Goal: Task Accomplishment & Management: Complete application form

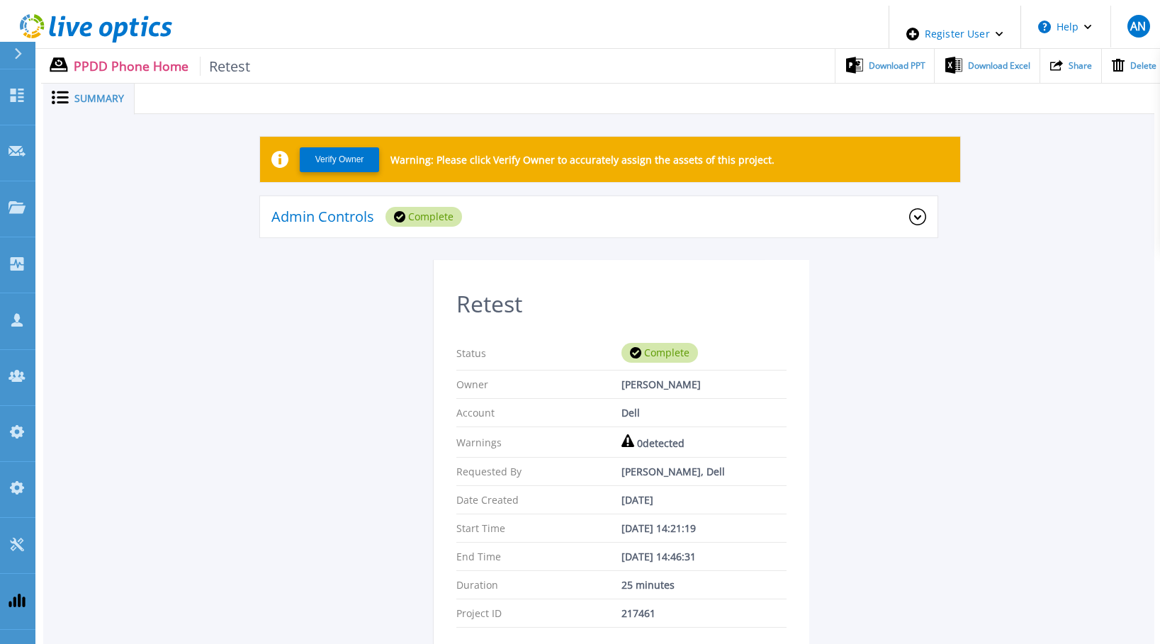
scroll to position [102, 0]
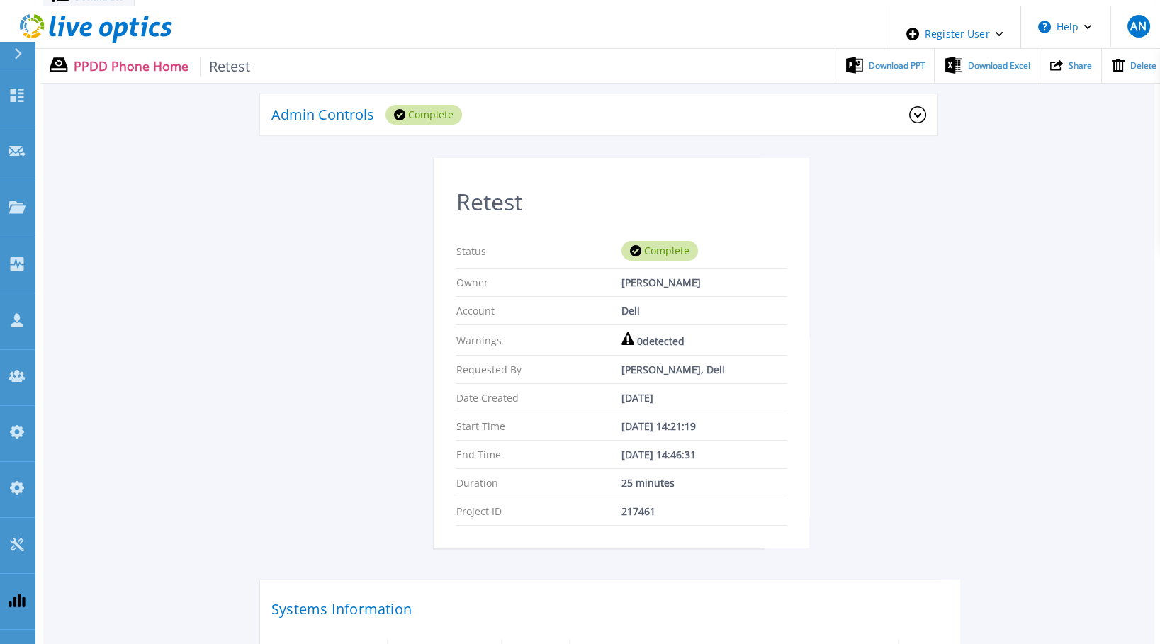
click at [1060, 358] on div "Verify Owner Warning: Please click Verify Owner to accurately assign the assets…" at bounding box center [598, 429] width 1111 height 834
click at [352, 279] on div "Retest Status Complete Owner Anthony Nyhan Account Dell Warnings 0 detected Req…" at bounding box center [598, 491] width 677 height 667
click at [325, 270] on div "Retest Status Complete Owner Anthony Nyhan Account Dell Warnings 0 detected Req…" at bounding box center [598, 491] width 677 height 667
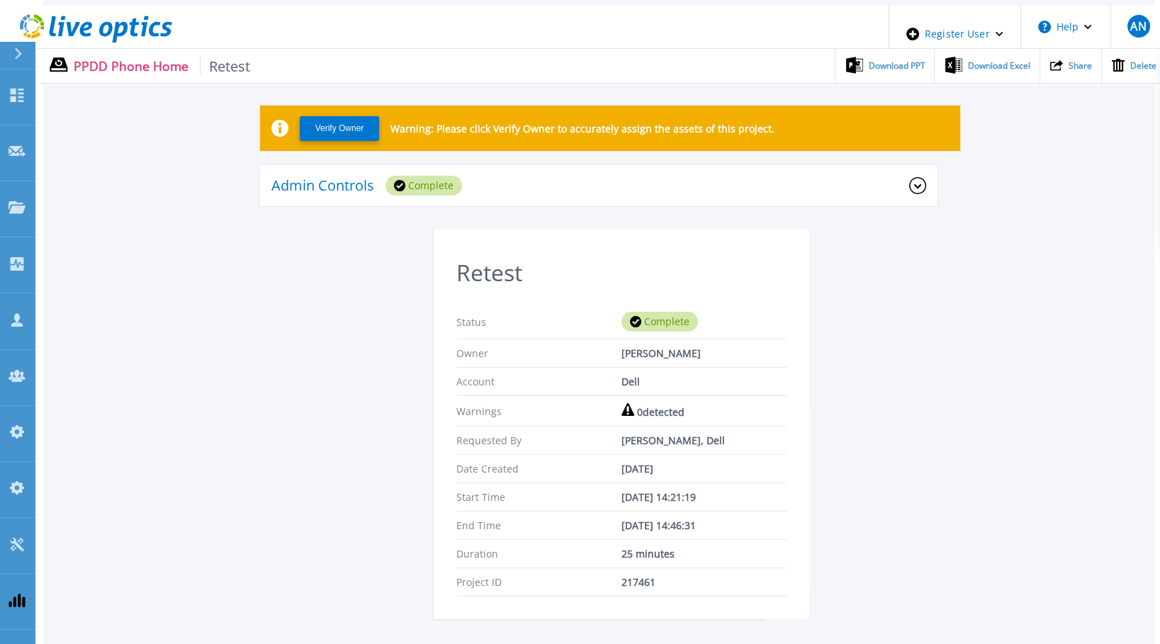
scroll to position [0, 0]
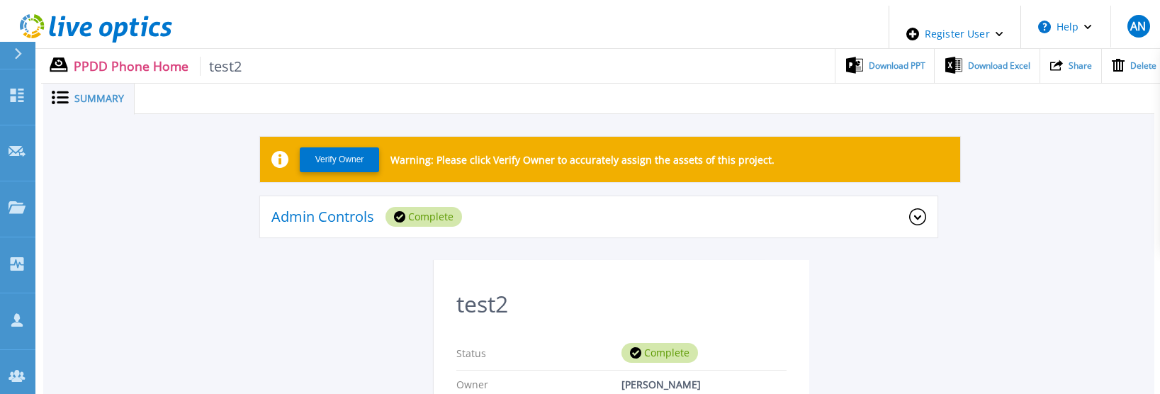
scroll to position [615, 0]
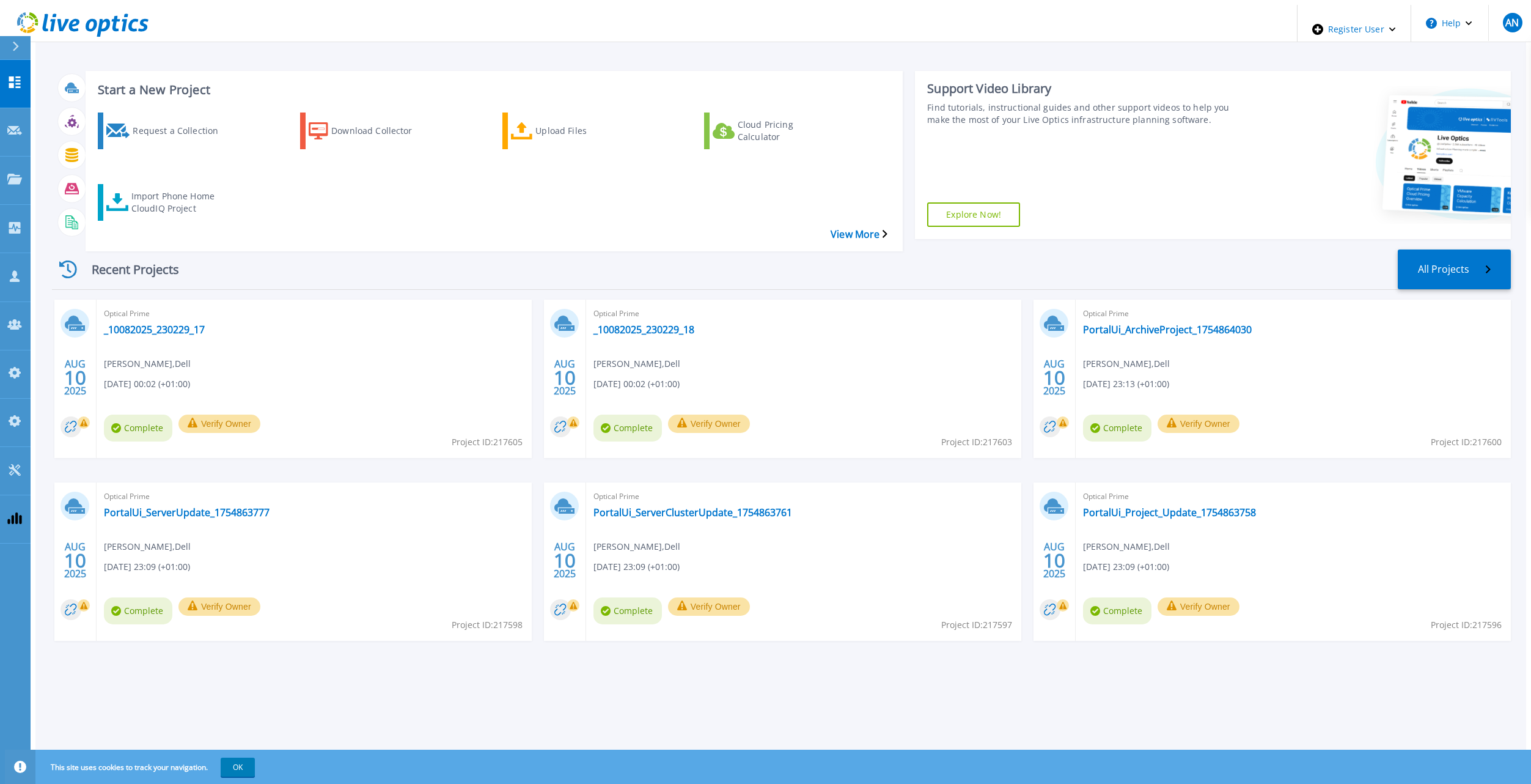
click at [330, 240] on div "Recent Projects All Projects [DATE] Optical Prime _10082025_230229_17 [PERSON_N…" at bounding box center [781, 457] width 1459 height 436
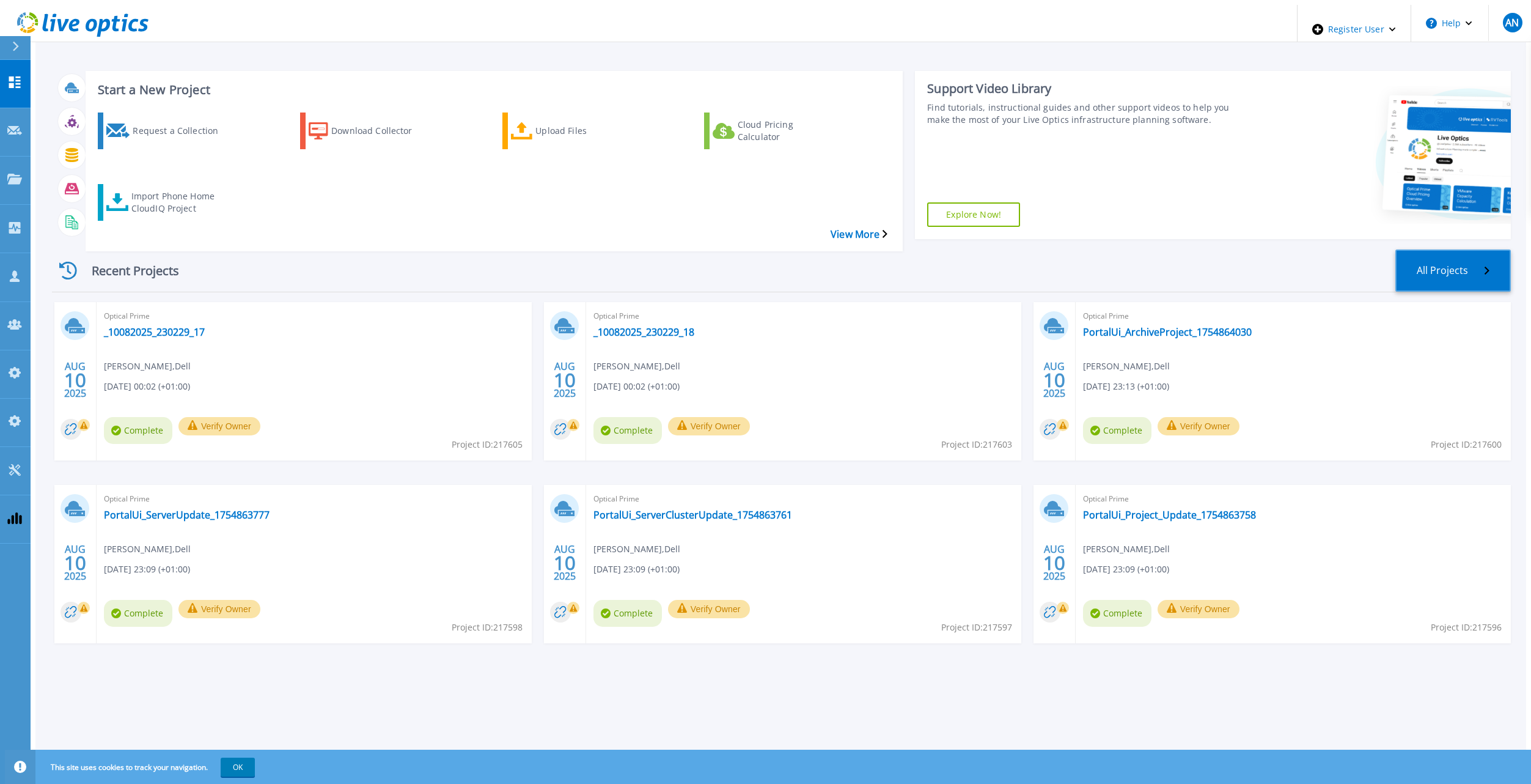
click at [1009, 249] on link "All Projects" at bounding box center [1453, 270] width 116 height 42
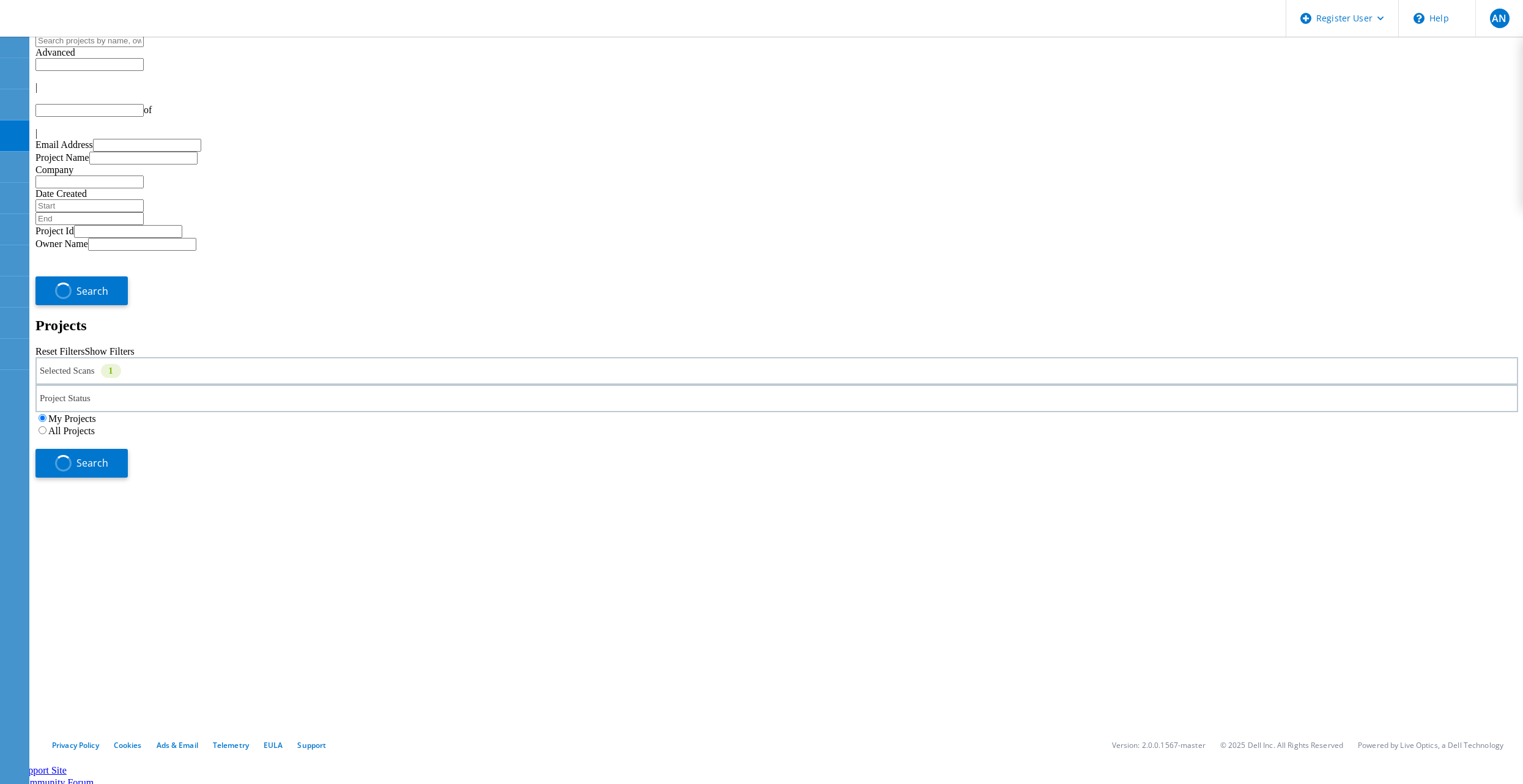
type input "1"
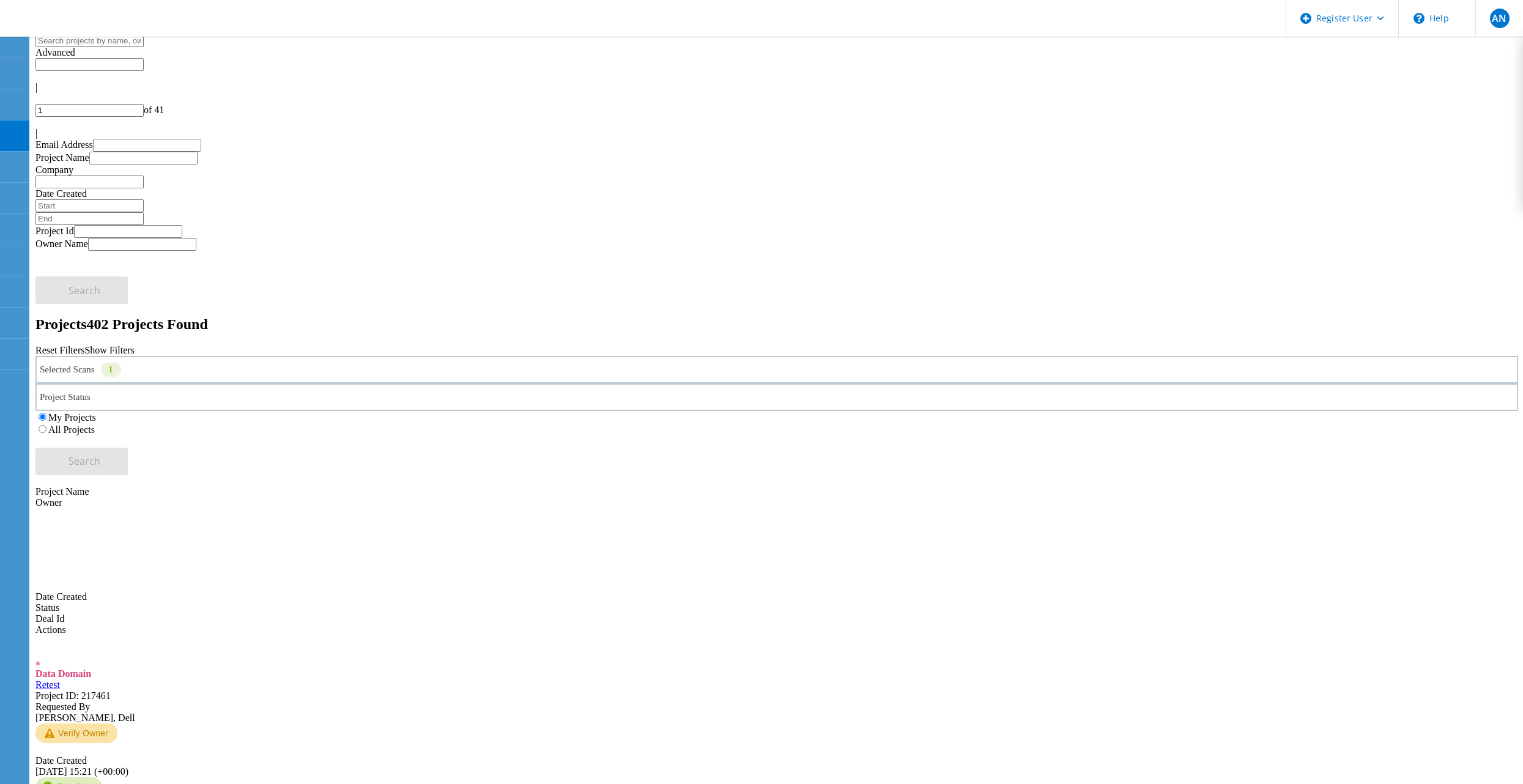
click at [266, 355] on div "Selected Scans 1" at bounding box center [777, 369] width 1482 height 28
click at [286, 316] on h2 "Projects 402 Projects Found" at bounding box center [777, 323] width 1482 height 16
click at [110, 690] on span "Project ID: 217461" at bounding box center [72, 695] width 75 height 10
click at [60, 679] on link "Retest" at bounding box center [47, 684] width 24 height 10
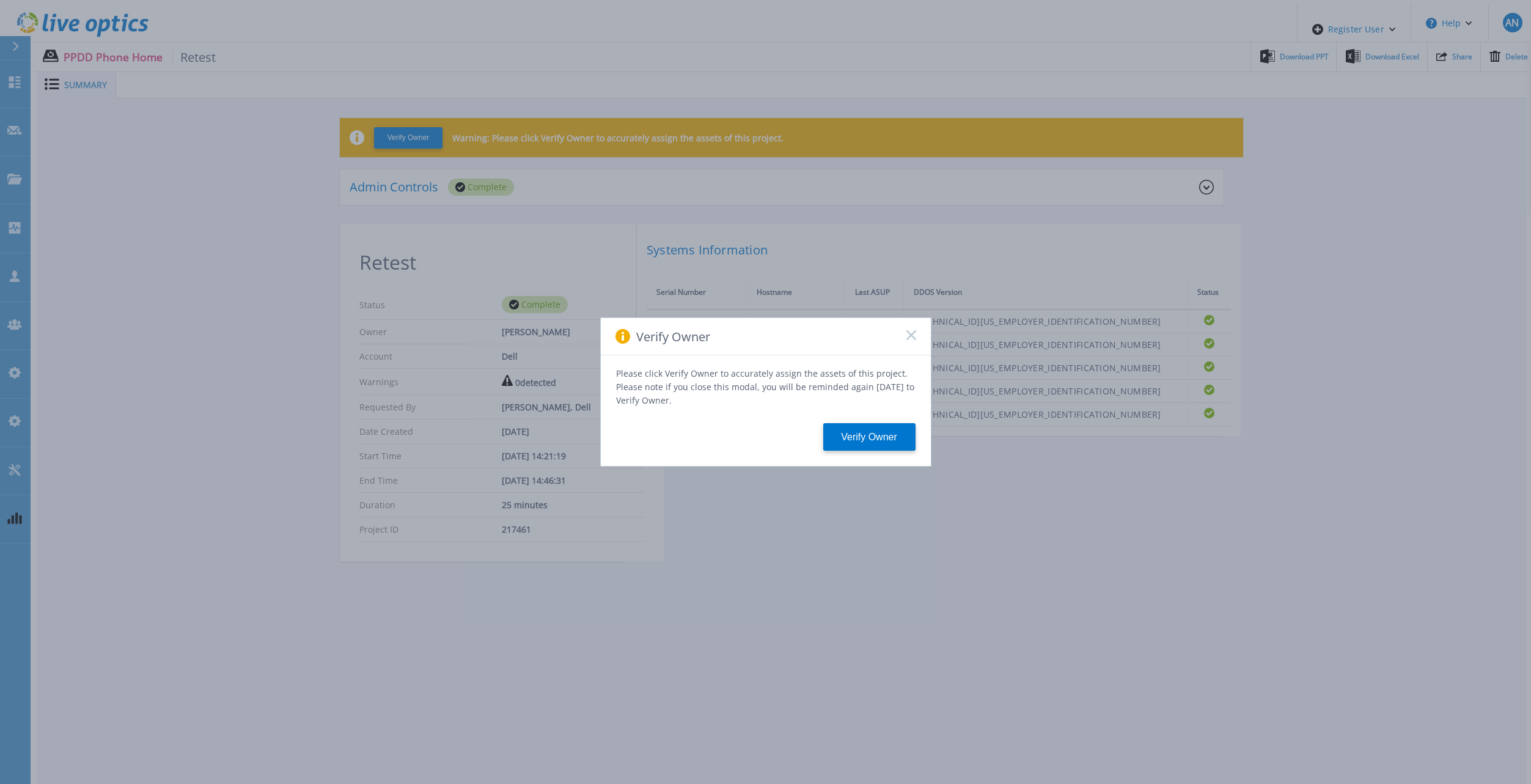
click at [912, 339] on icon at bounding box center [911, 335] width 9 height 9
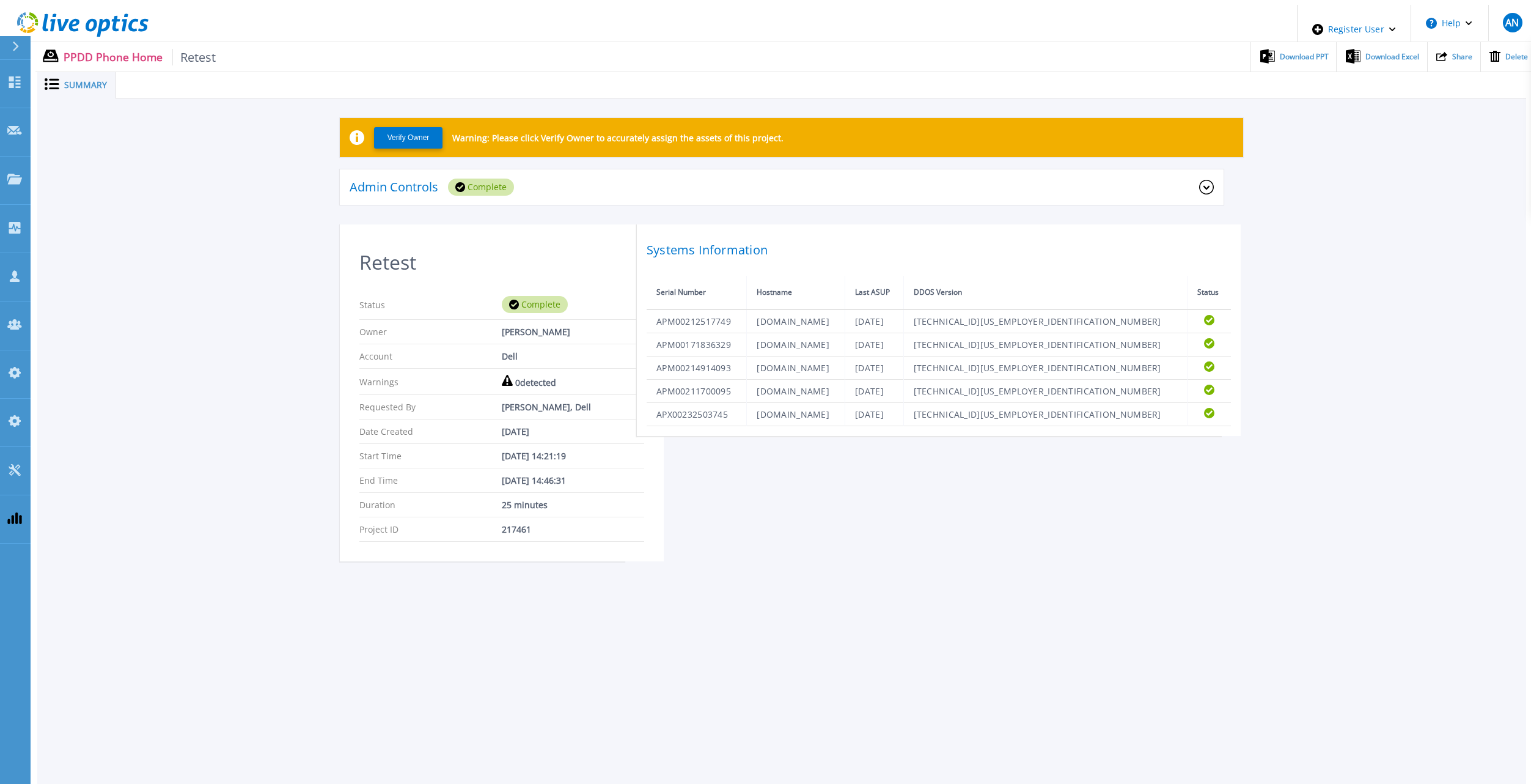
click at [275, 408] on div "Verify Owner Warning: Please click Verify Owner to accurately assign the assets…" at bounding box center [781, 346] width 1489 height 496
click at [122, 22] on icon at bounding box center [124, 22] width 6 height 18
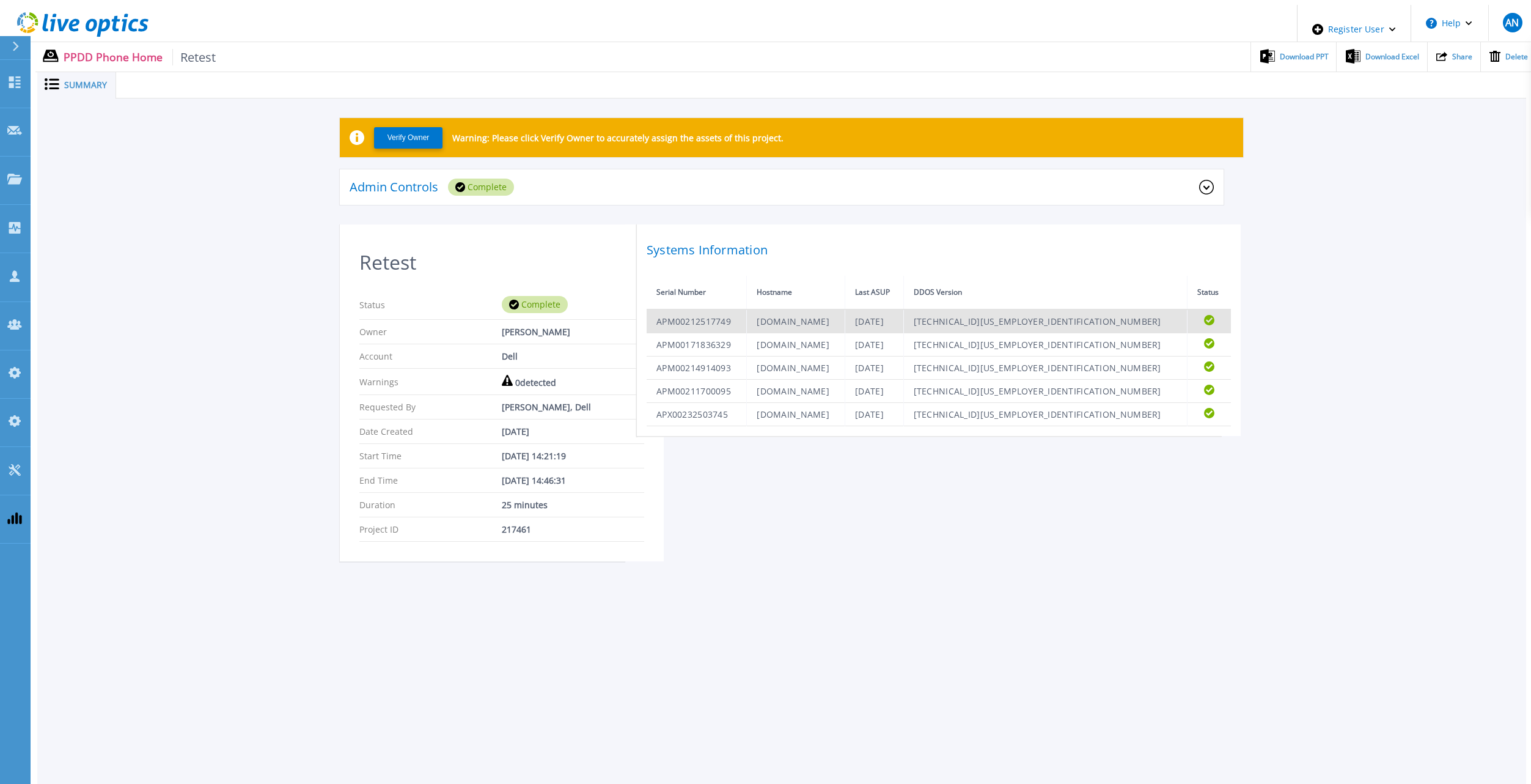
click at [700, 329] on td "APM00212517749" at bounding box center [697, 322] width 100 height 24
copy td "APM00212517749"
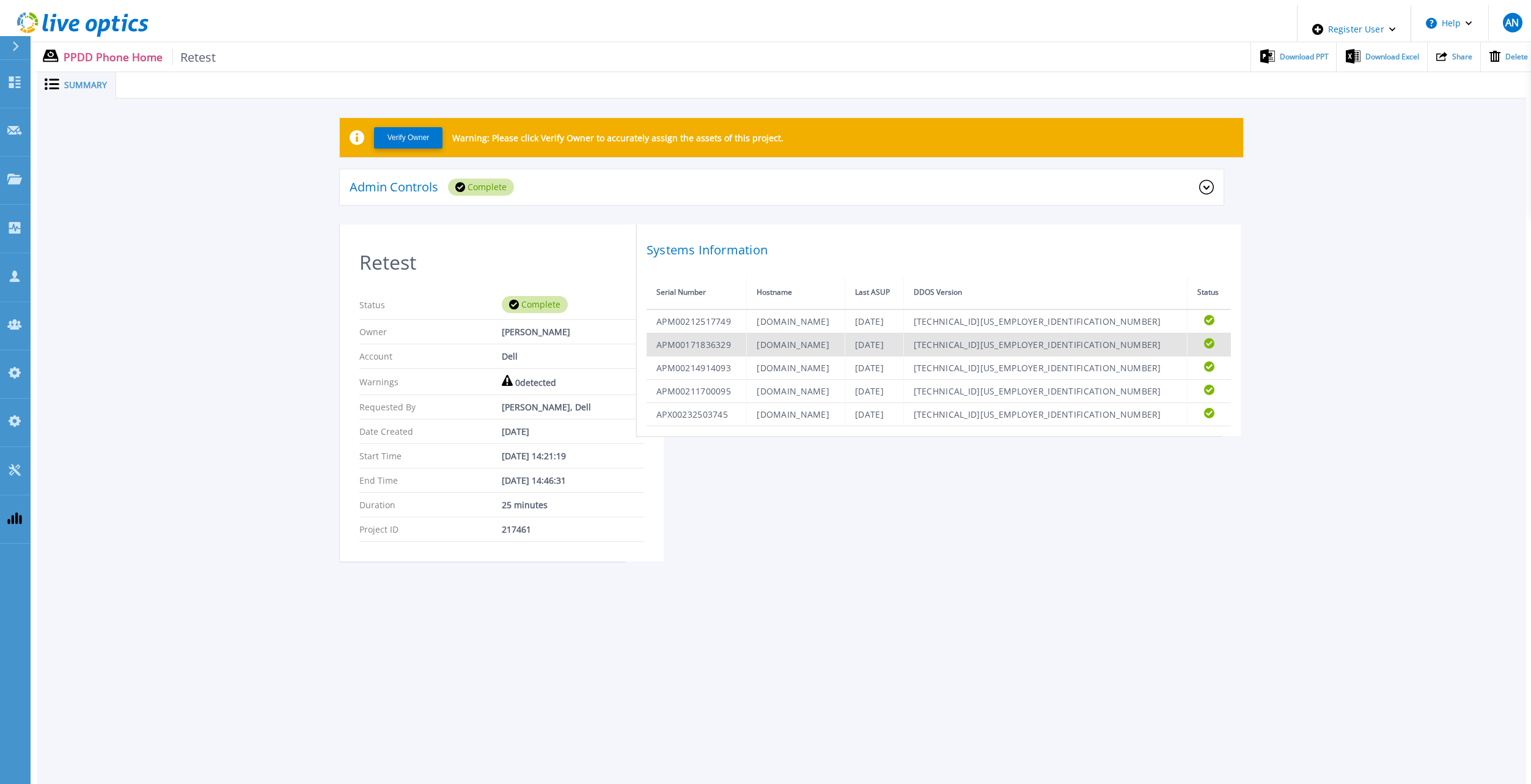
click at [731, 356] on td "APM00171836329" at bounding box center [697, 344] width 100 height 23
click at [727, 356] on td "APM00171836329" at bounding box center [697, 344] width 100 height 23
copy td "APM00171836329"
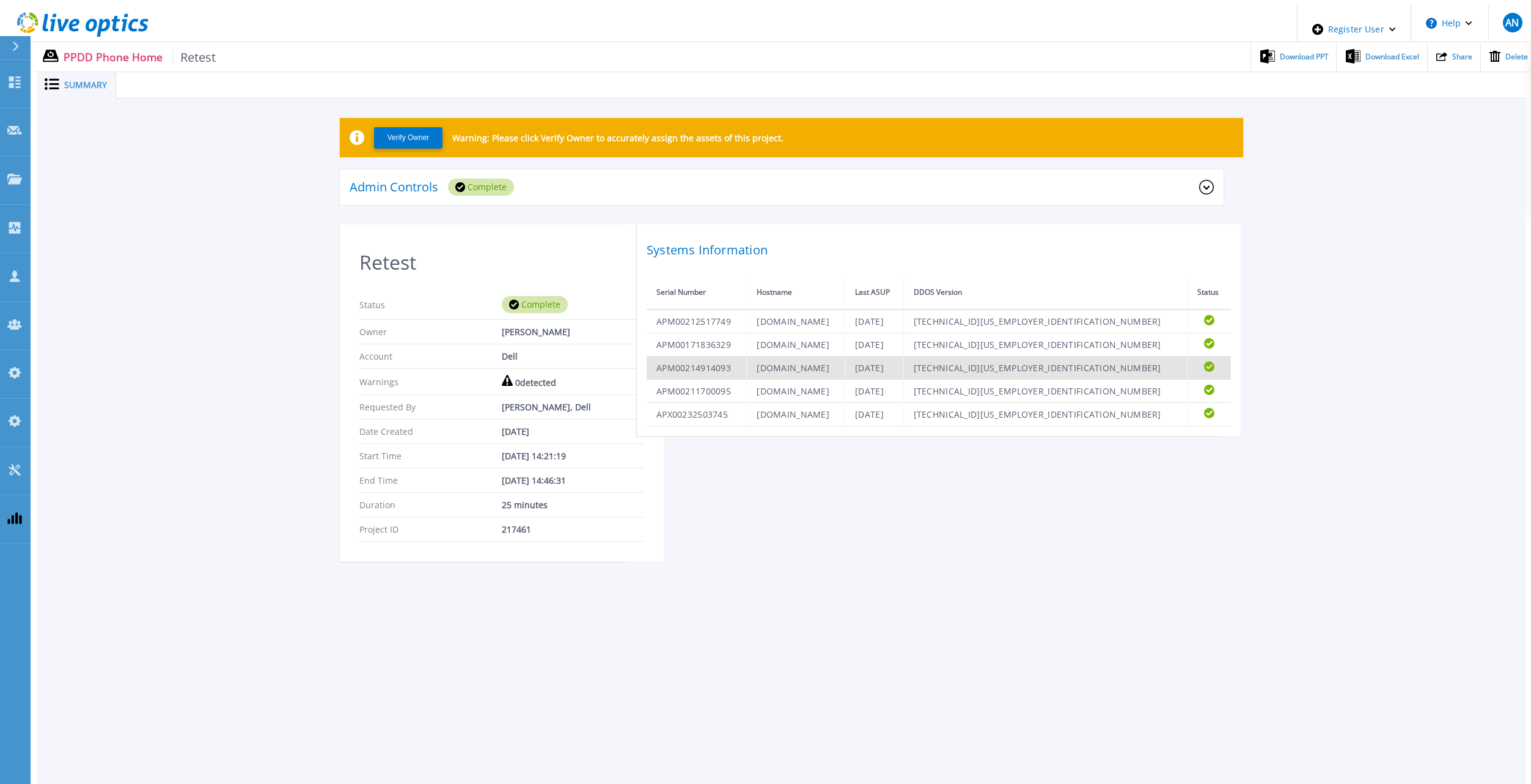
click at [698, 379] on td "APM00214914093" at bounding box center [697, 367] width 100 height 23
copy td "APM00214914093"
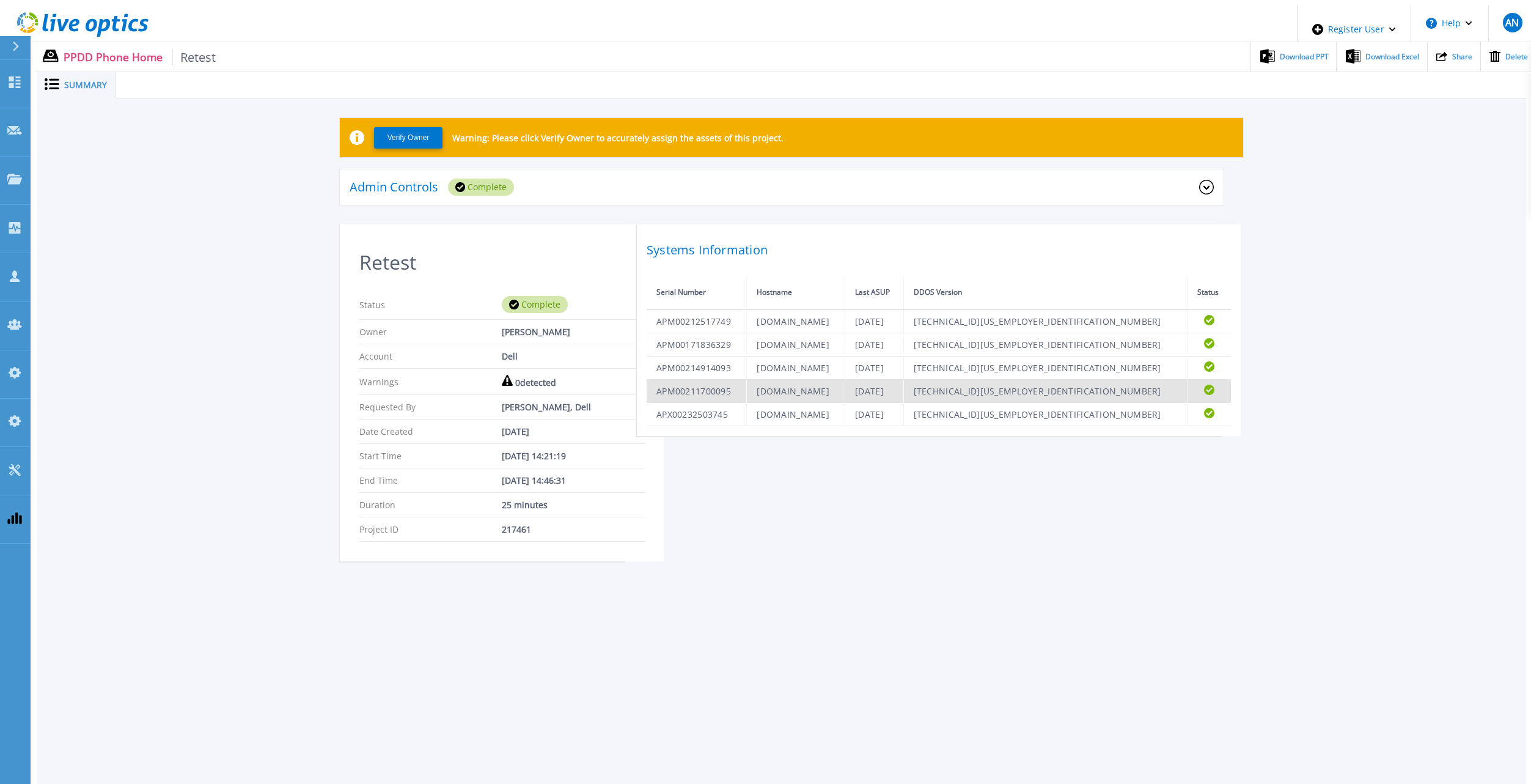
click at [697, 403] on td "APM00211700095" at bounding box center [697, 391] width 100 height 23
copy td "APM00211700095"
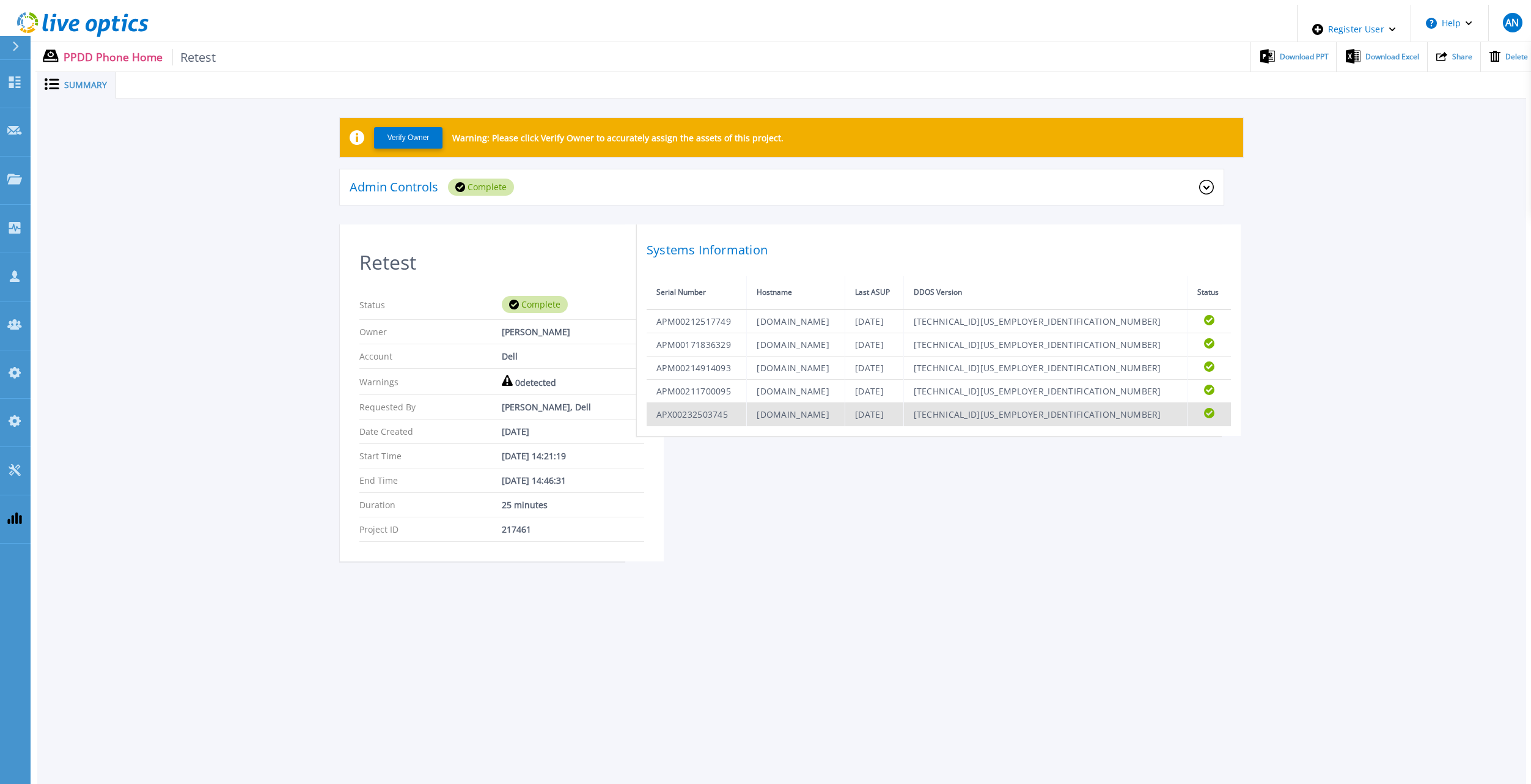
click at [685, 426] on td "APX00232503745" at bounding box center [697, 414] width 100 height 23
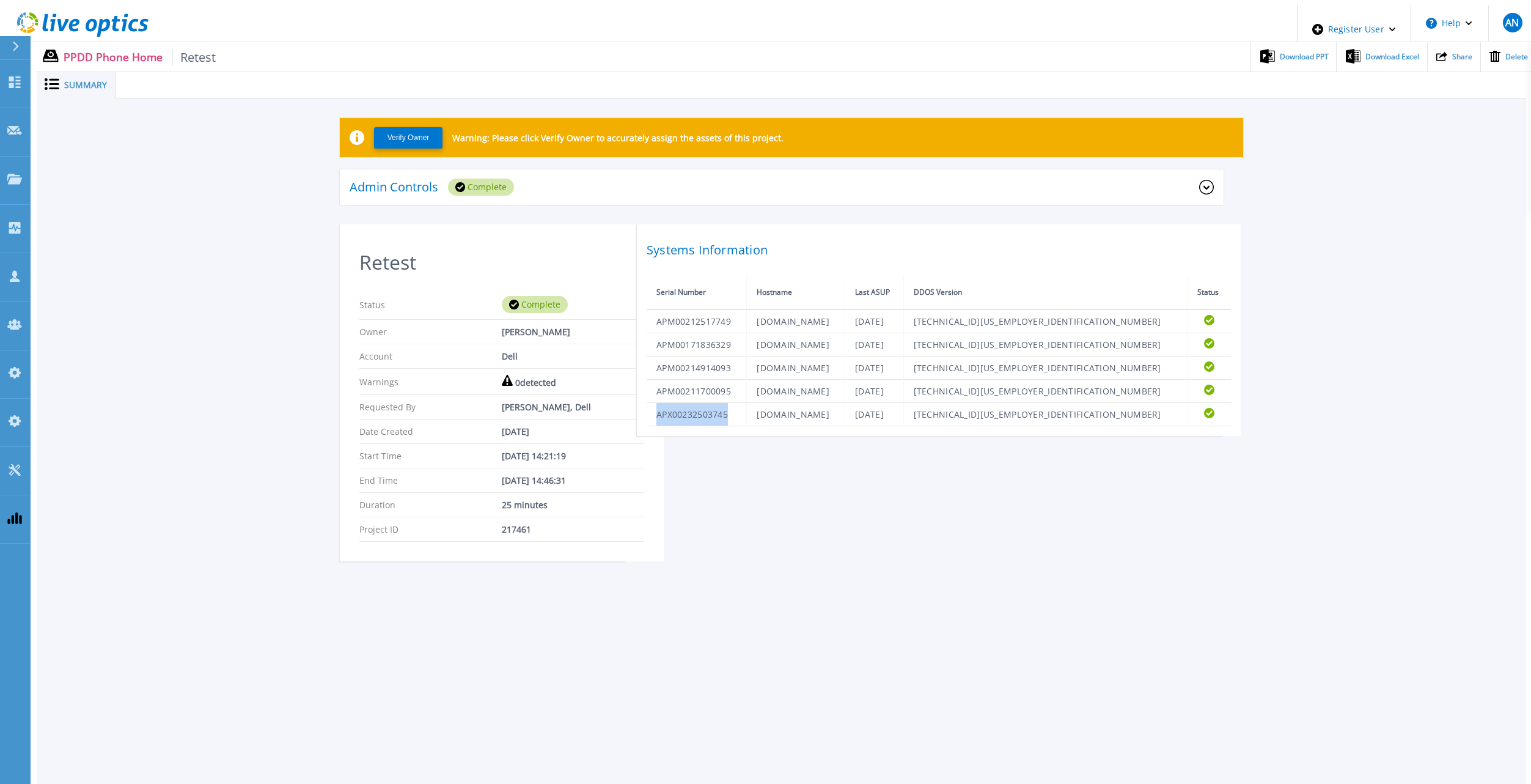
copy td "APX00232503745"
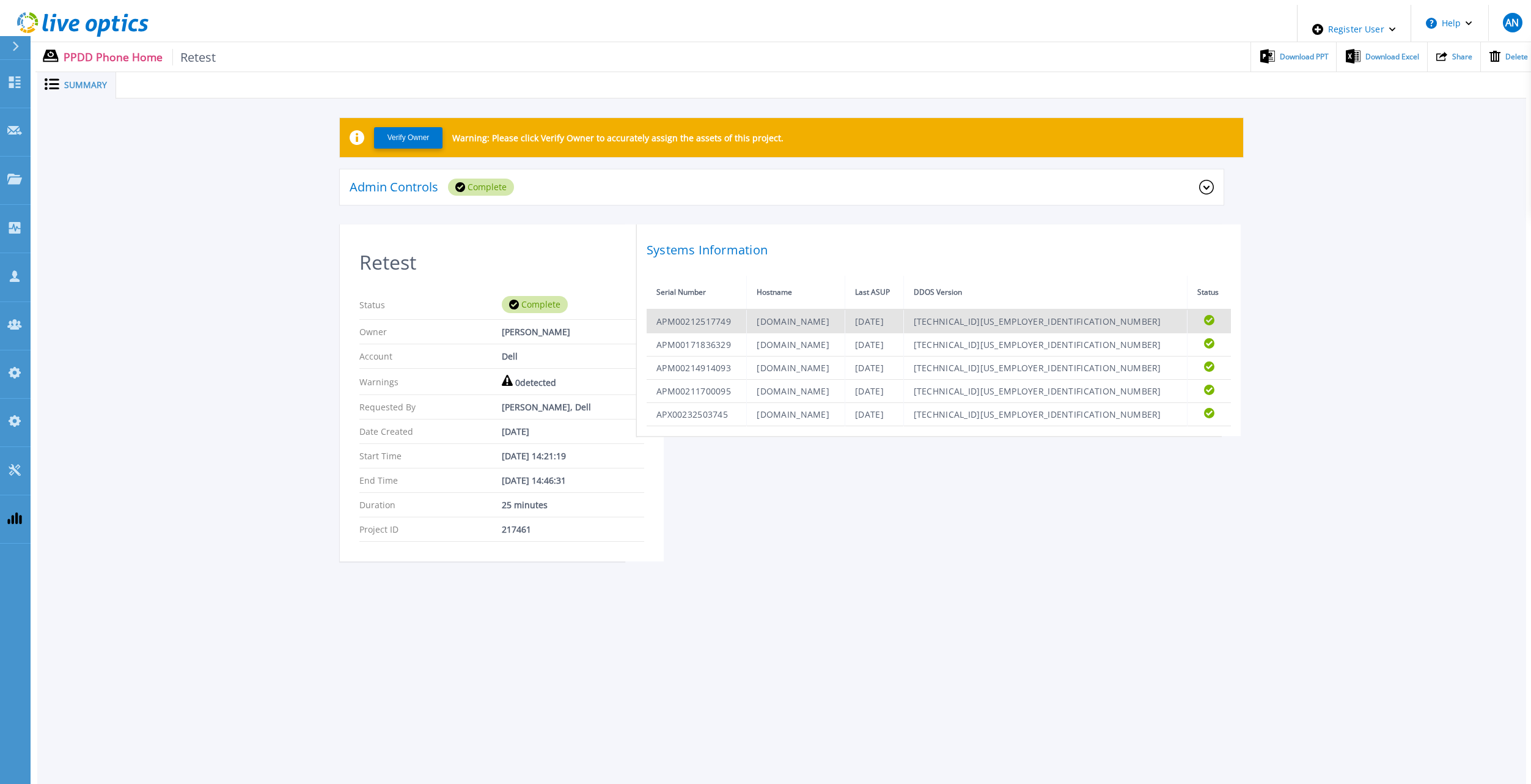
click at [668, 333] on td "APM00212517749" at bounding box center [697, 322] width 100 height 24
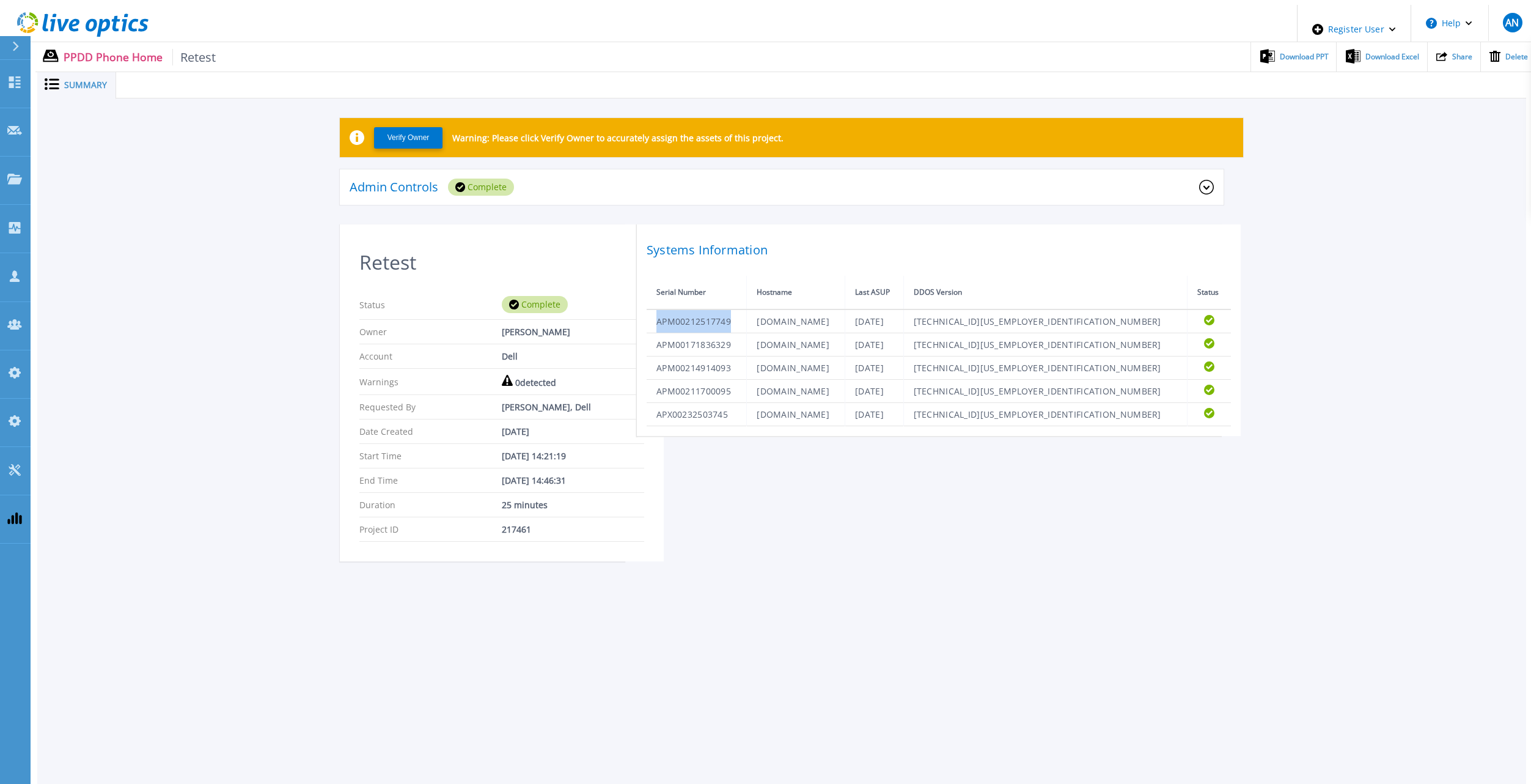
copy td "APM00212517749"
click at [706, 356] on td "APM00171836329" at bounding box center [697, 344] width 100 height 23
copy td "APM00171836329"
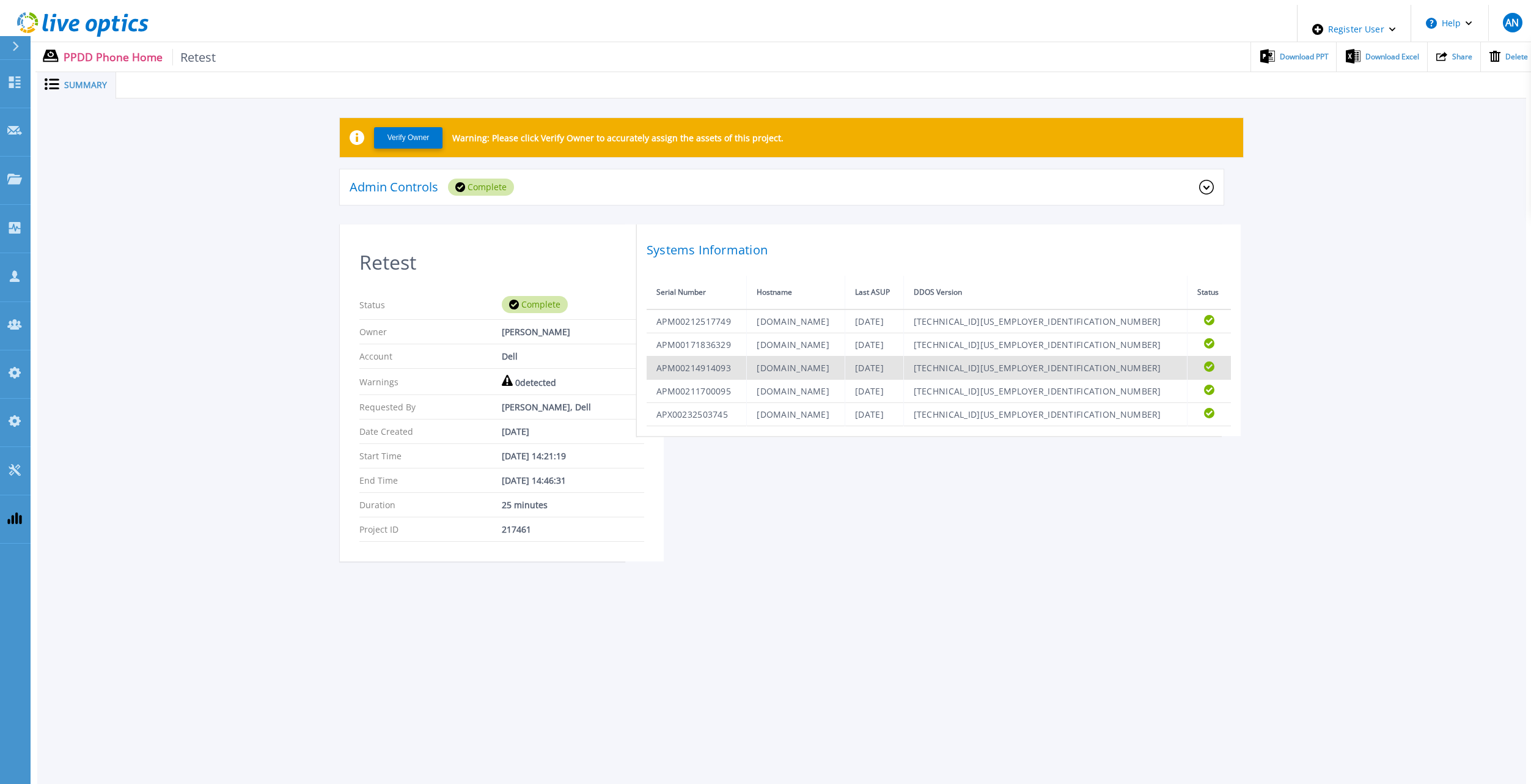
click at [688, 379] on td "APM00214914093" at bounding box center [697, 367] width 100 height 23
copy td "APM00214914093"
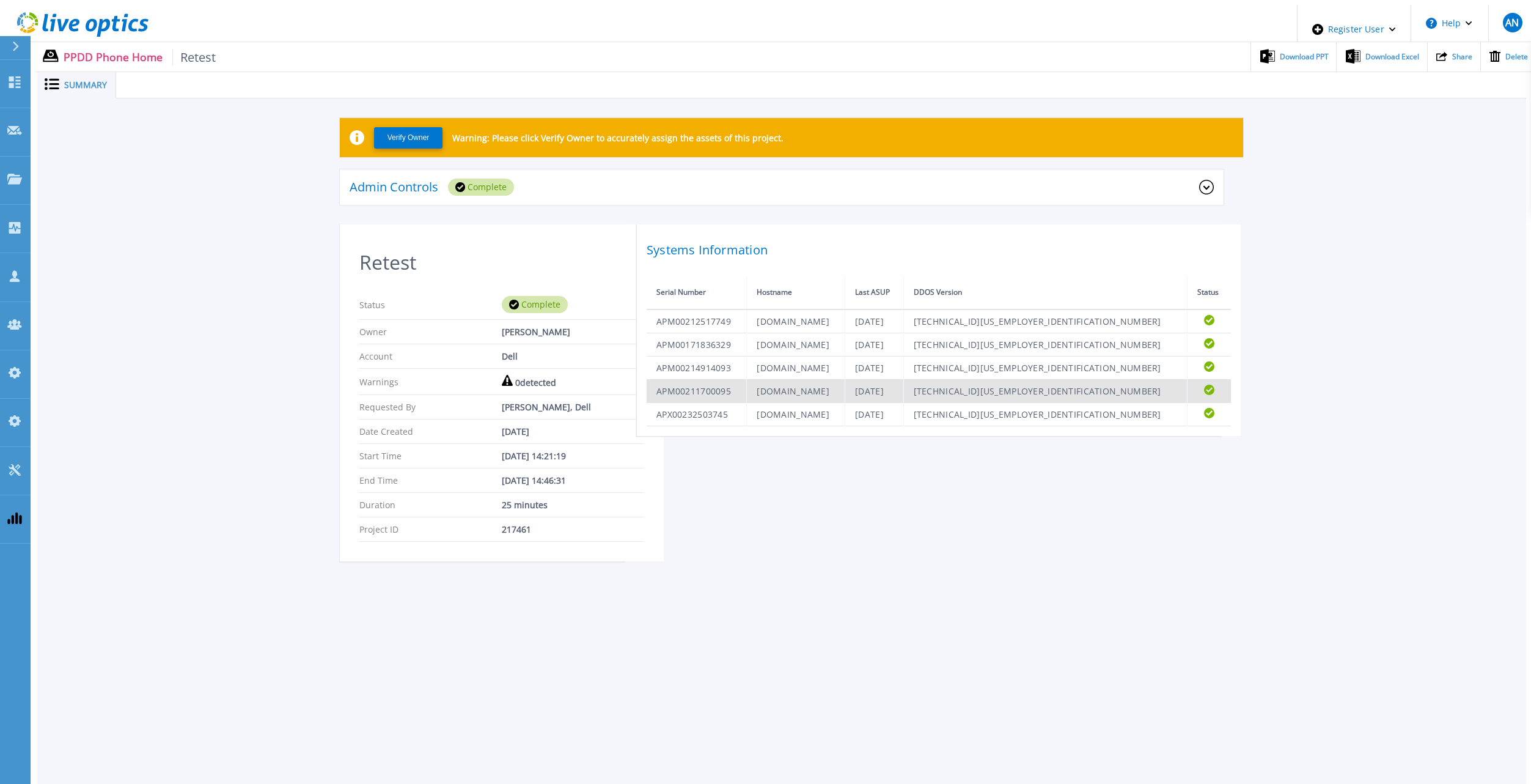
click at [685, 403] on td "APM00211700095" at bounding box center [697, 391] width 100 height 23
copy td "APM00211700095"
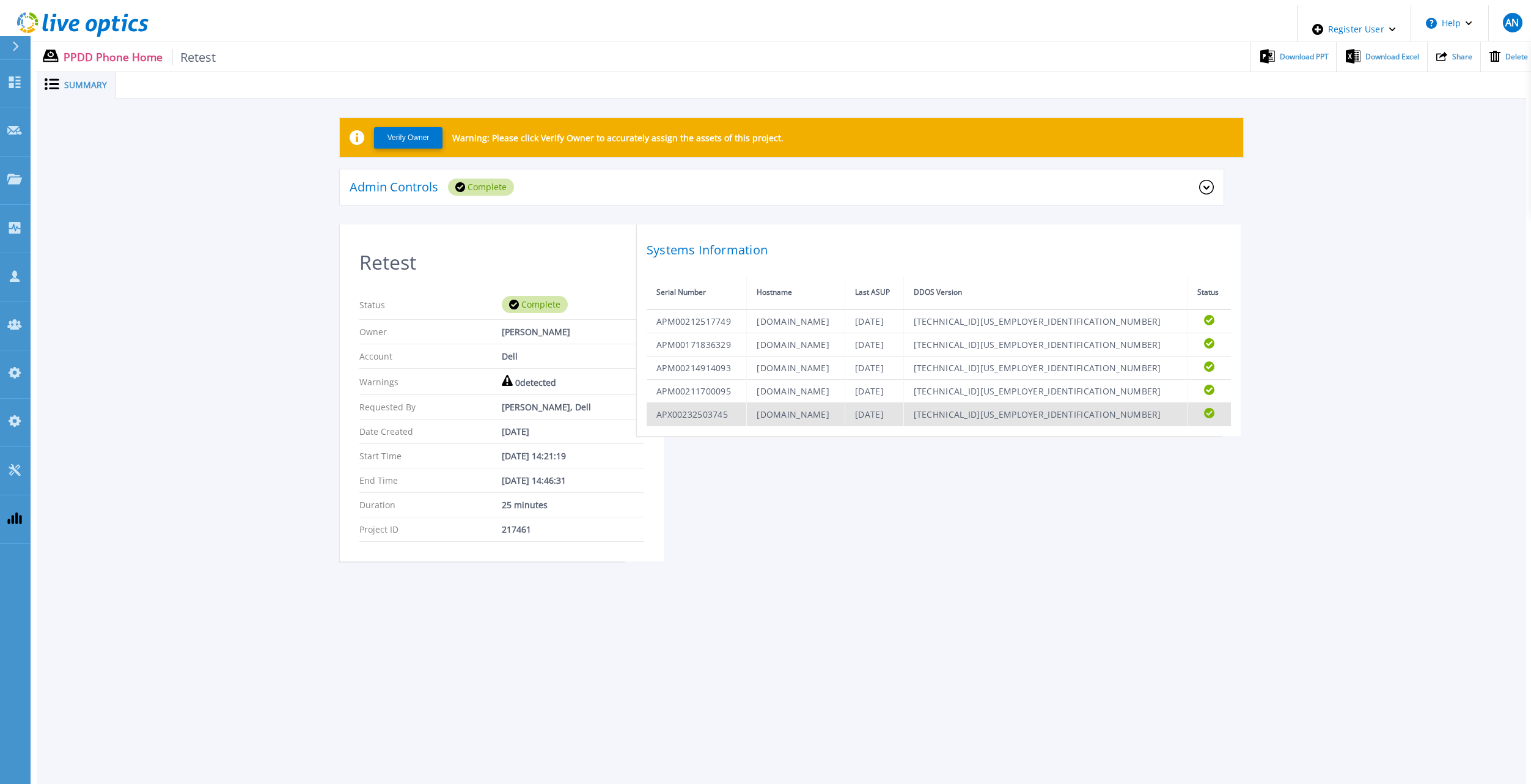
click at [711, 426] on td "APX00232503745" at bounding box center [697, 414] width 100 height 23
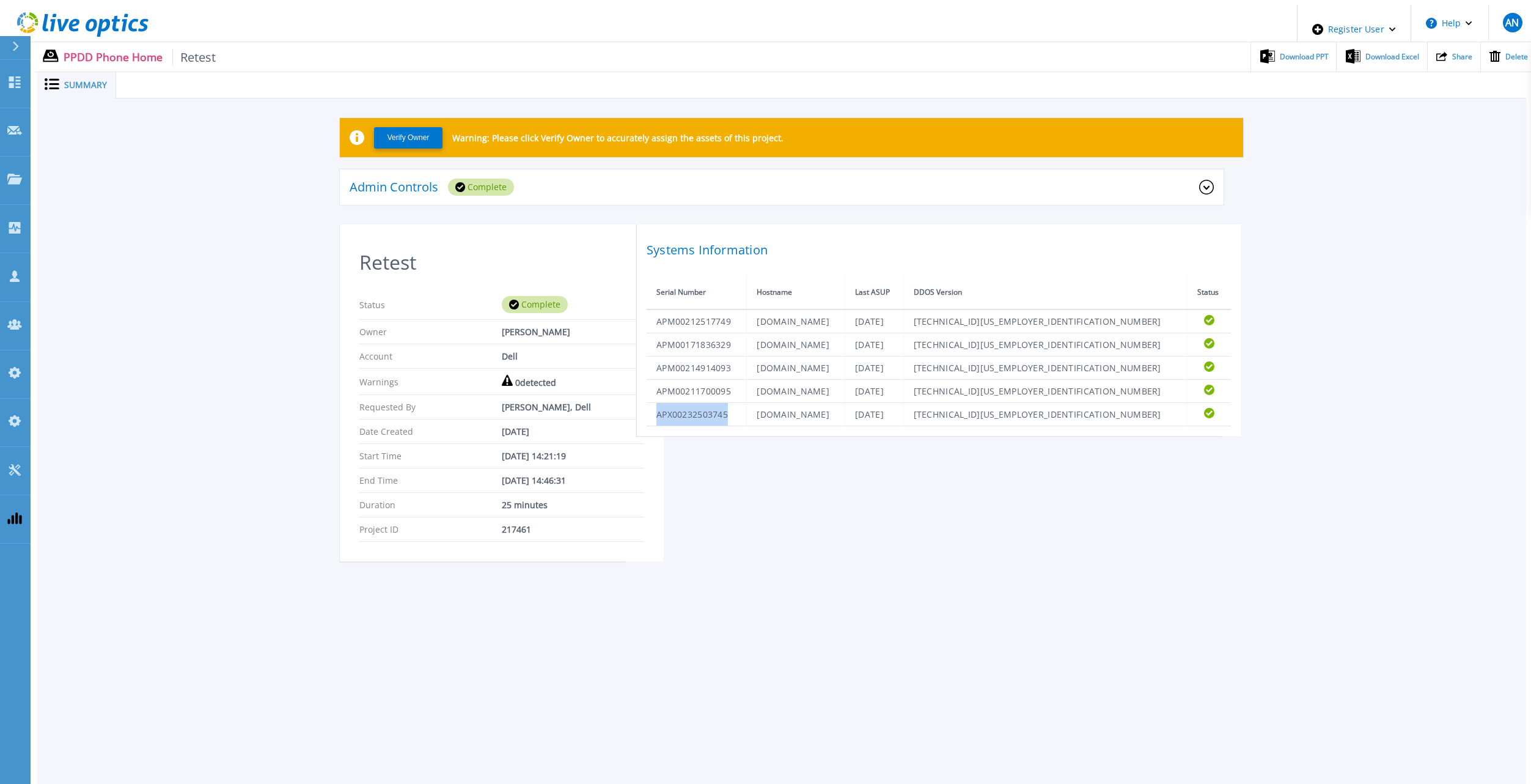
copy td "APX00232503745"
click at [188, 310] on div "Verify Owner Warning: Please click Verify Owner to accurately assign the assets…" at bounding box center [781, 346] width 1489 height 496
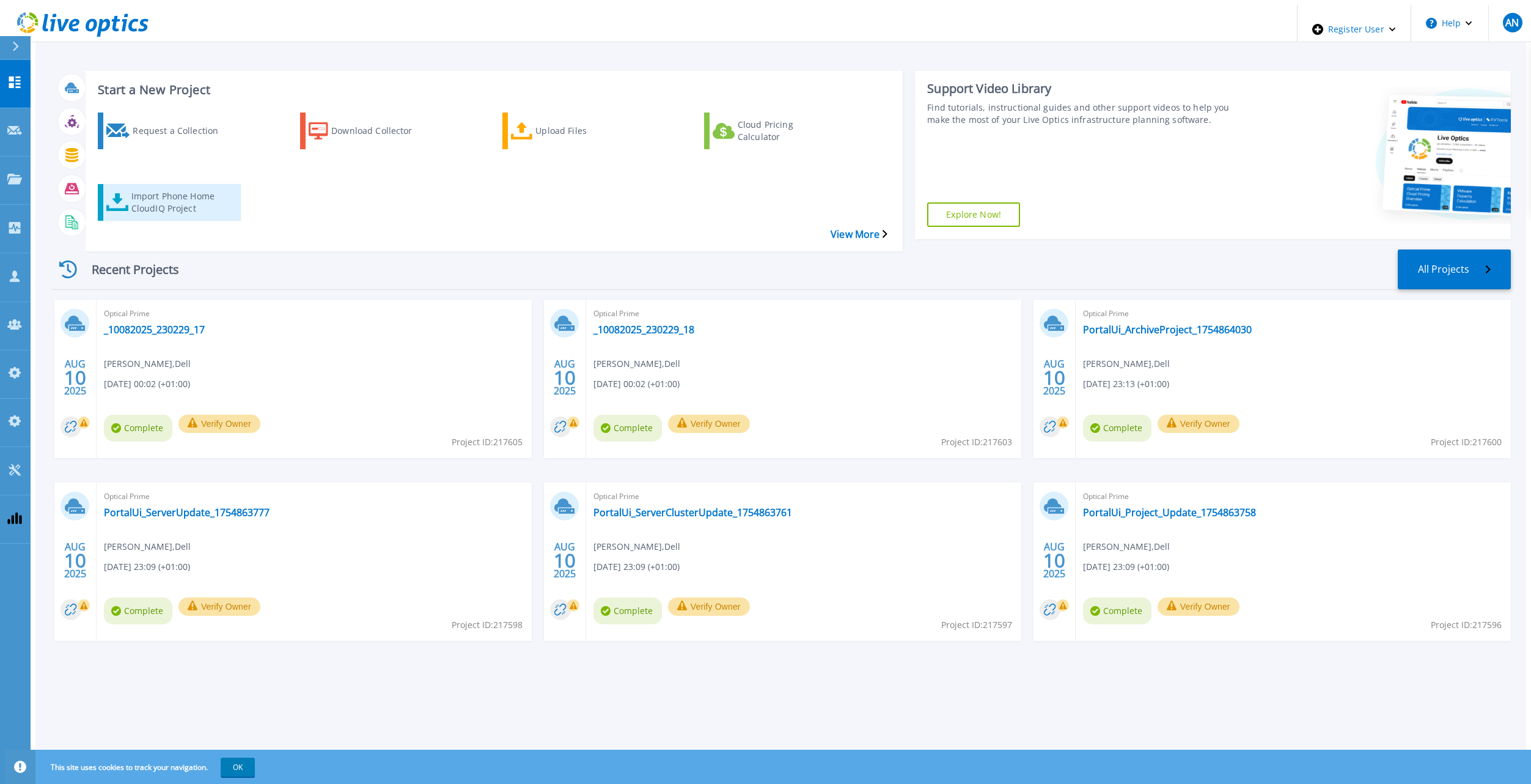
click at [110, 193] on icon at bounding box center [117, 202] width 22 height 18
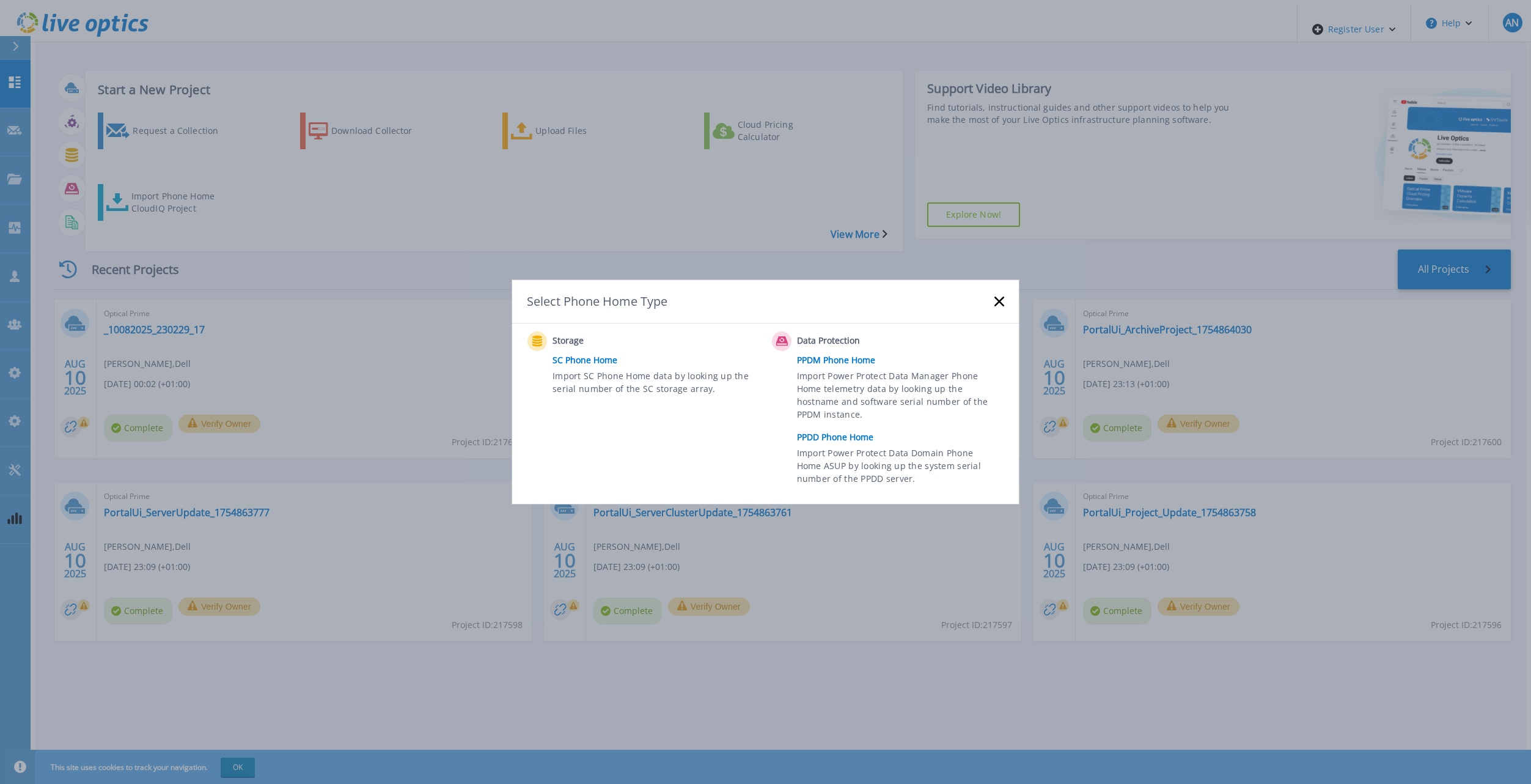
click at [744, 353] on link "PPDD Phone Home" at bounding box center [903, 436] width 213 height 18
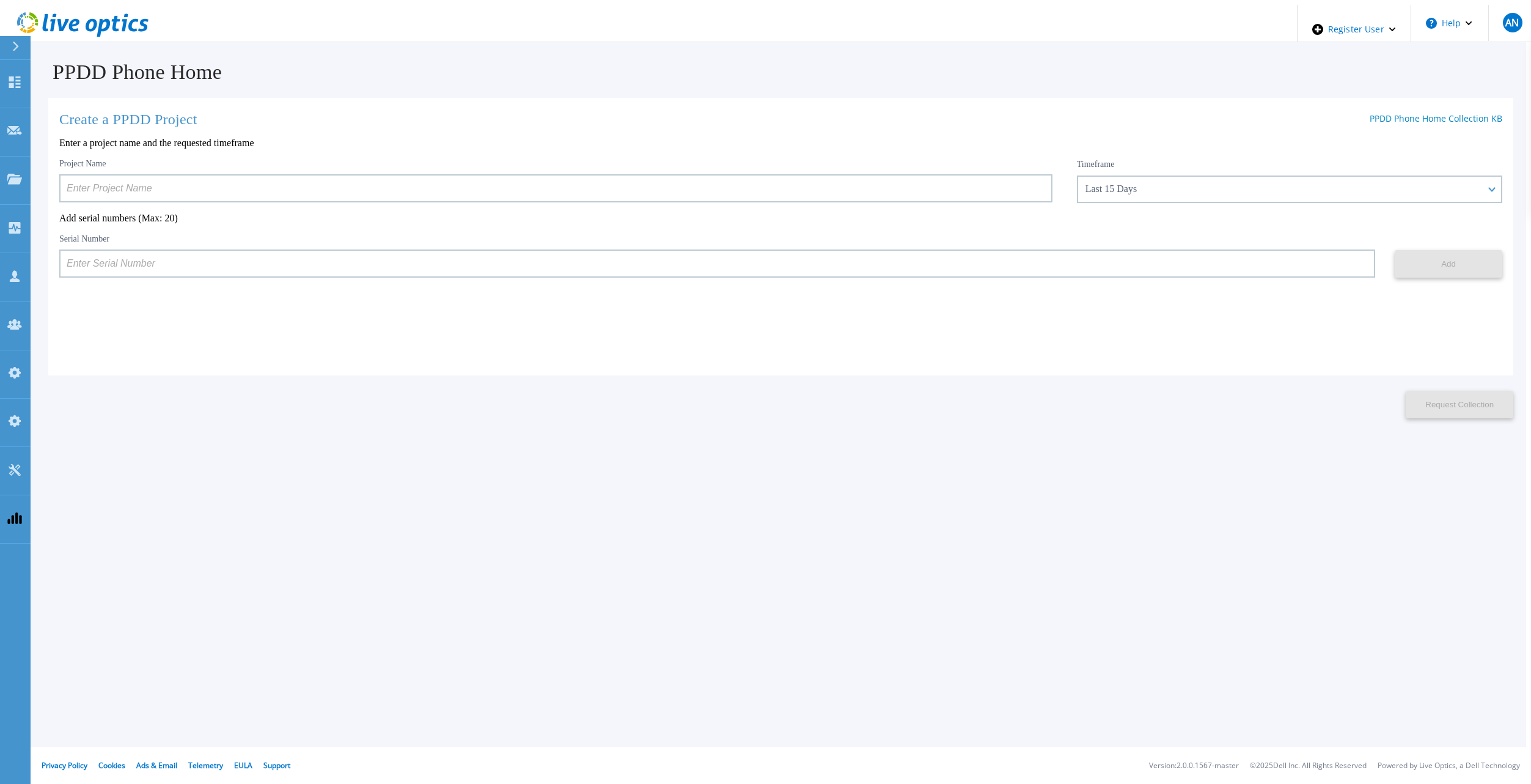
click at [255, 270] on input at bounding box center [718, 263] width 1316 height 28
paste input "APM00212517749"
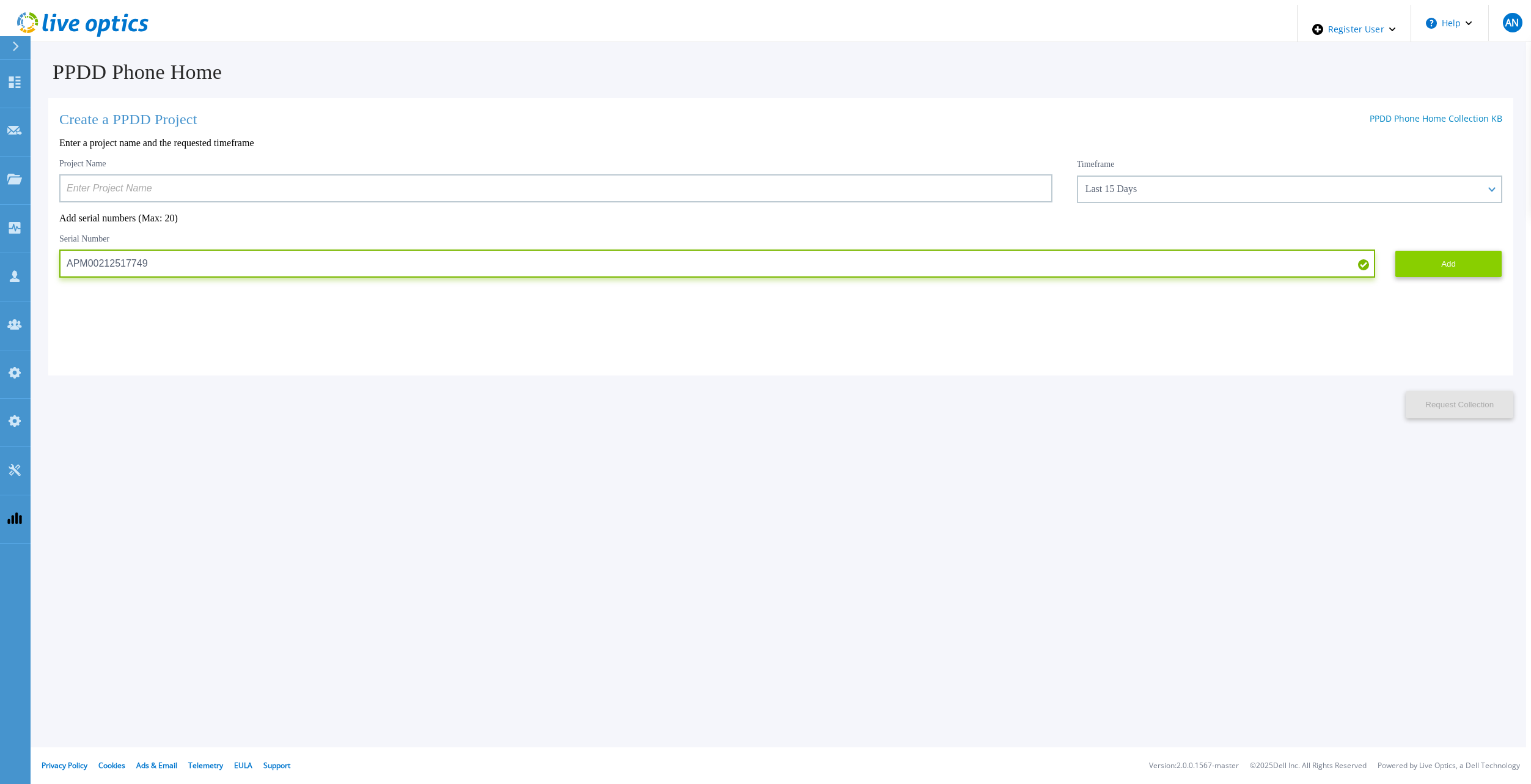
type input "APM00212517749"
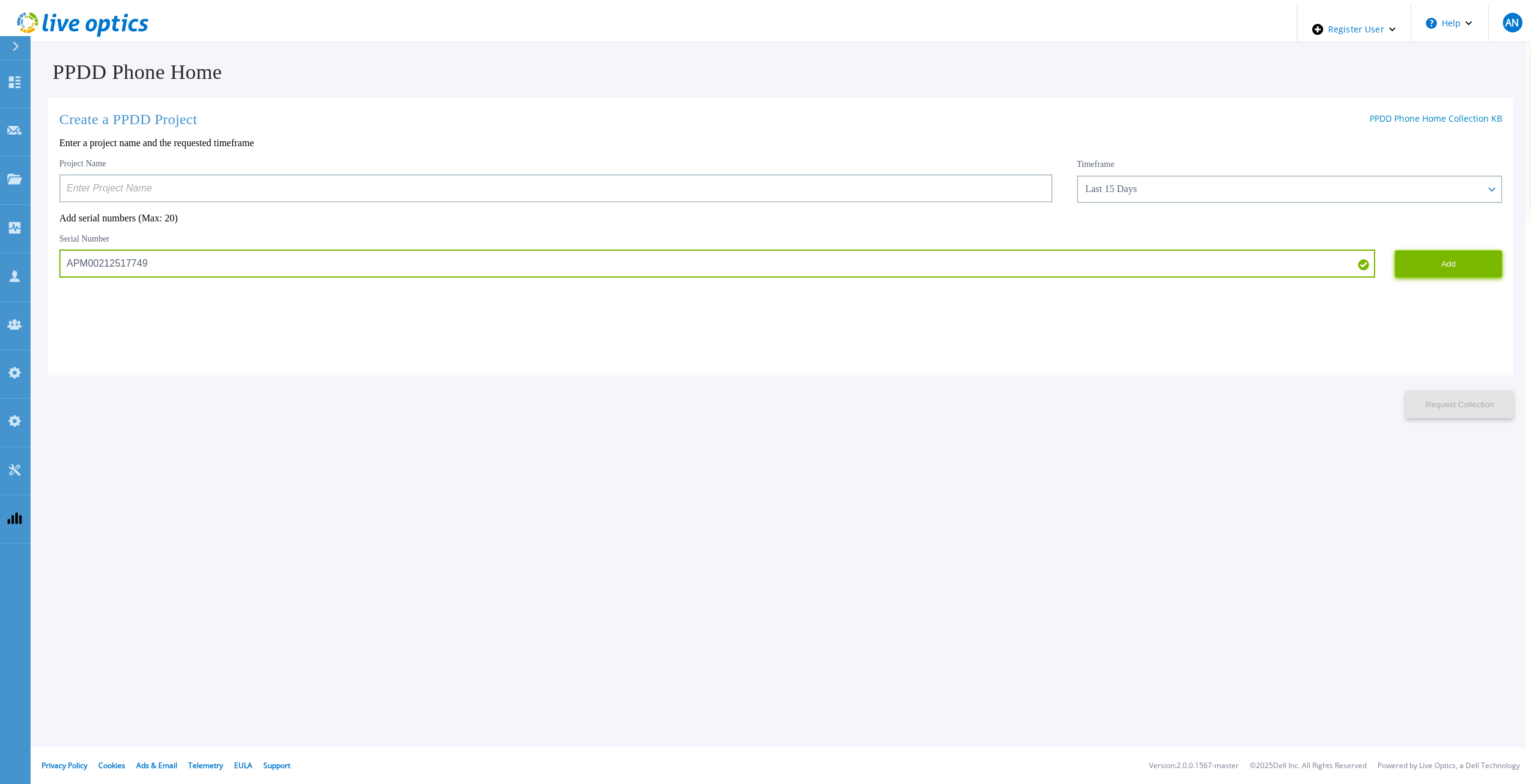
click at [1428, 262] on button "Add" at bounding box center [1448, 264] width 108 height 28
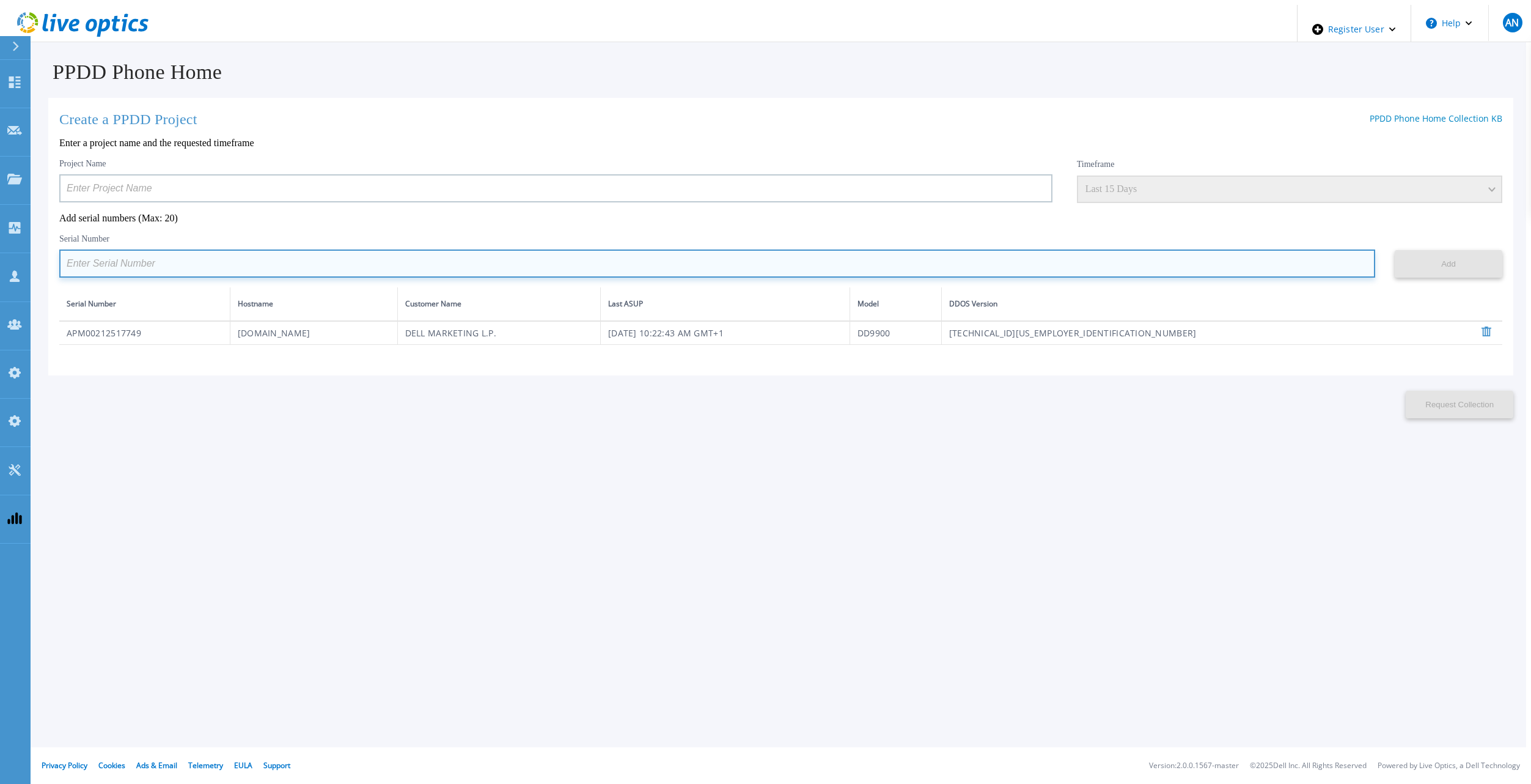
click at [393, 265] on input at bounding box center [718, 263] width 1316 height 28
paste input "APM00171836329"
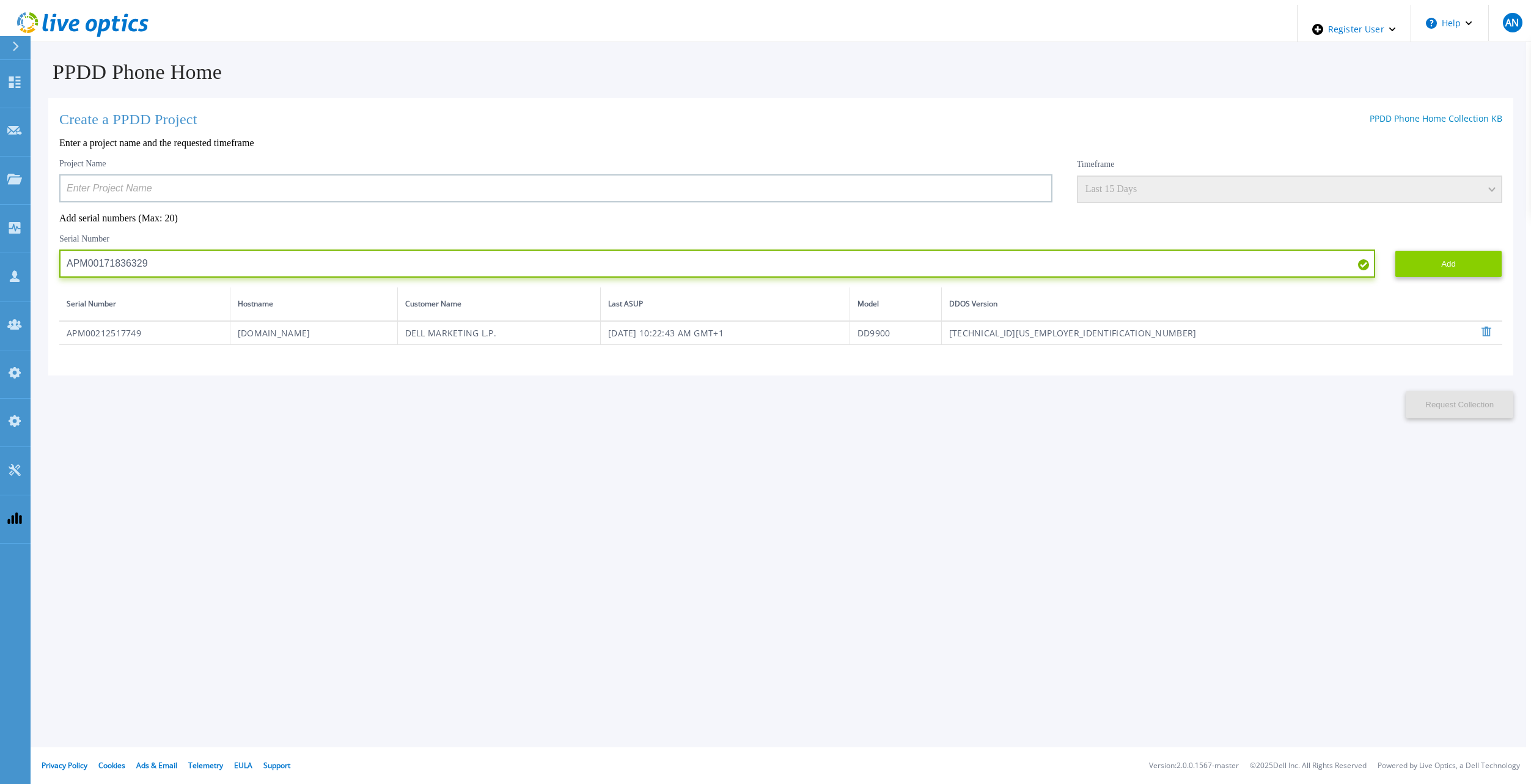
type input "APM00171836329"
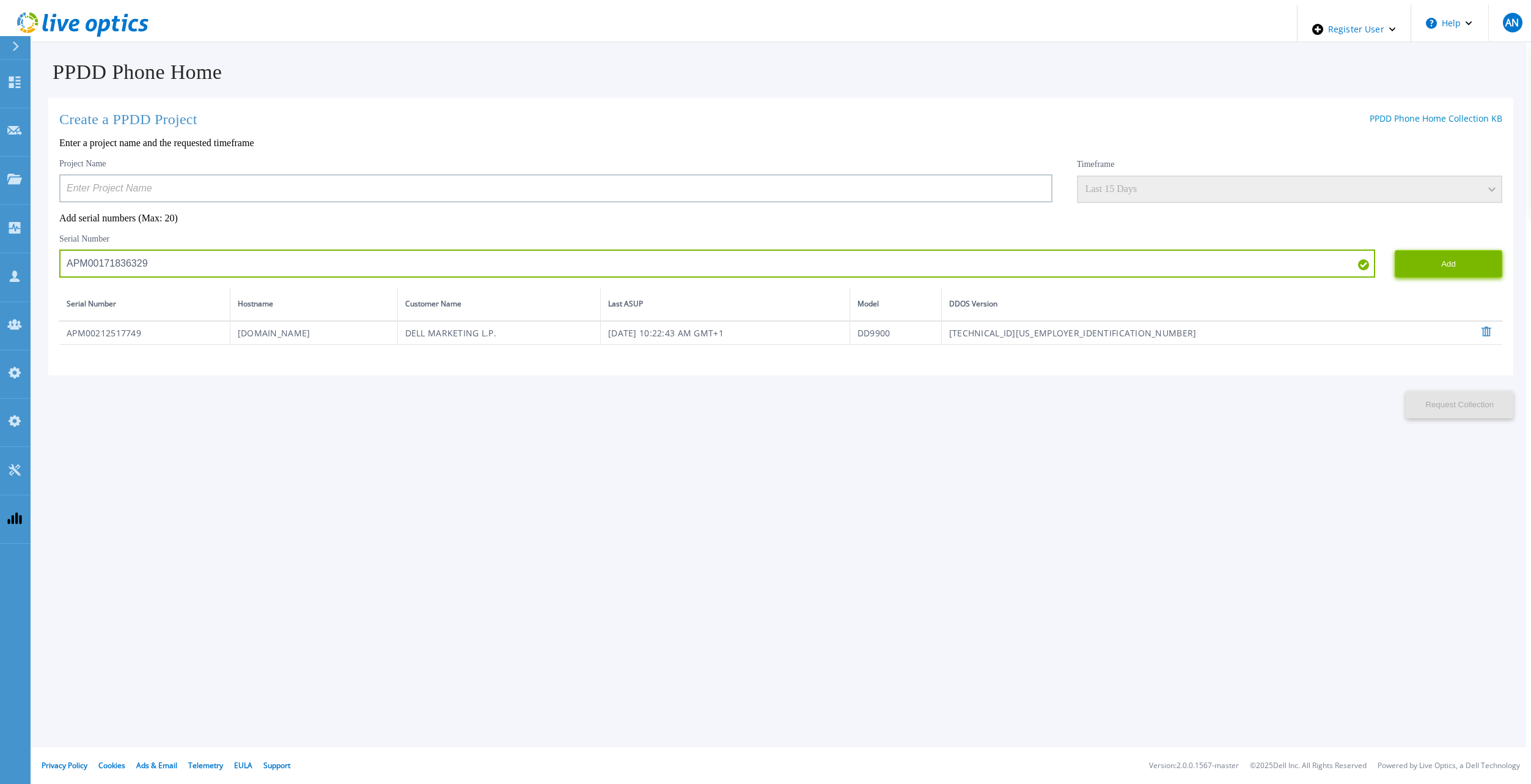
click at [1450, 250] on button "Add" at bounding box center [1448, 264] width 108 height 28
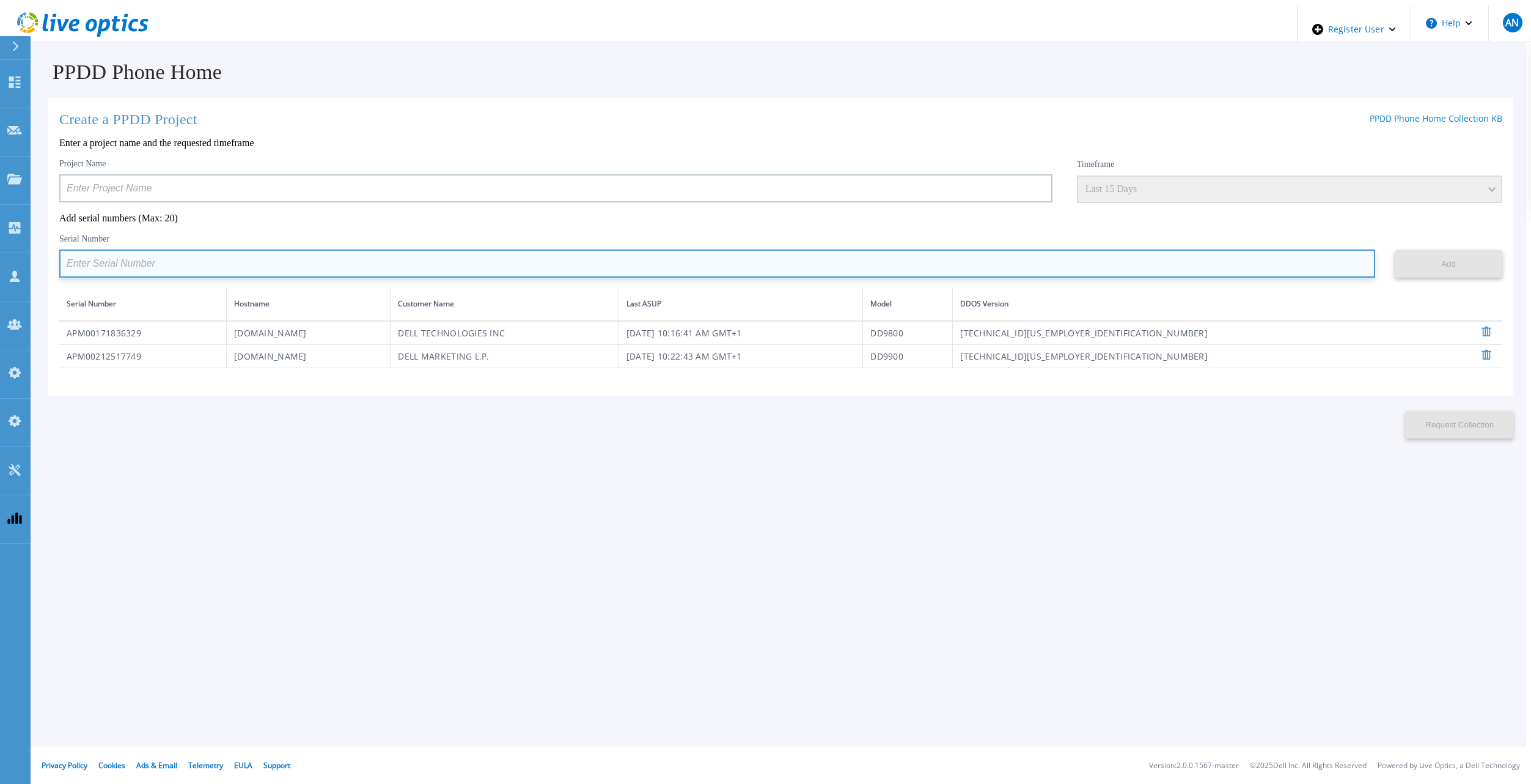
click at [411, 267] on input at bounding box center [718, 263] width 1316 height 28
paste input "APM00214914093"
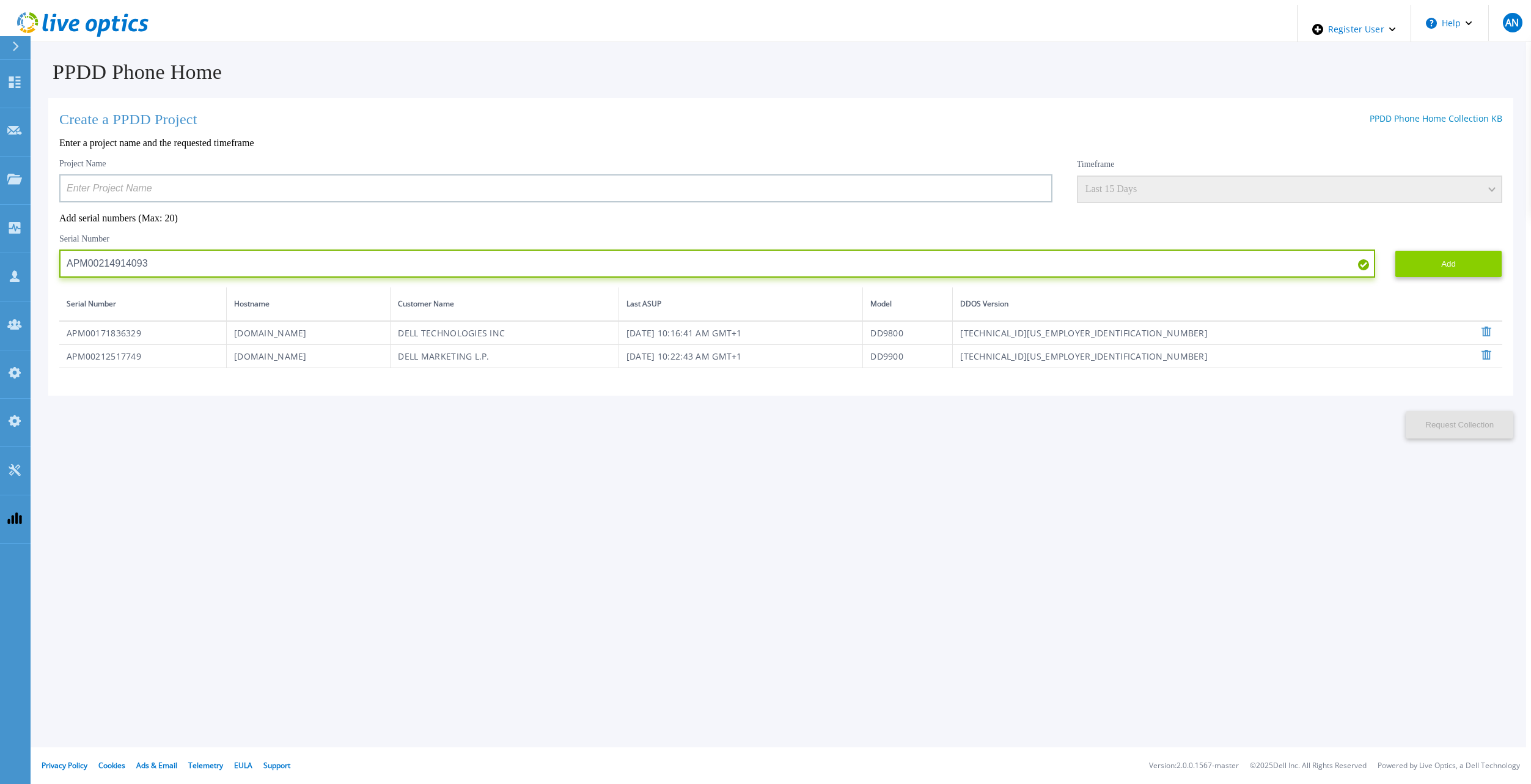
type input "APM00214914093"
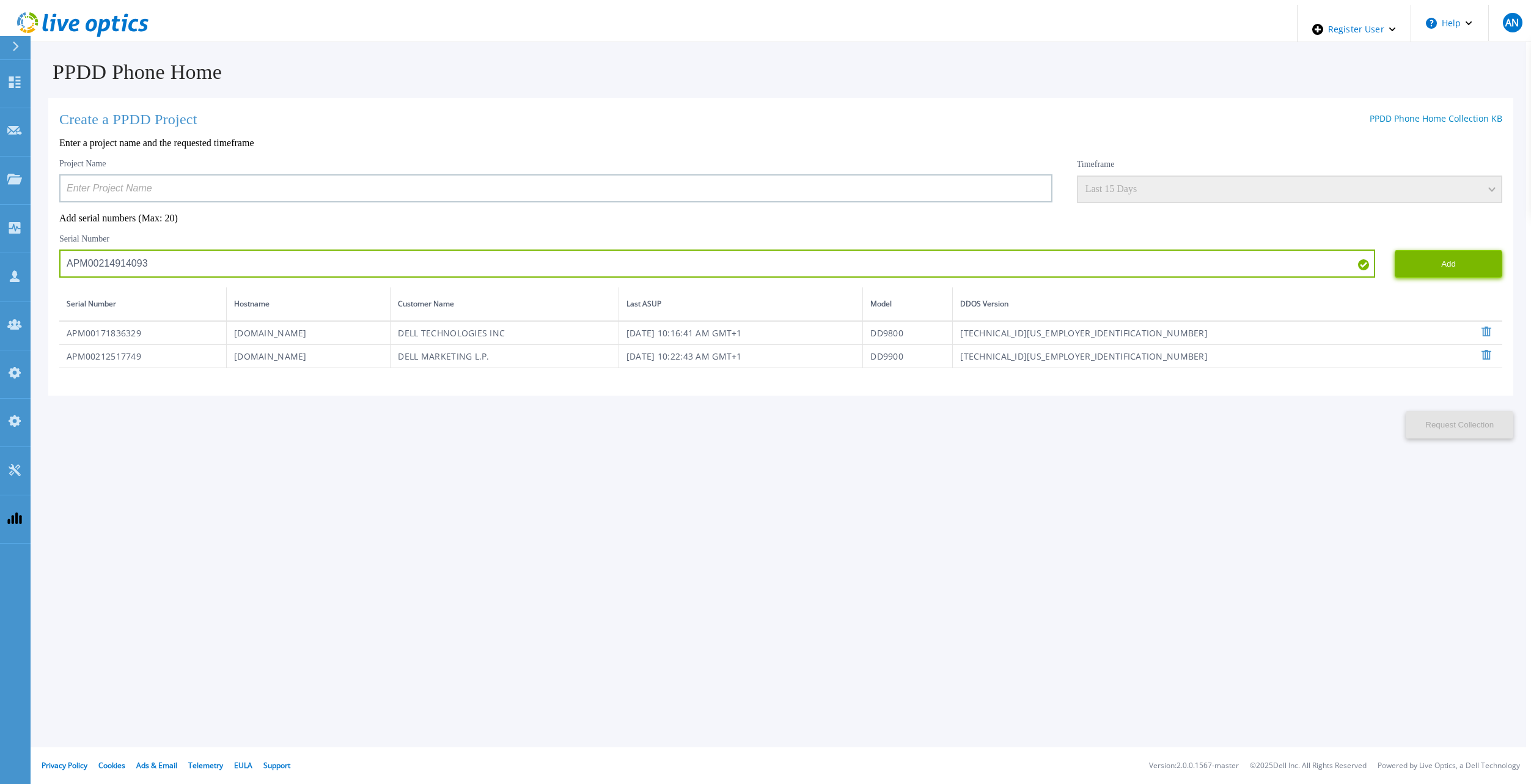
click at [1427, 259] on button "Add" at bounding box center [1448, 264] width 108 height 28
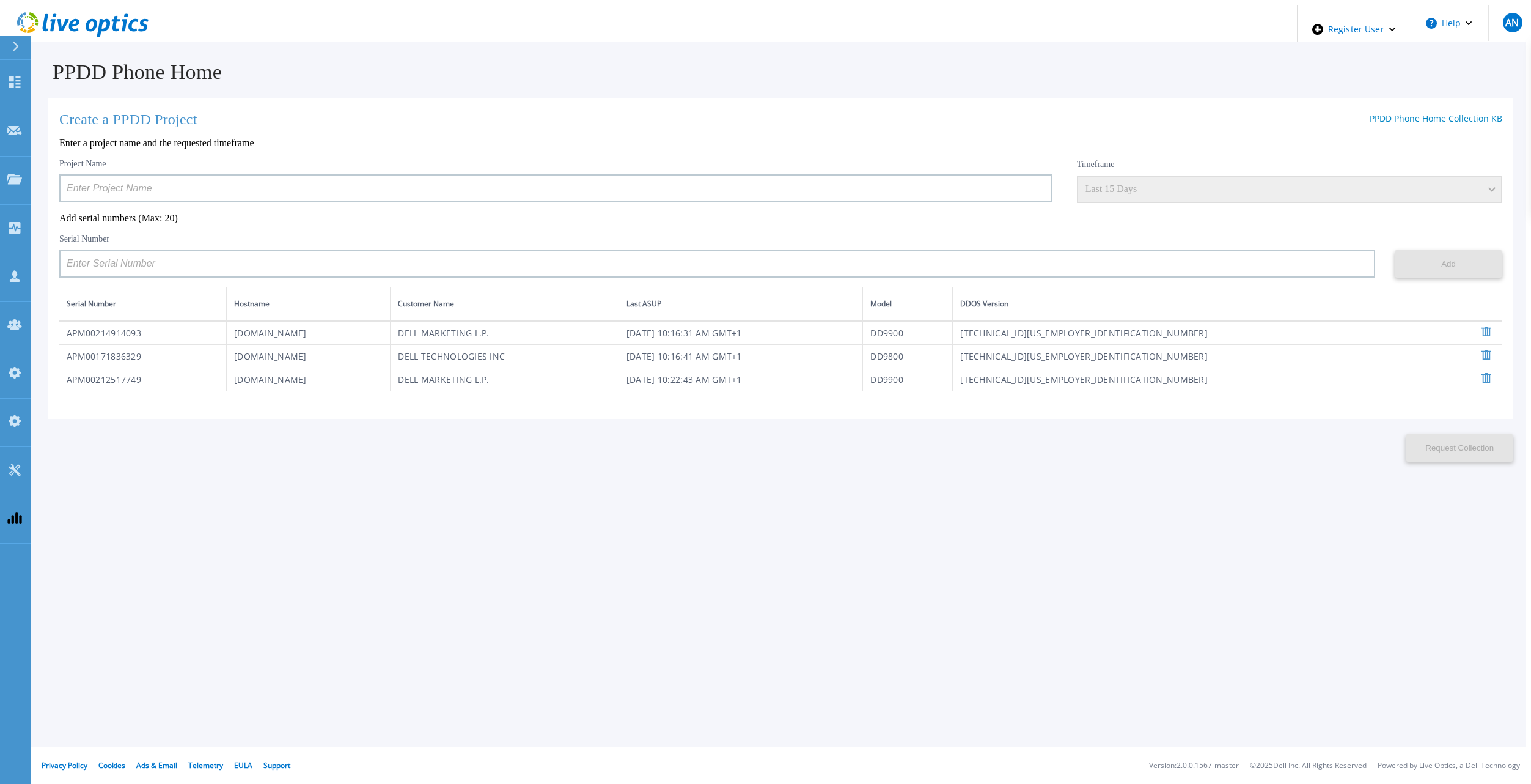
click at [580, 280] on div "Project Name Timeframe Last 15 Days Add serial numbers (Max: 20) Serial Number …" at bounding box center [781, 275] width 1443 height 233
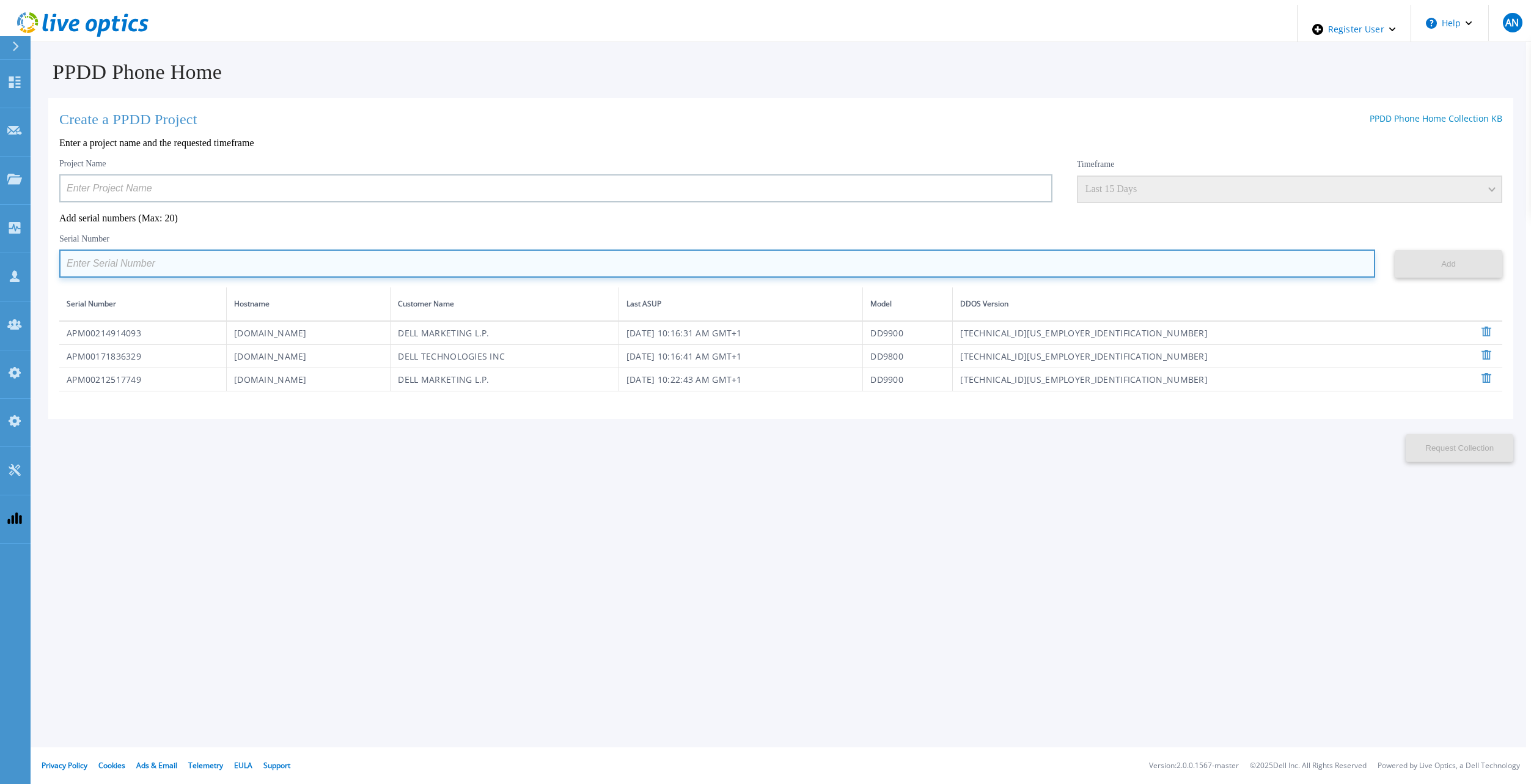
click at [599, 273] on input at bounding box center [718, 263] width 1316 height 28
paste input "APM00211700095"
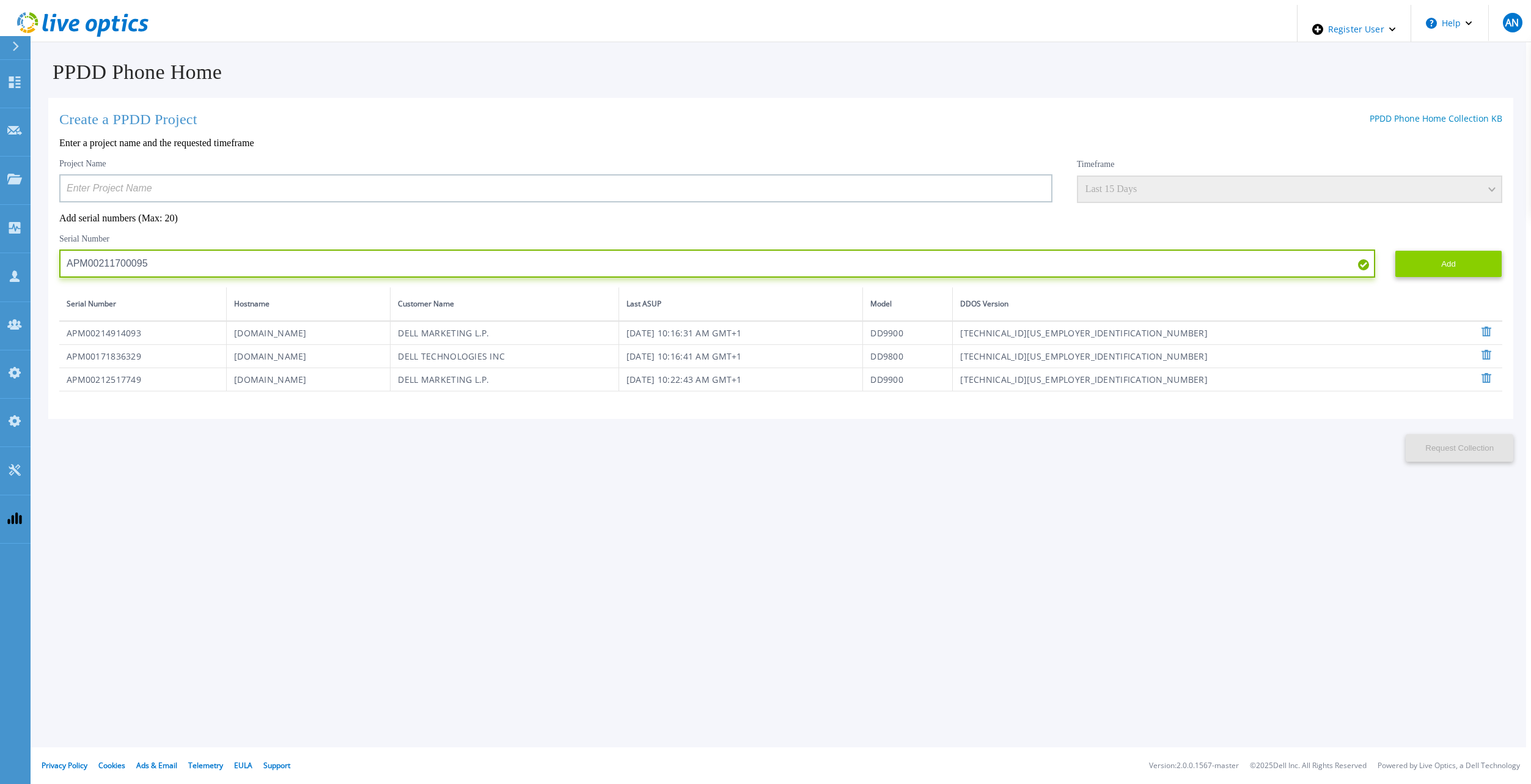
type input "APM00211700095"
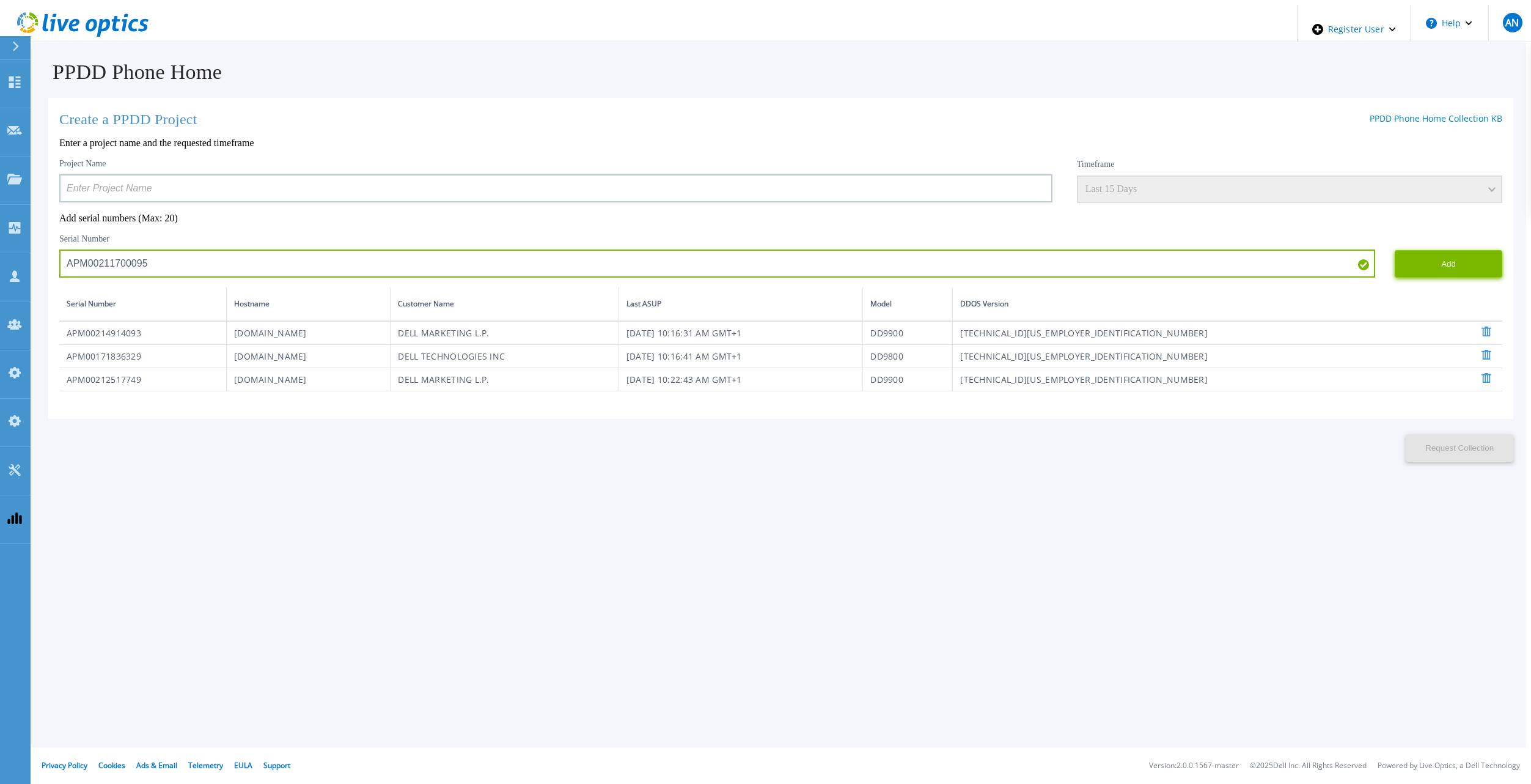
click at [1468, 273] on button "Add" at bounding box center [1448, 264] width 108 height 28
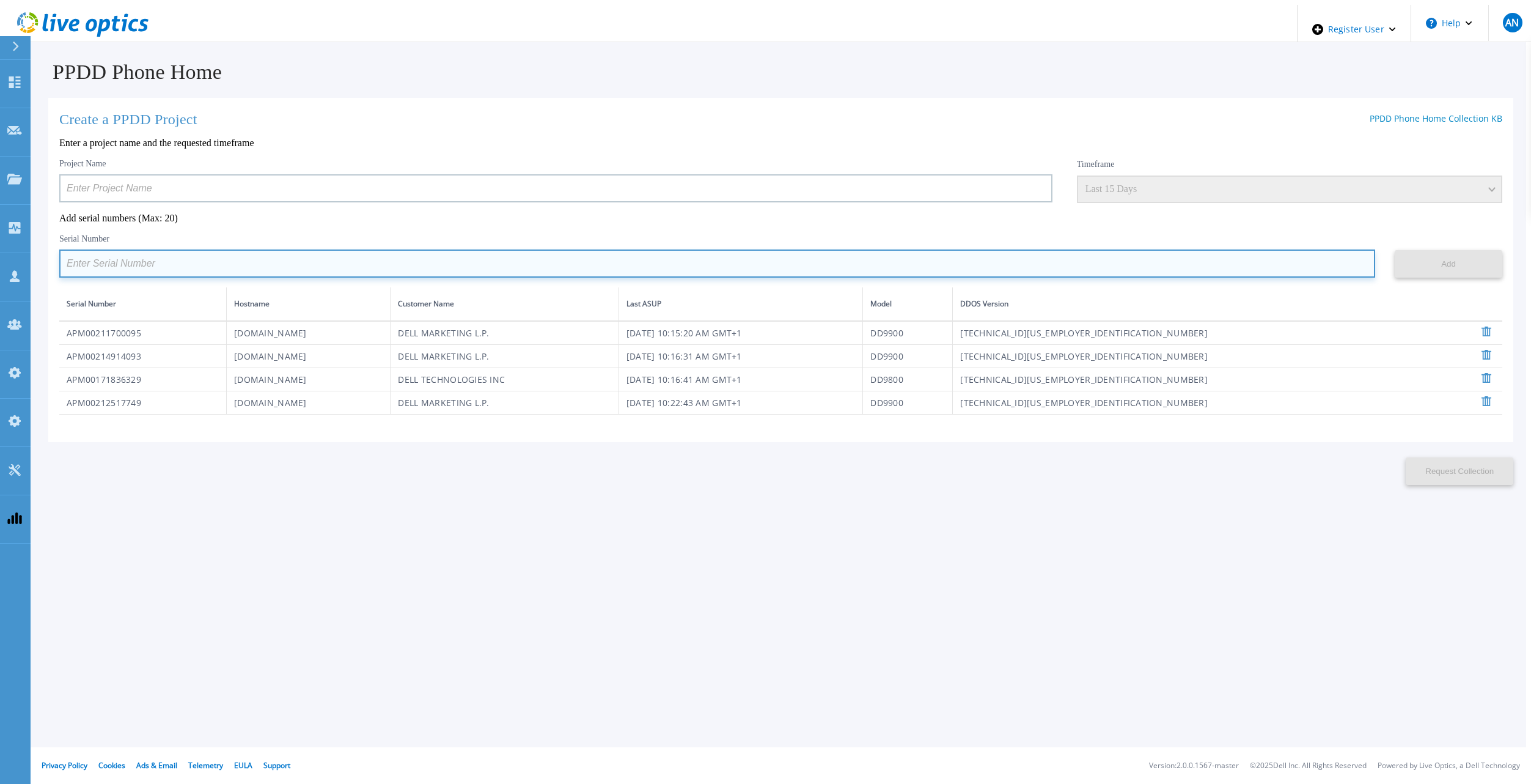
click at [305, 259] on input at bounding box center [718, 263] width 1316 height 28
paste input "APX00232503745"
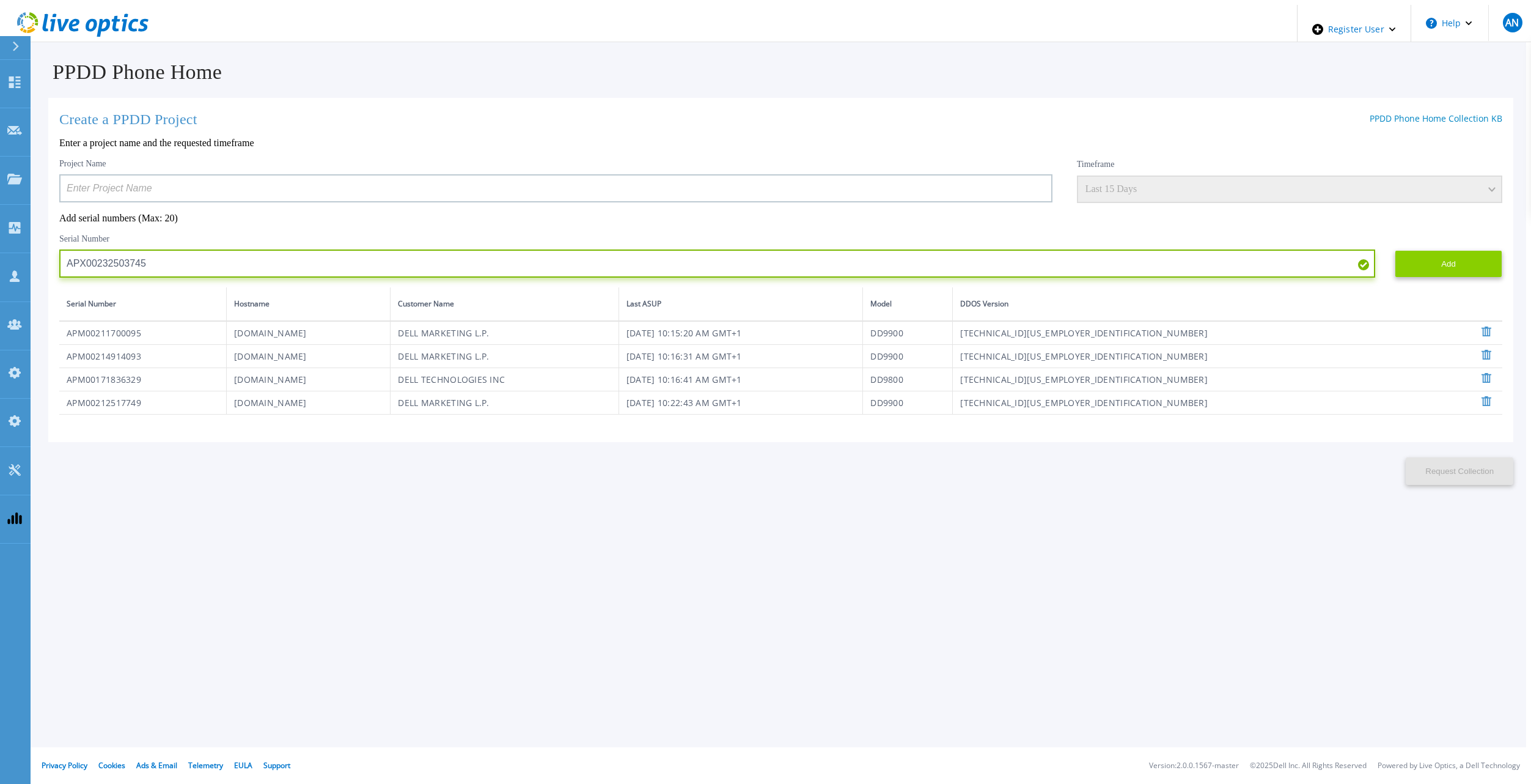
type input "APX00232503745"
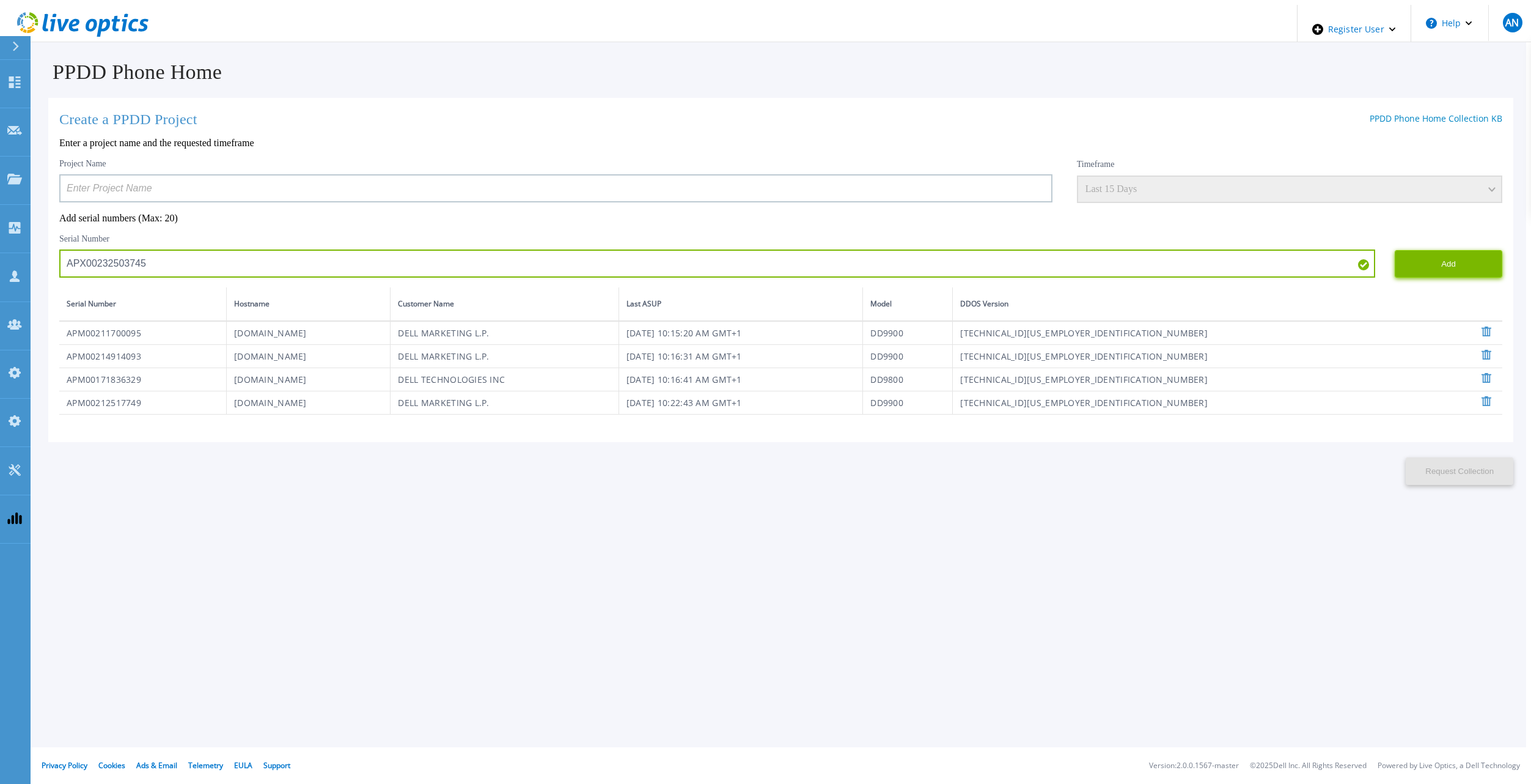
click at [1409, 264] on button "Add" at bounding box center [1448, 264] width 108 height 28
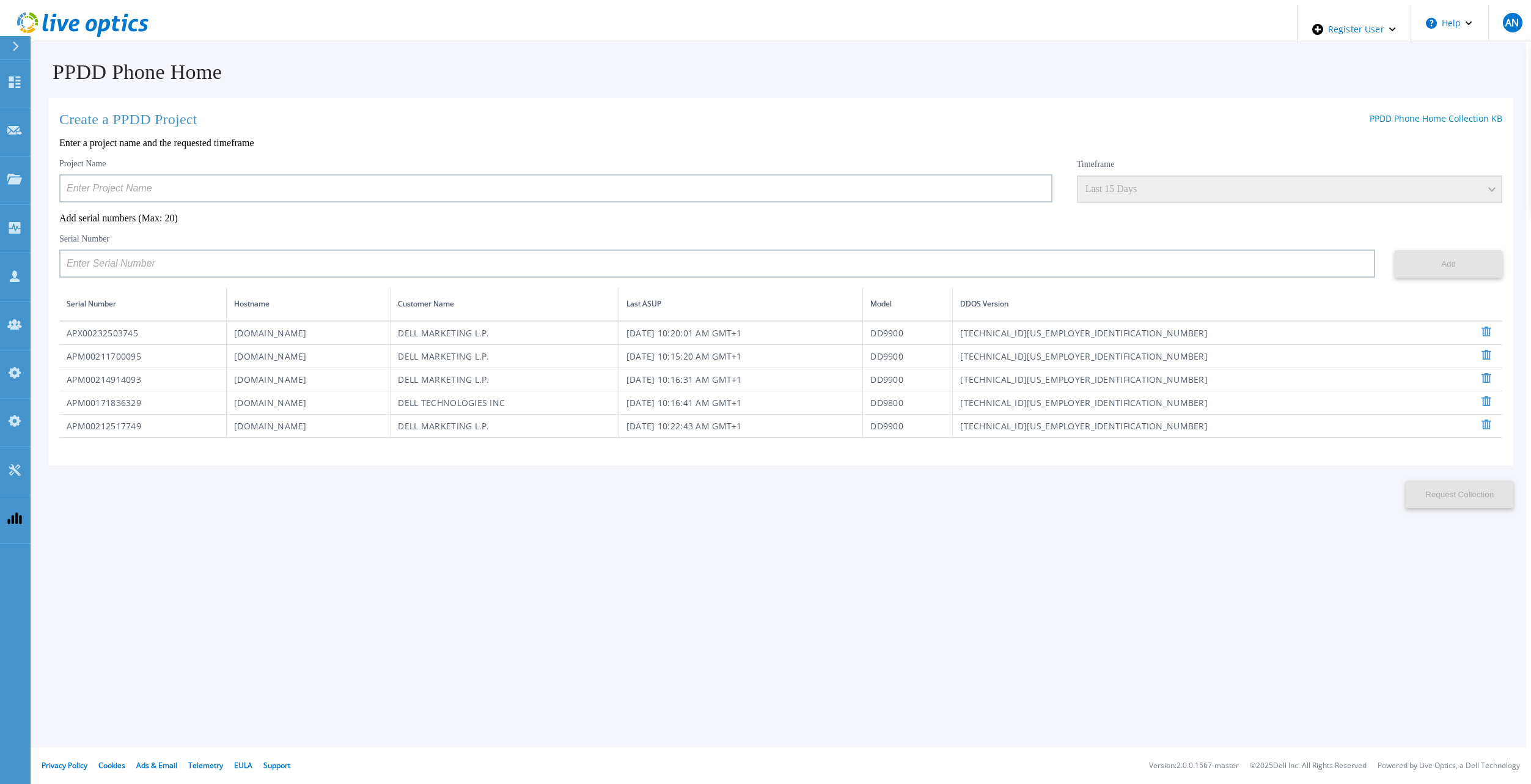
click at [169, 166] on div "Project Name" at bounding box center [556, 180] width 994 height 44
click at [166, 179] on input at bounding box center [556, 188] width 994 height 28
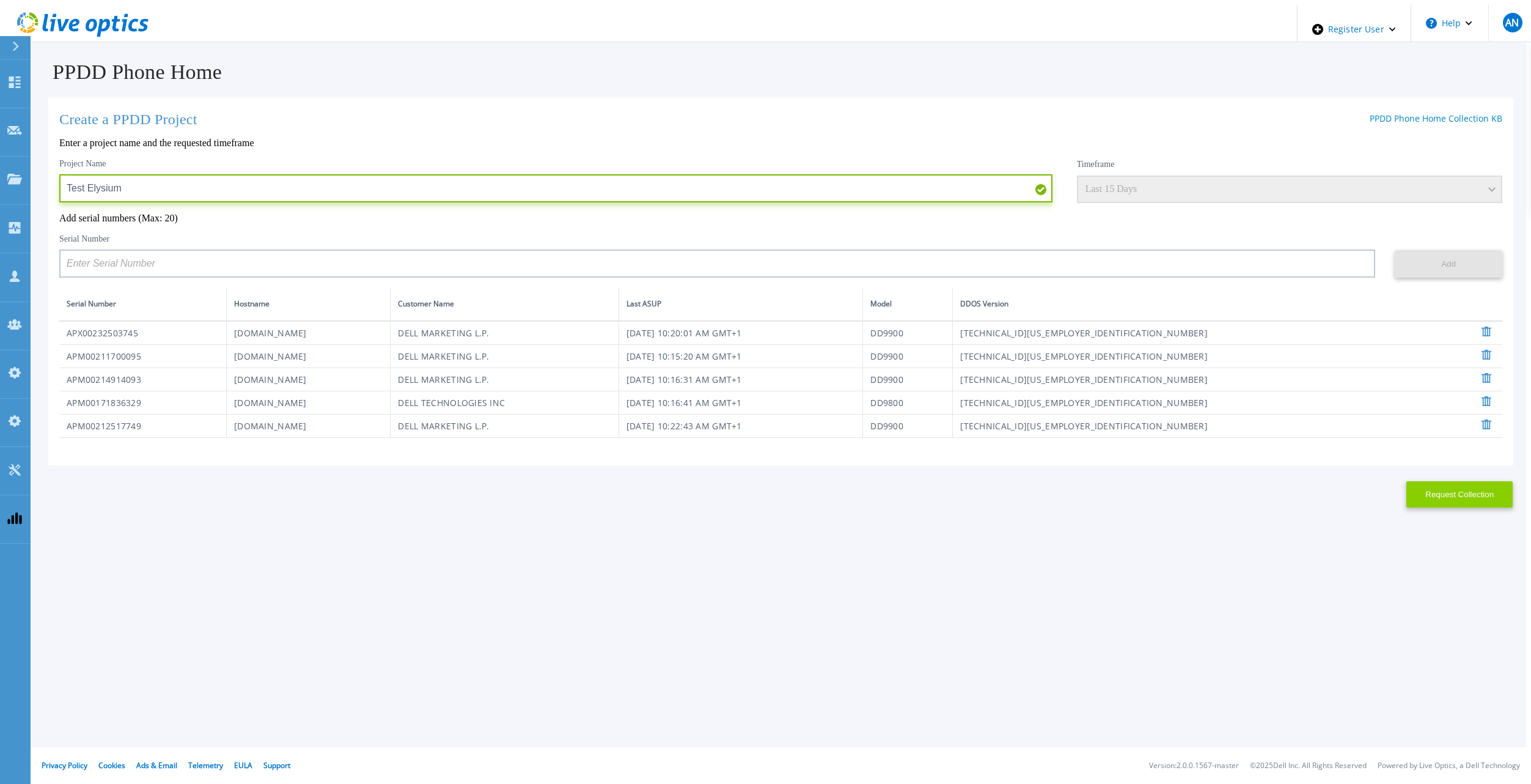
type input "Test Elysium"
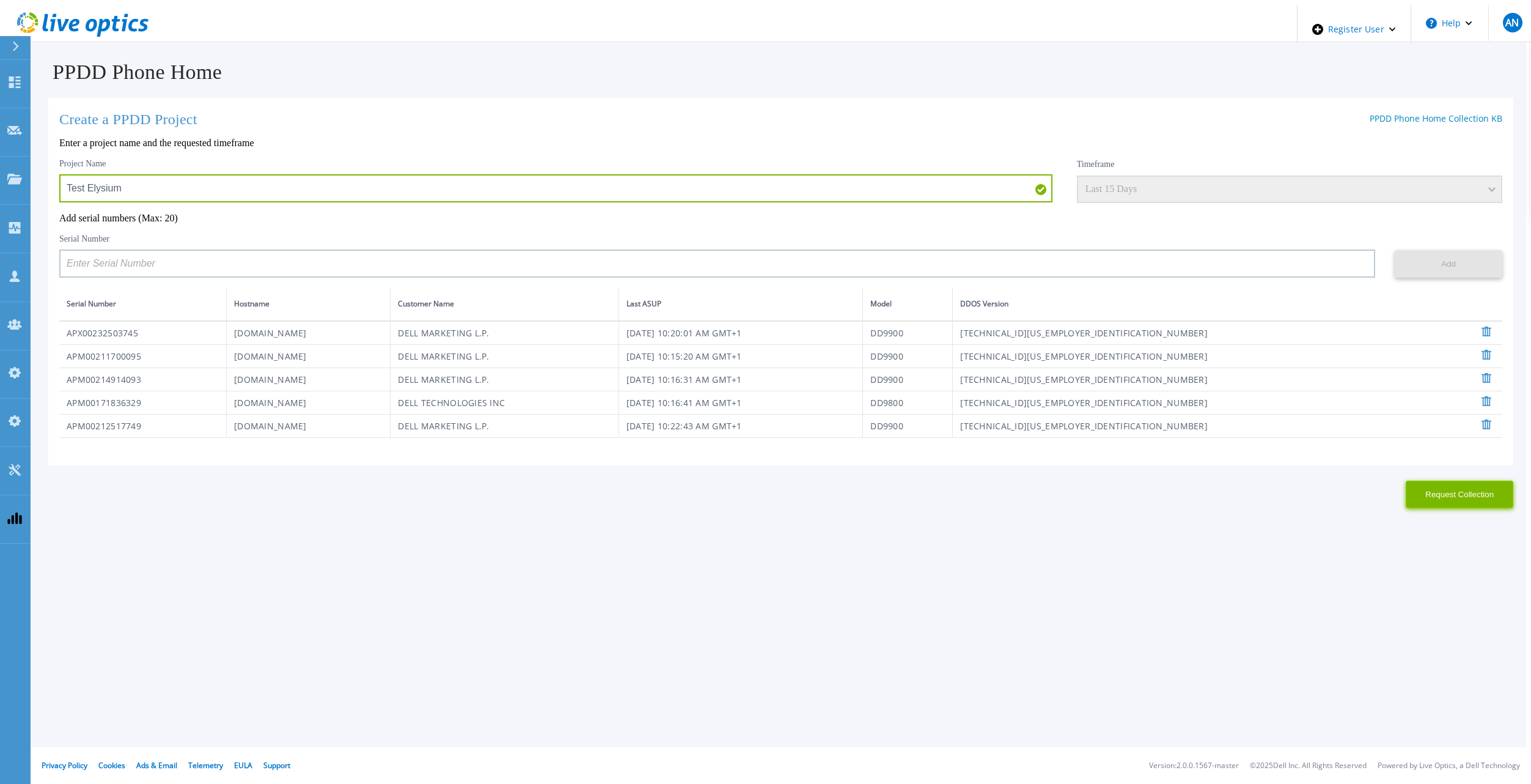
click at [1474, 499] on button "Request Collection" at bounding box center [1459, 494] width 108 height 28
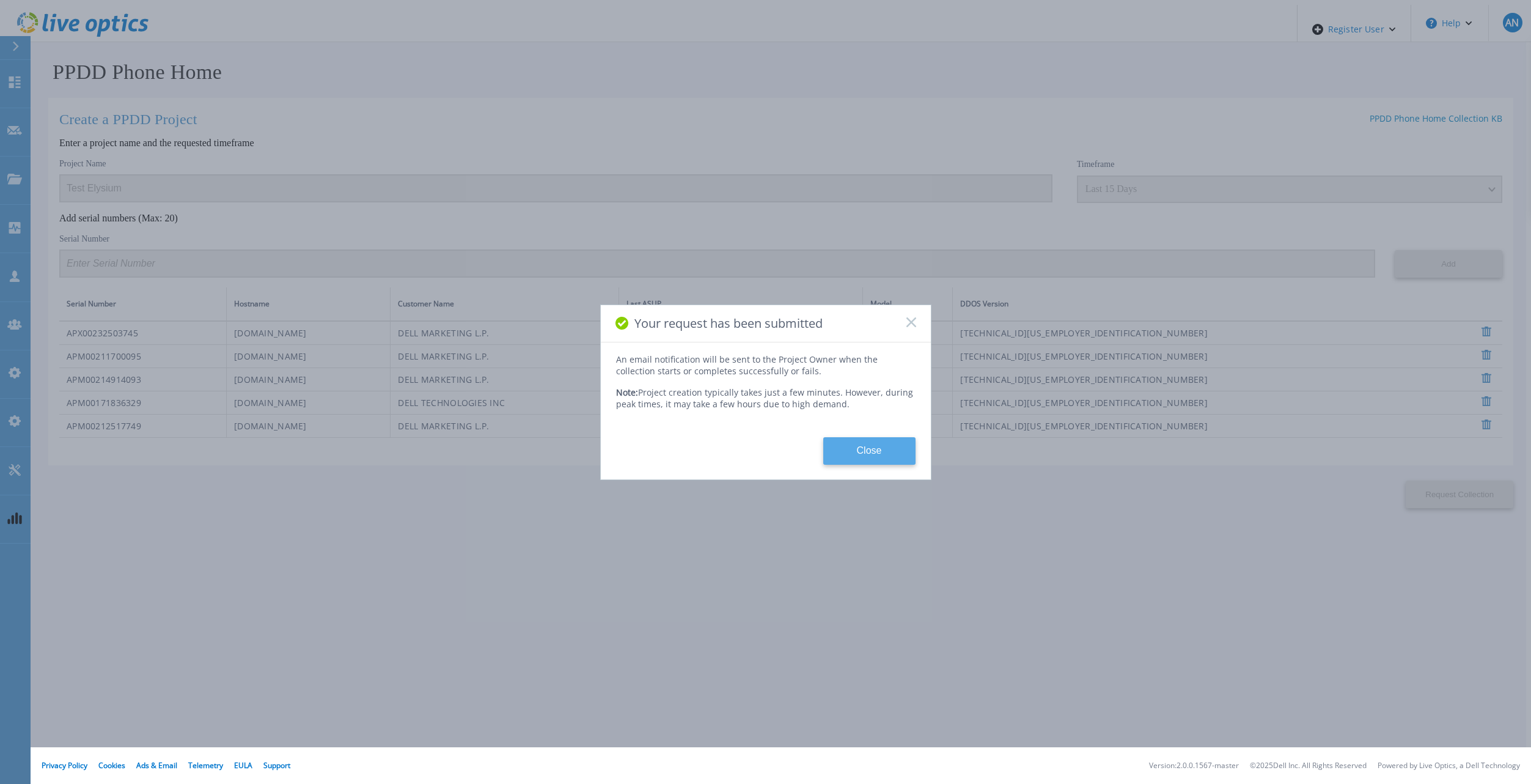
click at [903, 444] on button "Close" at bounding box center [869, 451] width 92 height 28
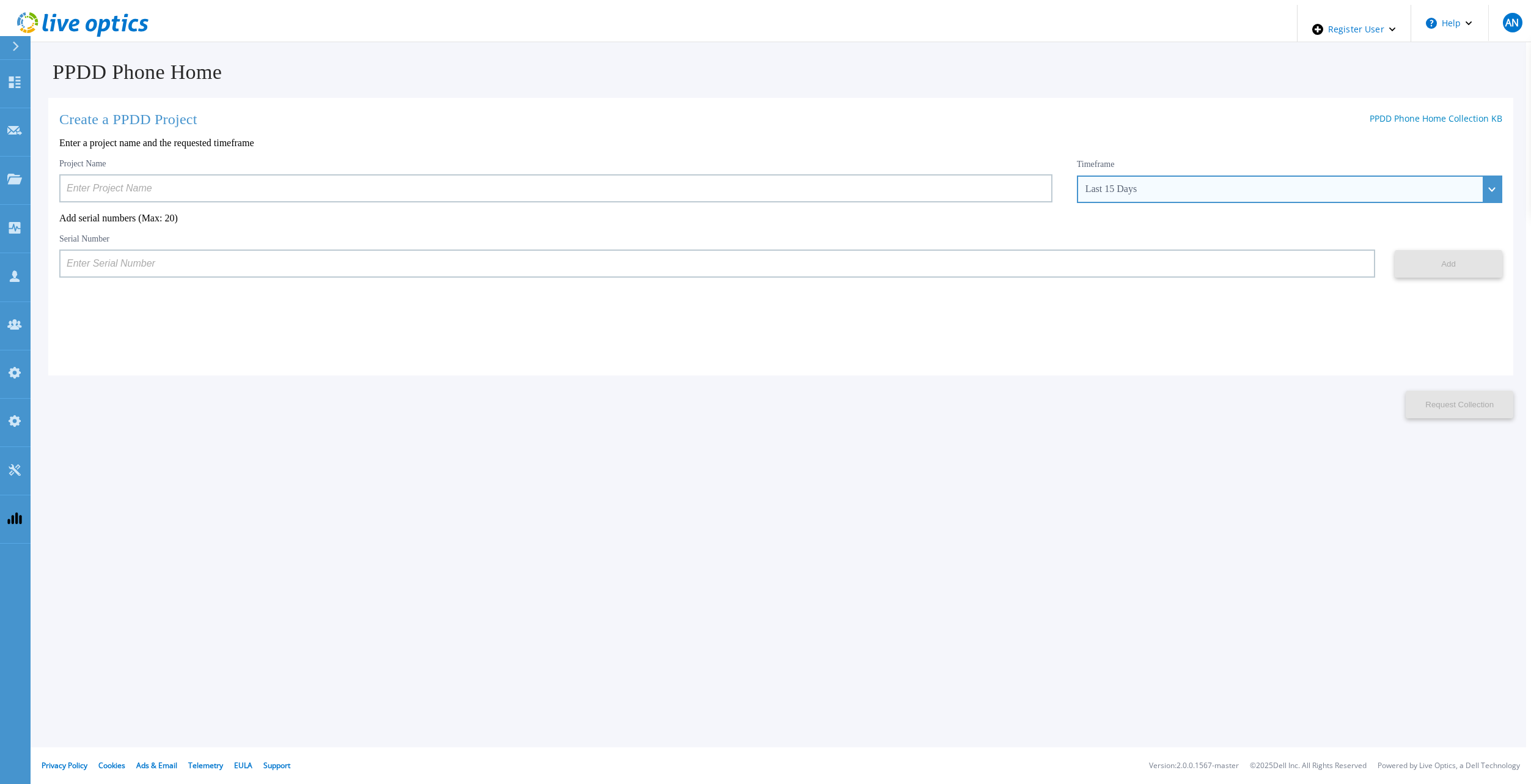
click at [1106, 184] on div "Last 15 Days" at bounding box center [1283, 189] width 395 height 11
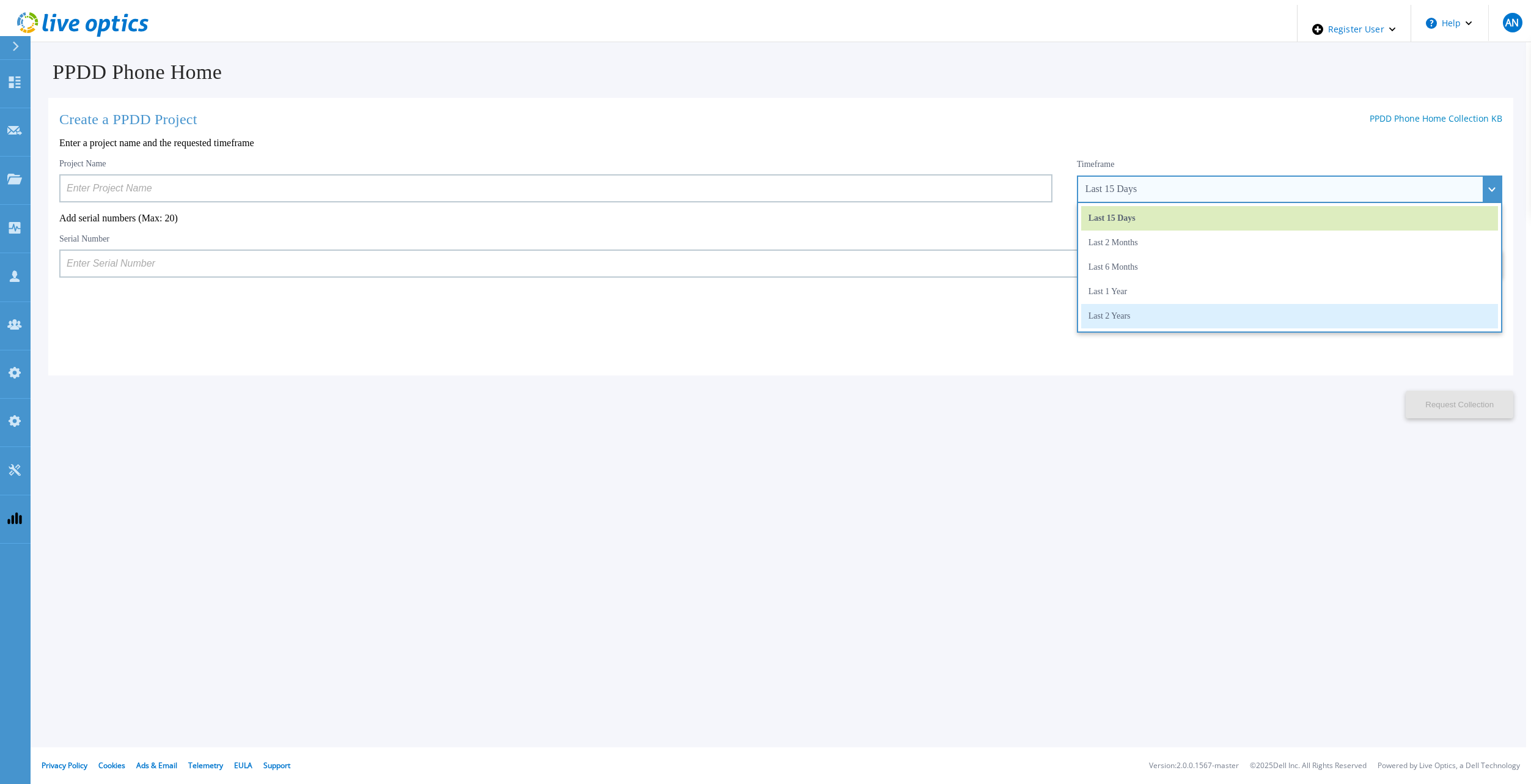
click at [1102, 306] on li "Last 2 Years" at bounding box center [1289, 316] width 417 height 24
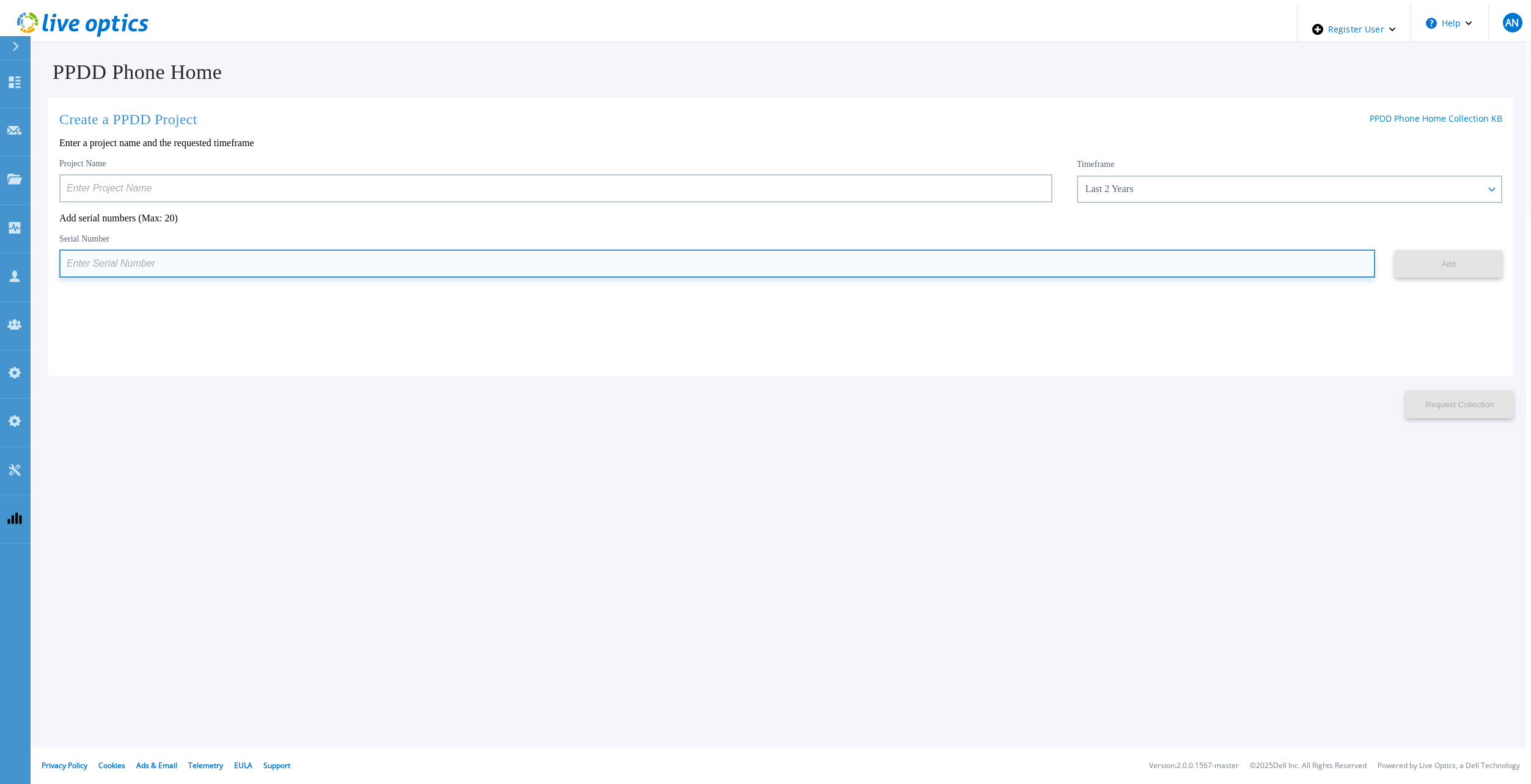
click at [259, 265] on input at bounding box center [718, 263] width 1316 height 28
paste input "APM00212517749"
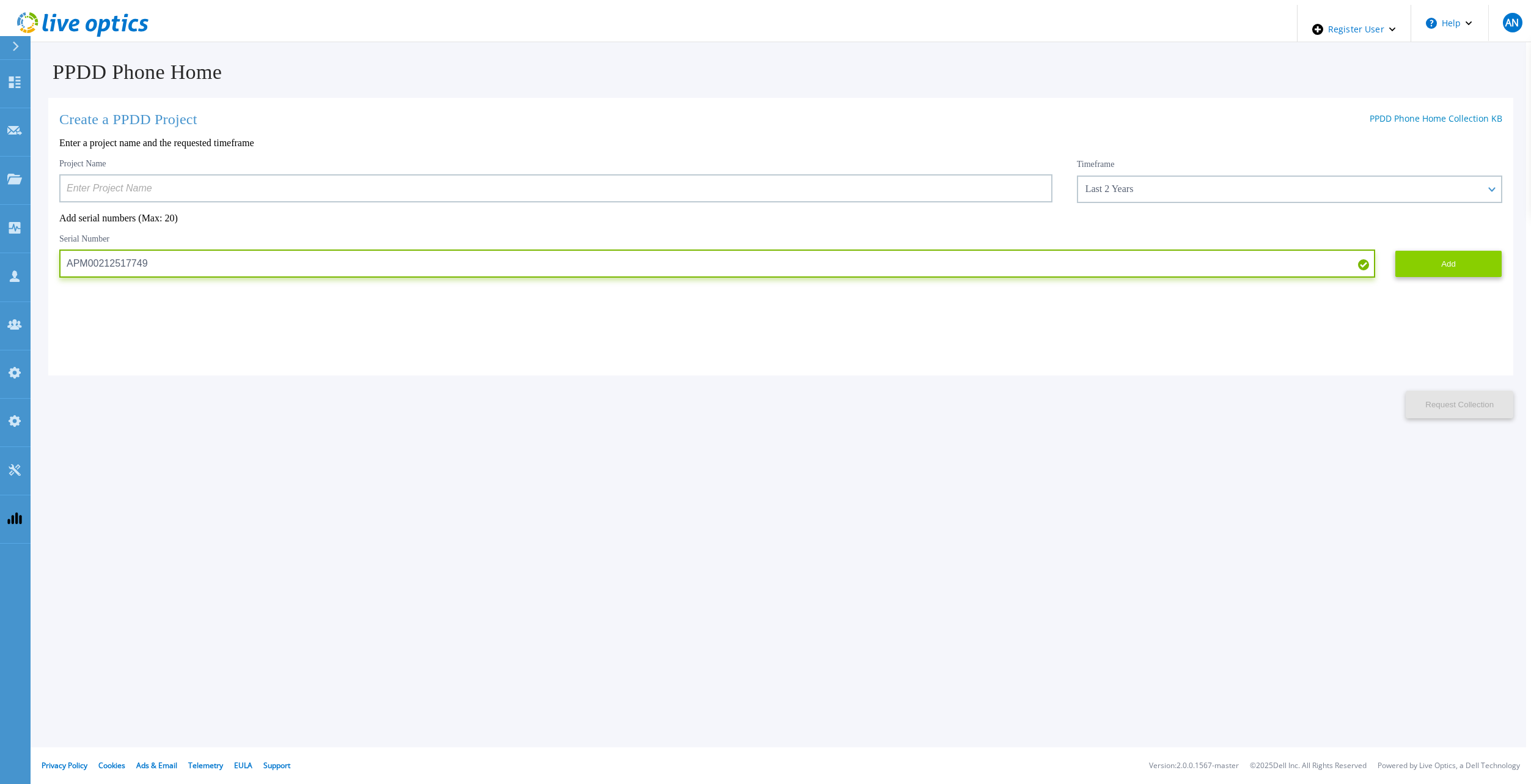
type input "APM00212517749"
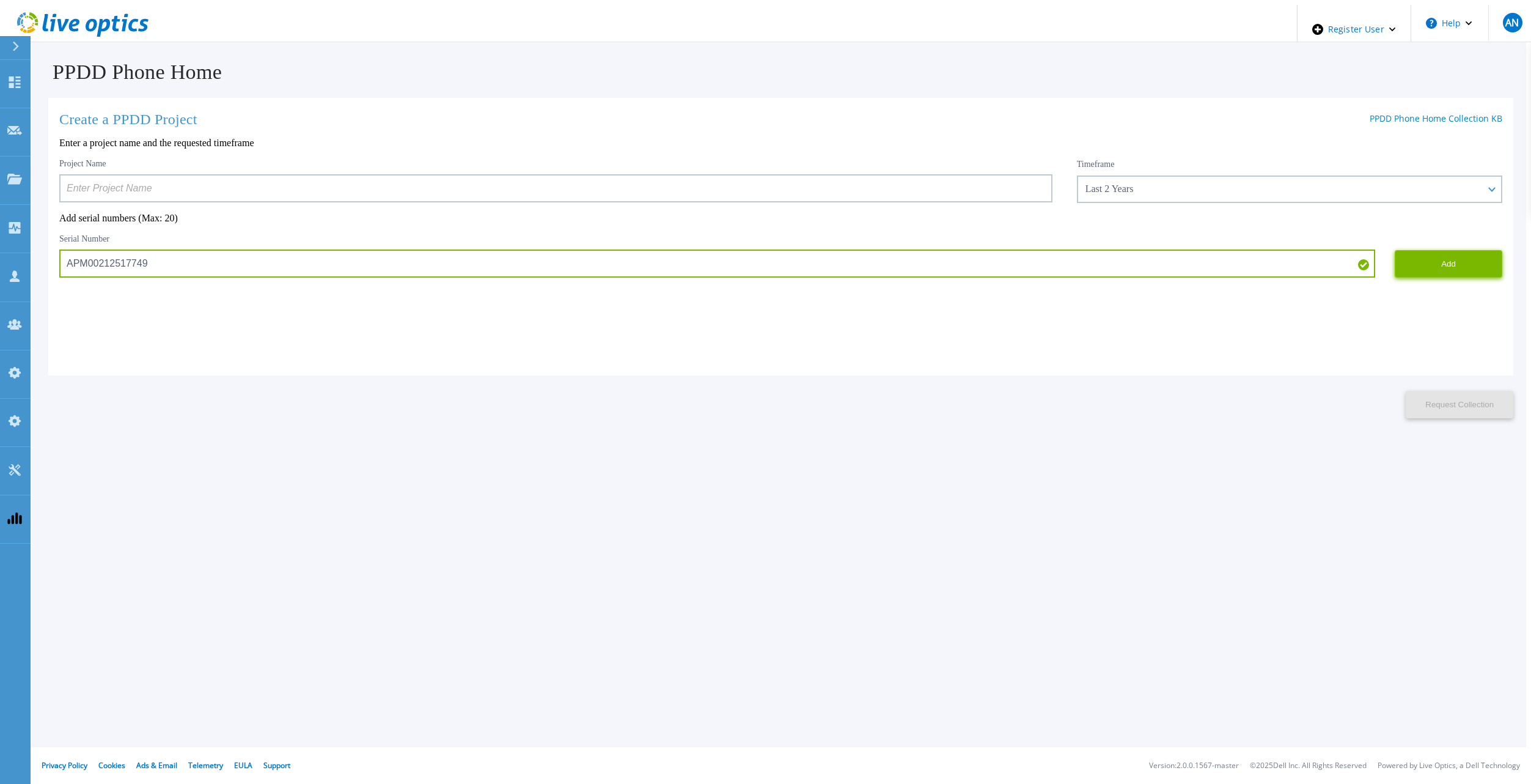
click at [1459, 264] on button "Add" at bounding box center [1448, 264] width 108 height 28
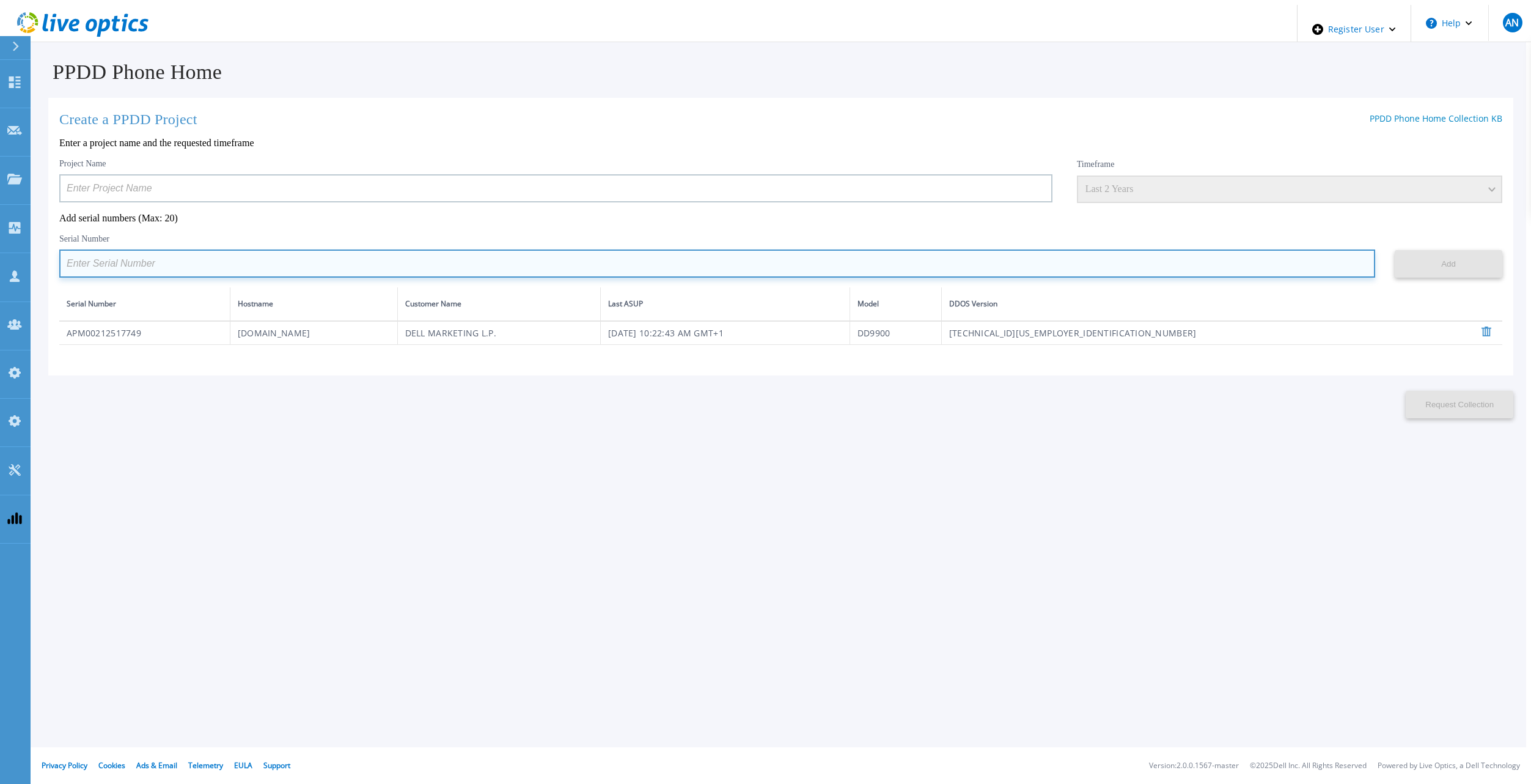
click at [298, 263] on input at bounding box center [718, 263] width 1316 height 28
paste input "APM00171836329"
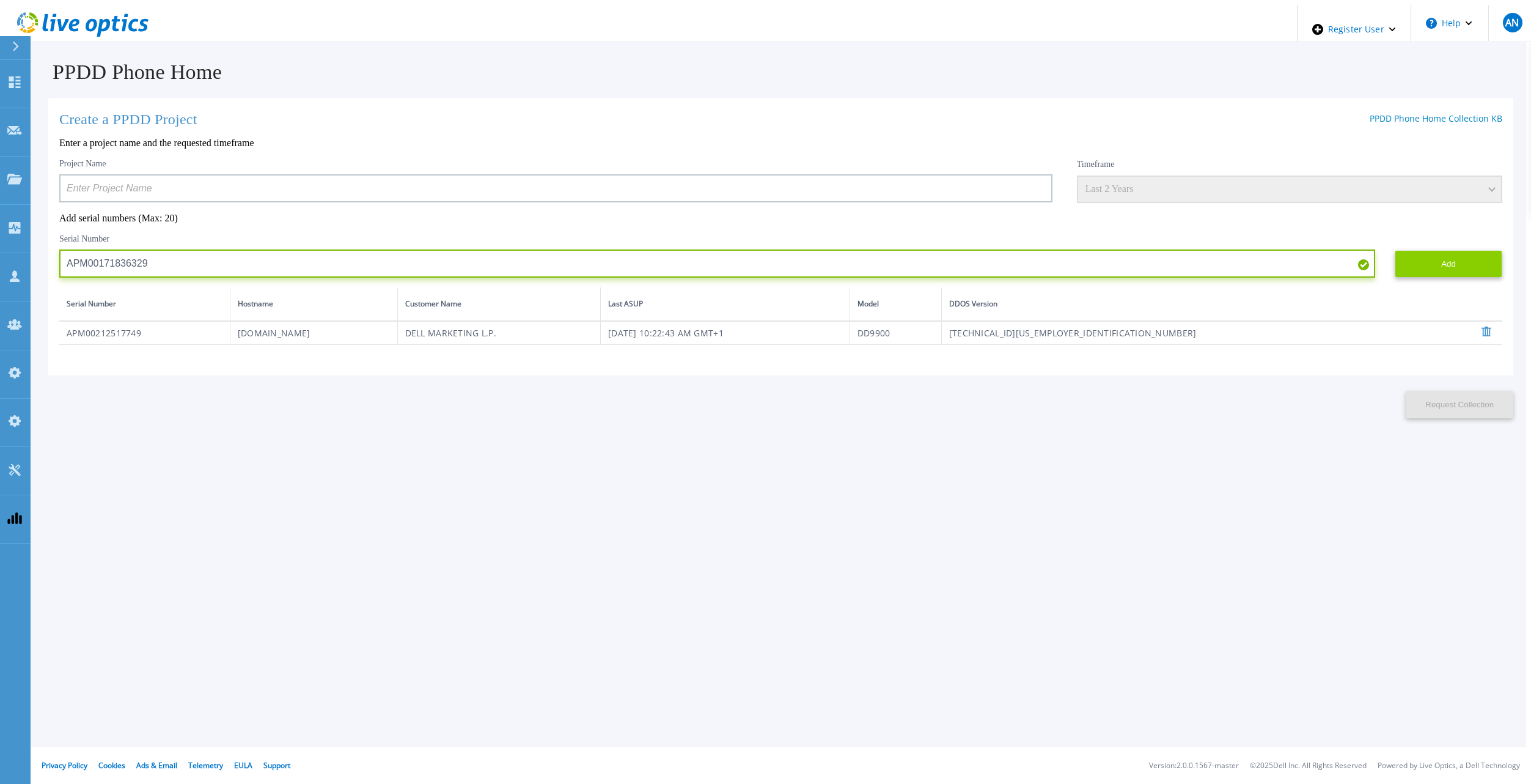
type input "APM00171836329"
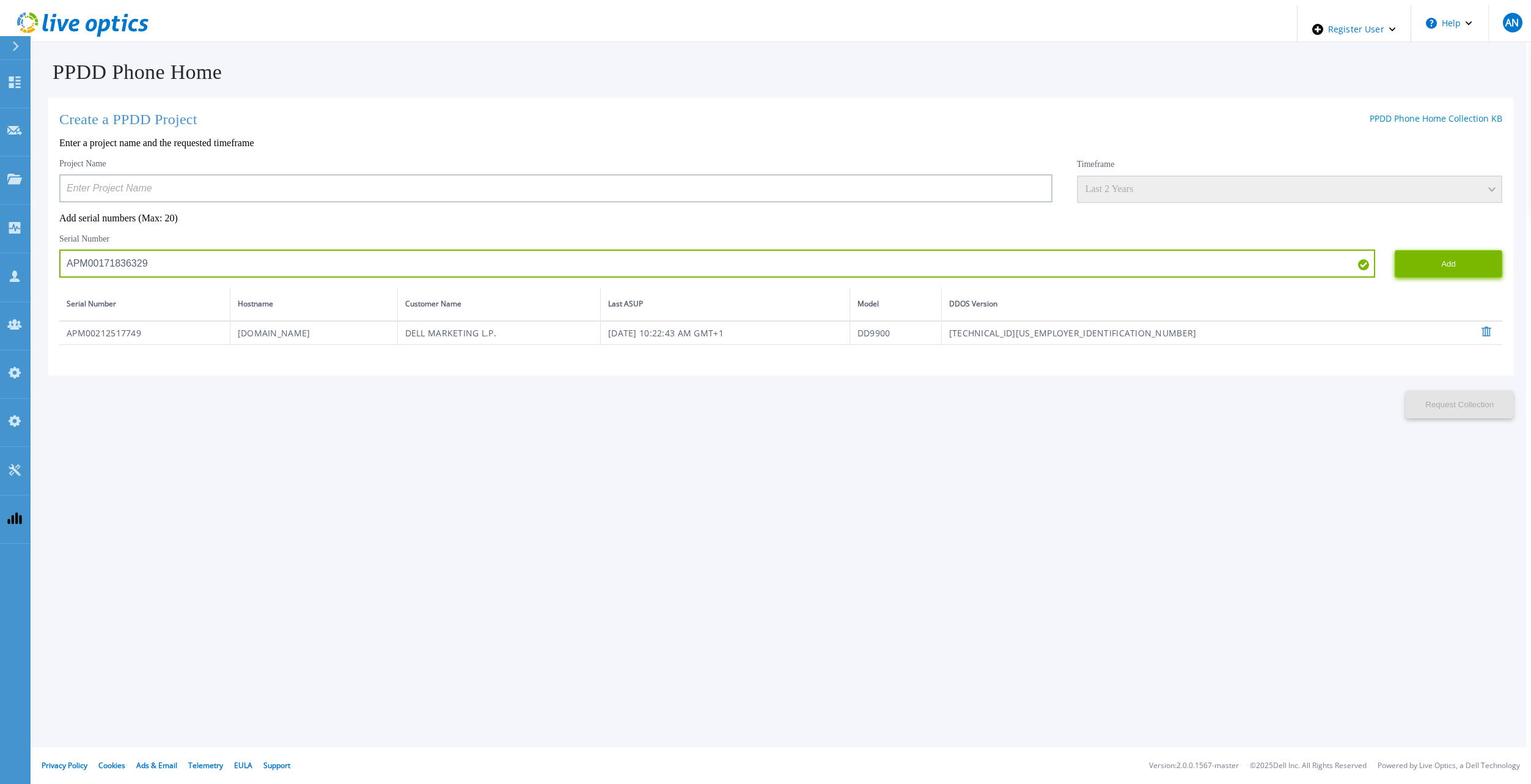
click at [1421, 257] on button "Add" at bounding box center [1448, 264] width 108 height 28
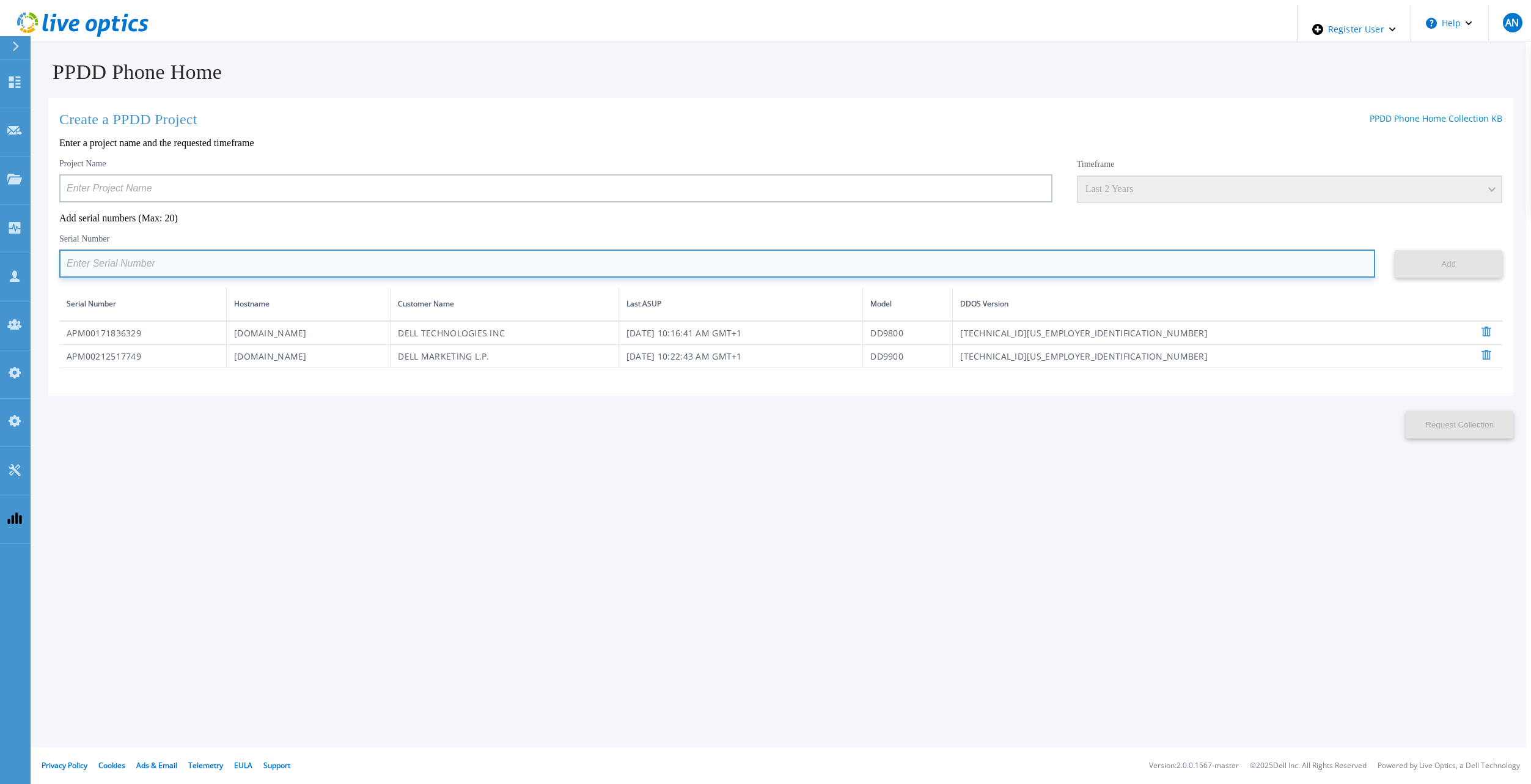
click at [393, 255] on input at bounding box center [718, 263] width 1316 height 28
paste input "APM00214914093"
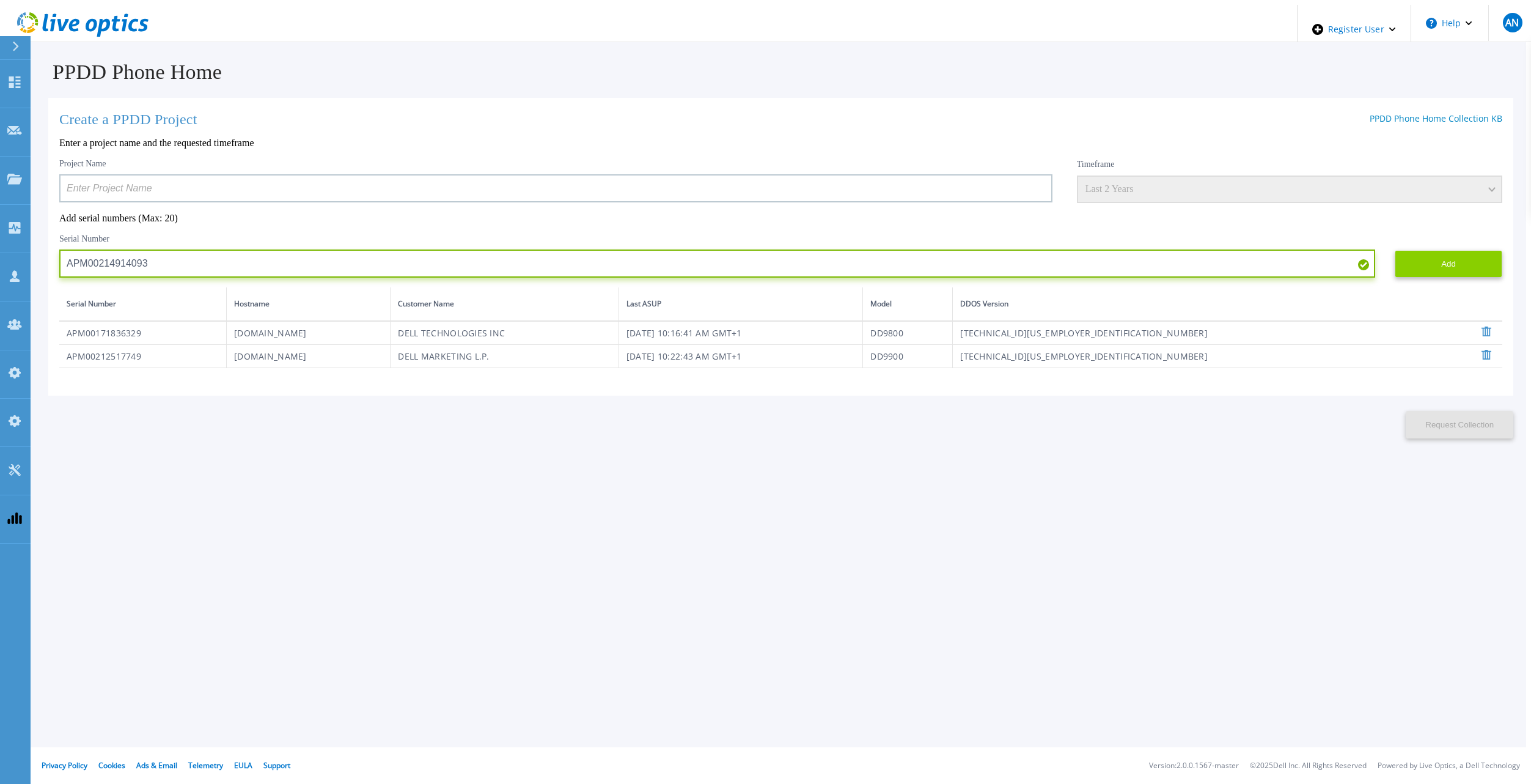
type input "APM00214914093"
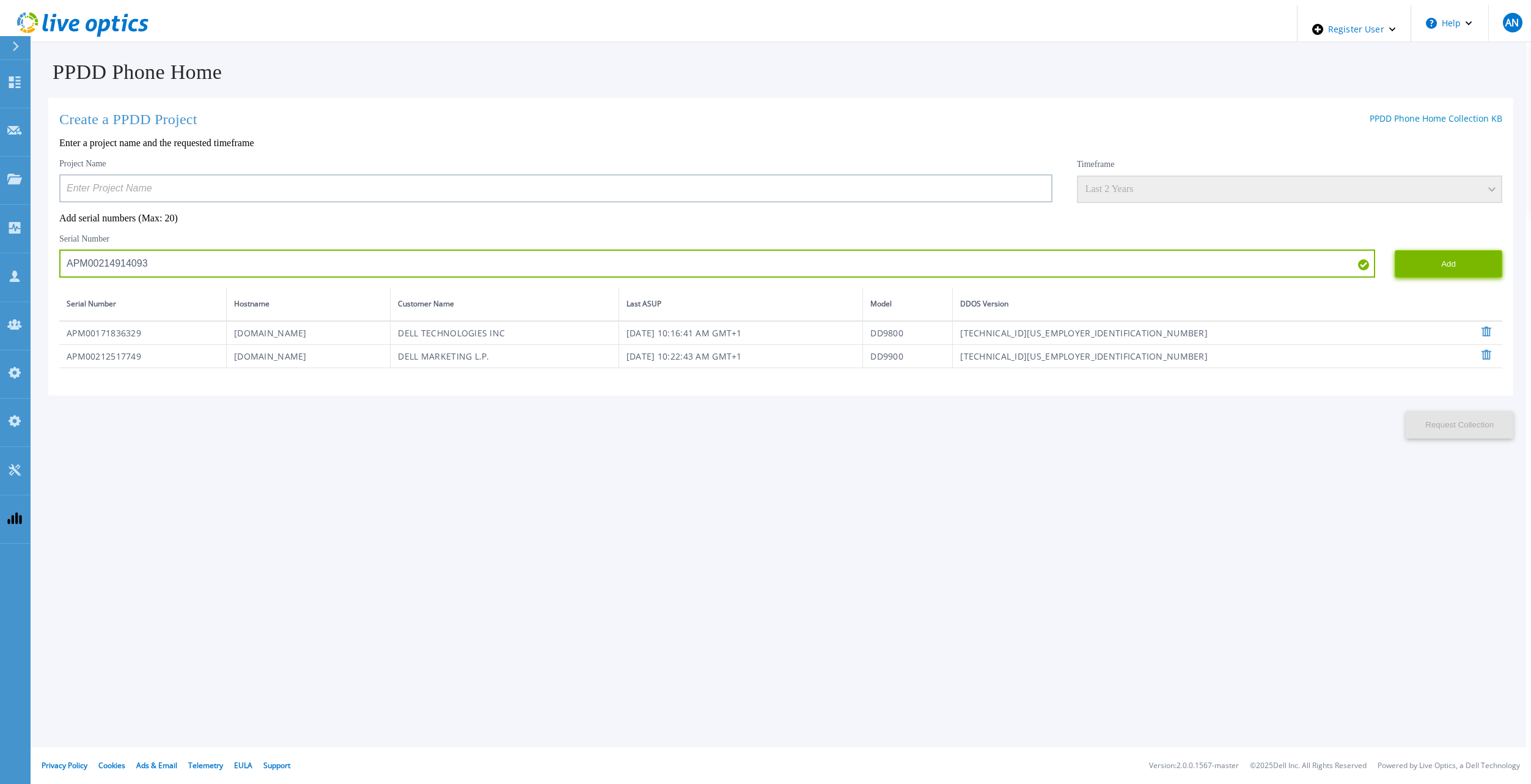
click at [1489, 250] on button "Add" at bounding box center [1448, 264] width 108 height 28
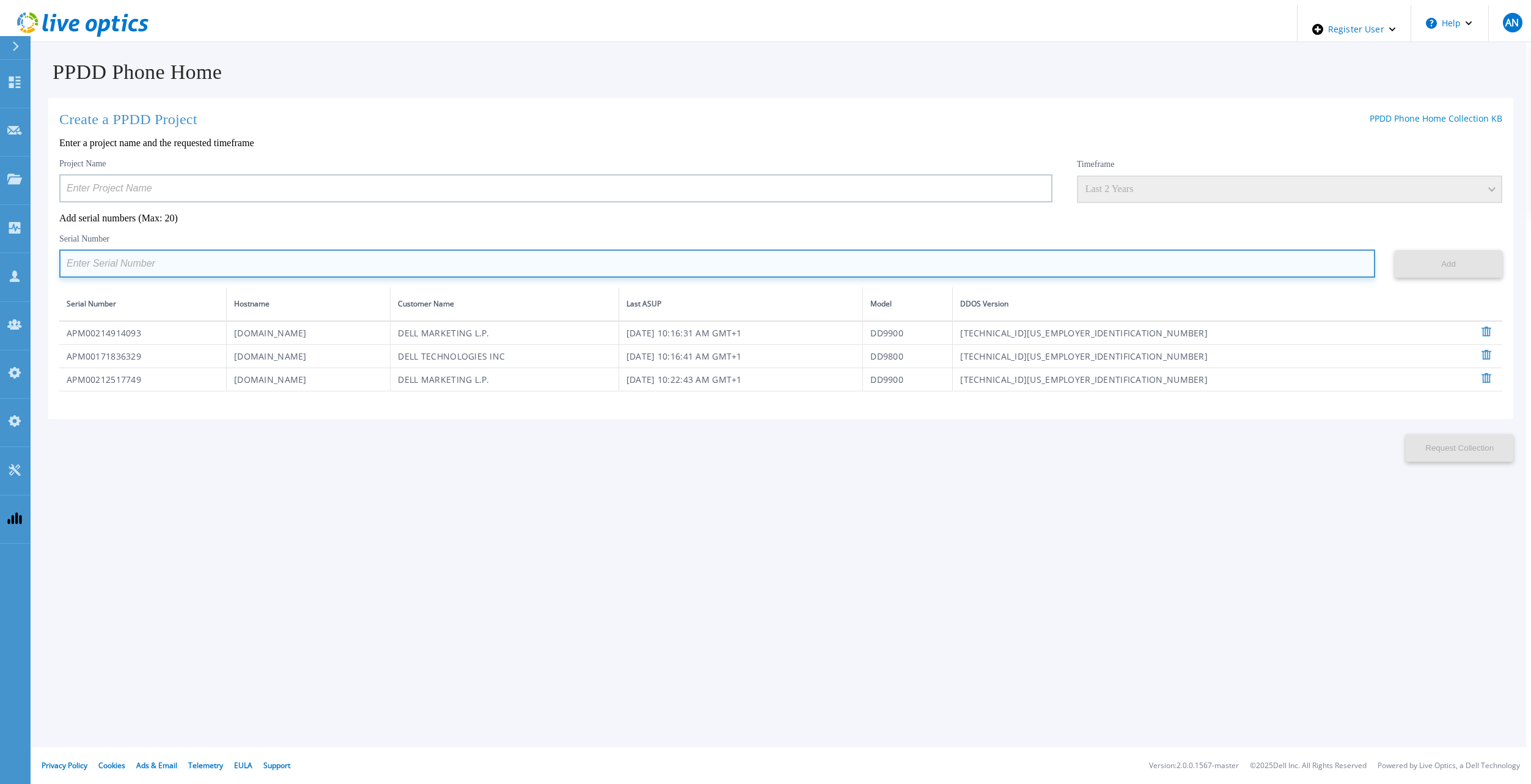
click at [485, 262] on input at bounding box center [718, 263] width 1316 height 28
paste input "APM00211700095"
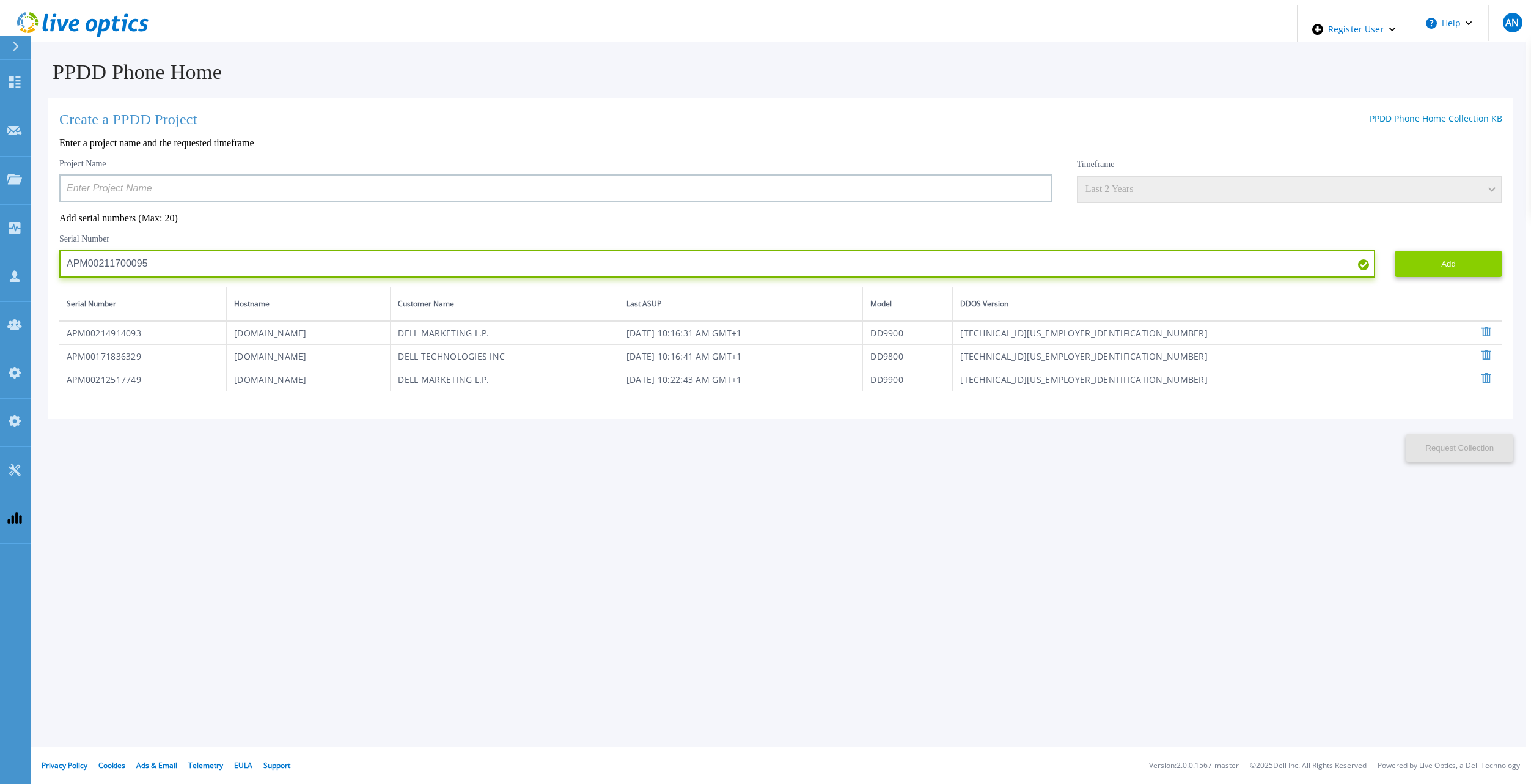
type input "APM00211700095"
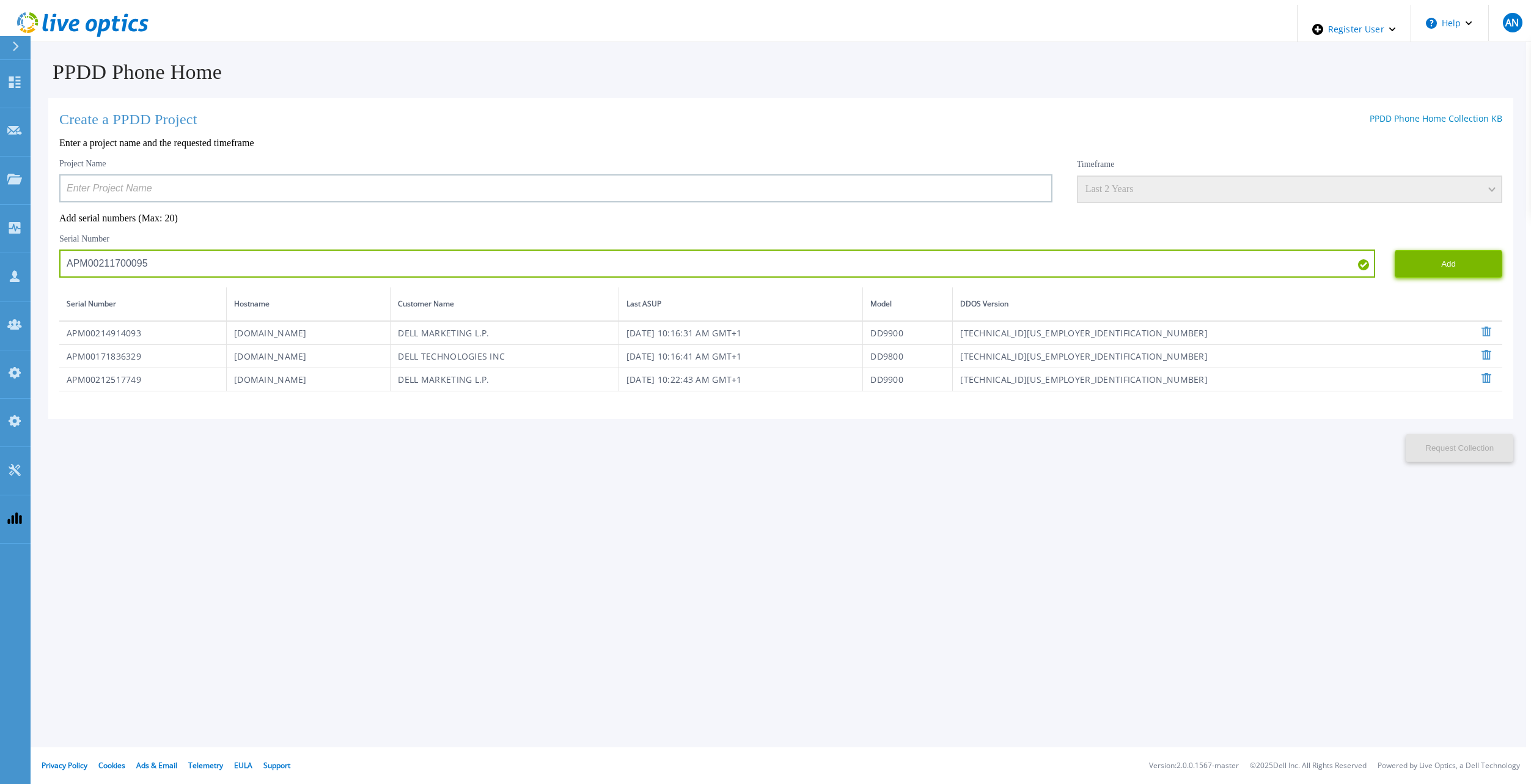
click at [1421, 266] on button "Add" at bounding box center [1448, 264] width 108 height 28
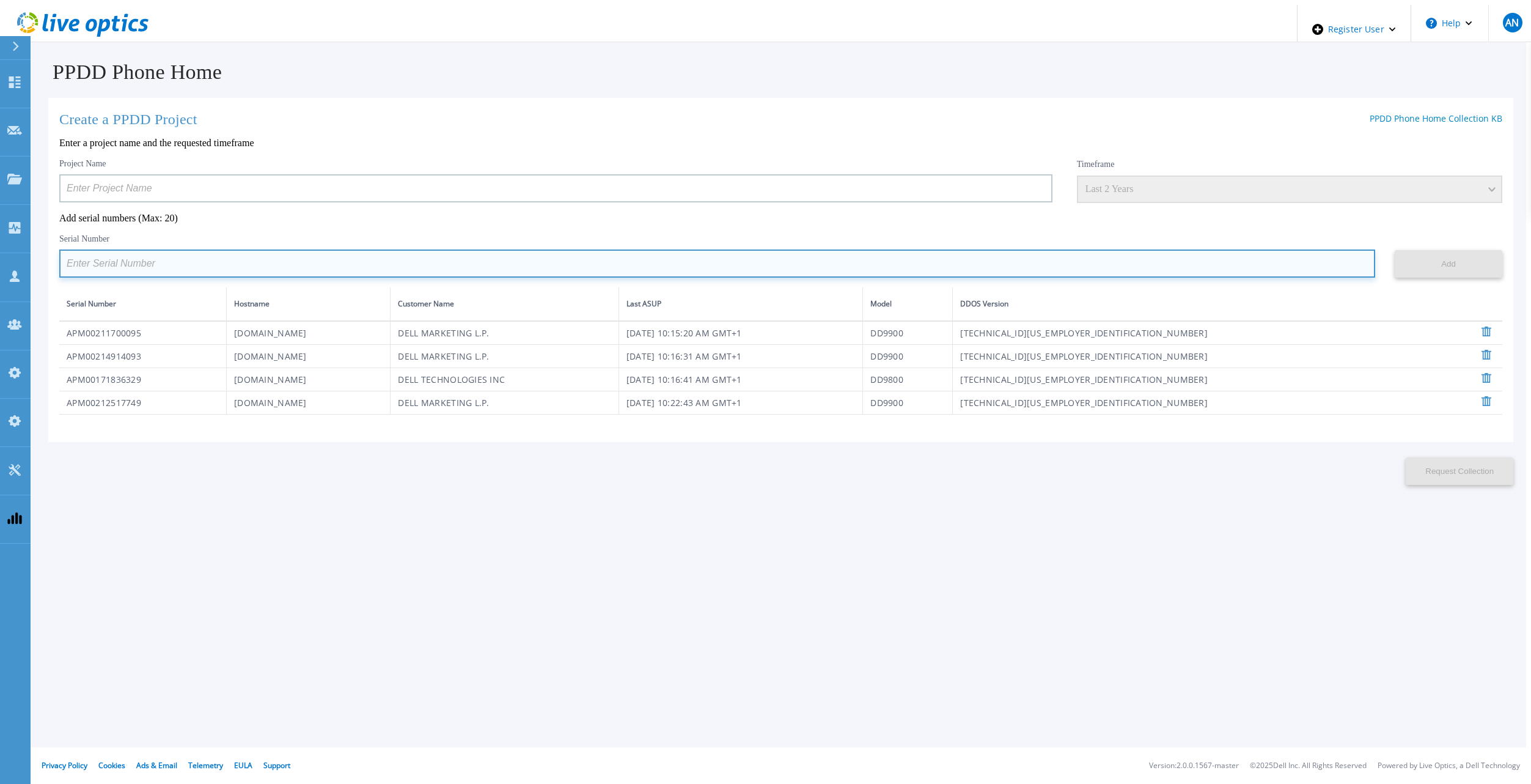
click at [629, 260] on input at bounding box center [718, 263] width 1316 height 28
paste input "APX00232503745"
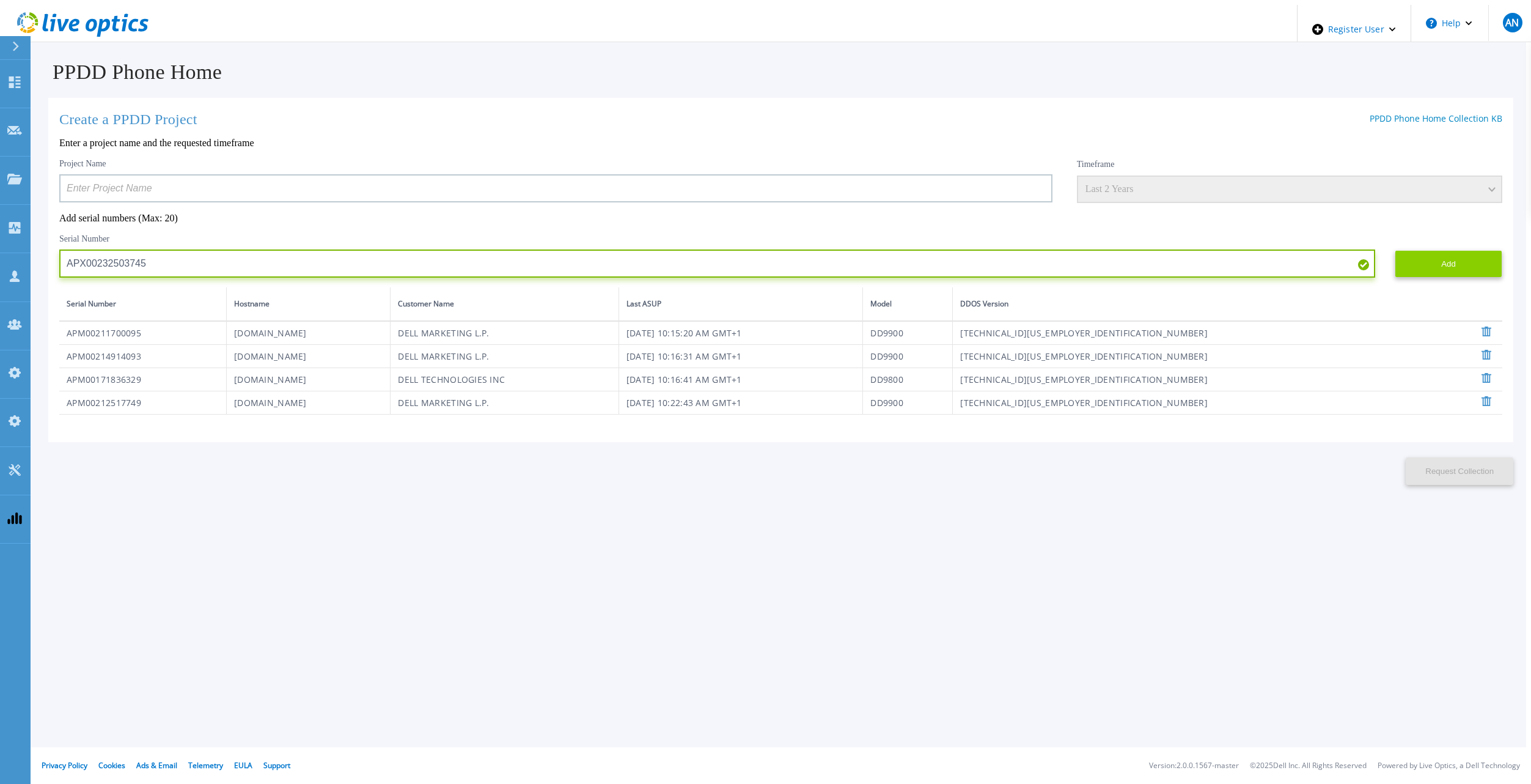
type input "APX00232503745"
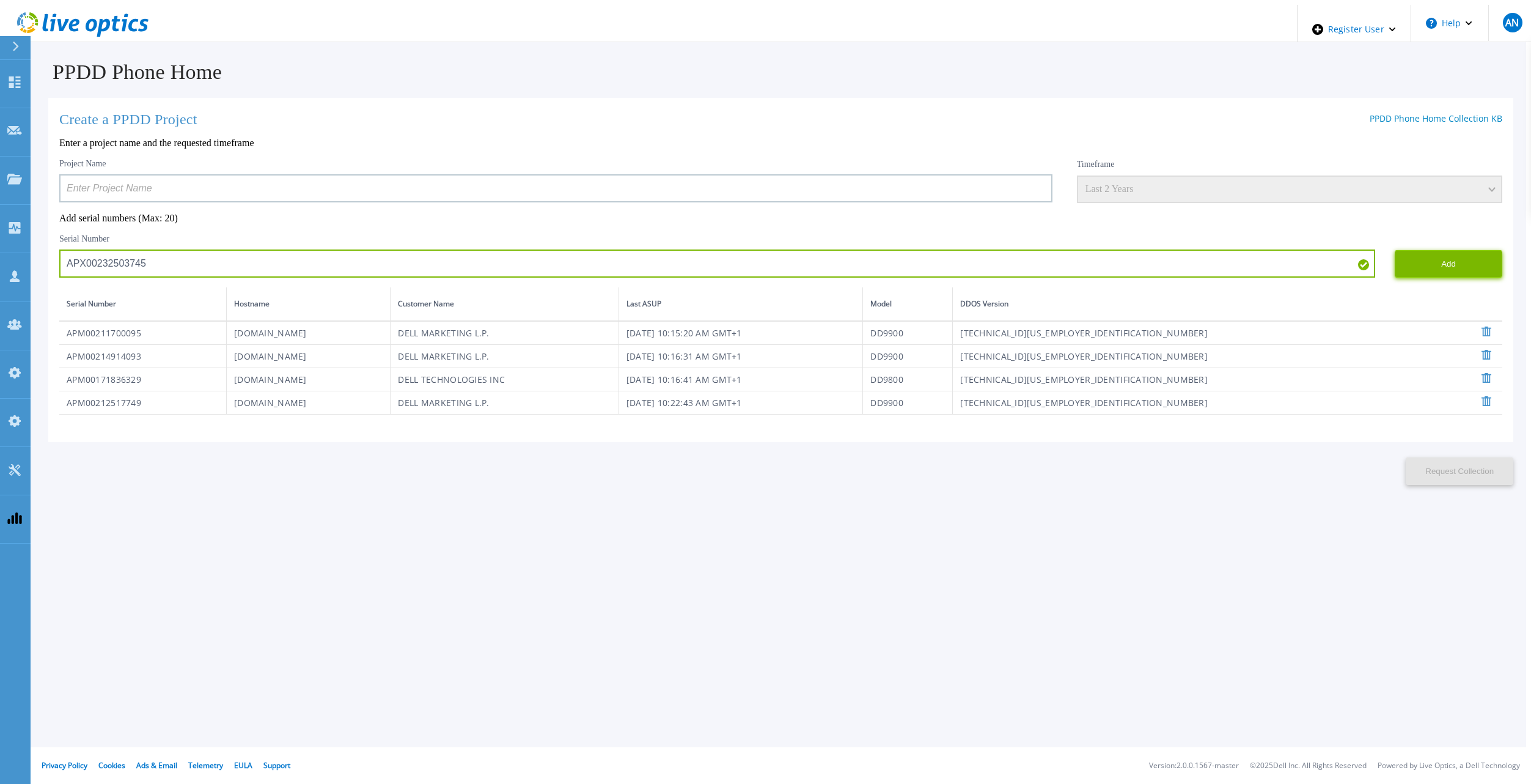
click at [1440, 272] on button "Add" at bounding box center [1448, 264] width 108 height 28
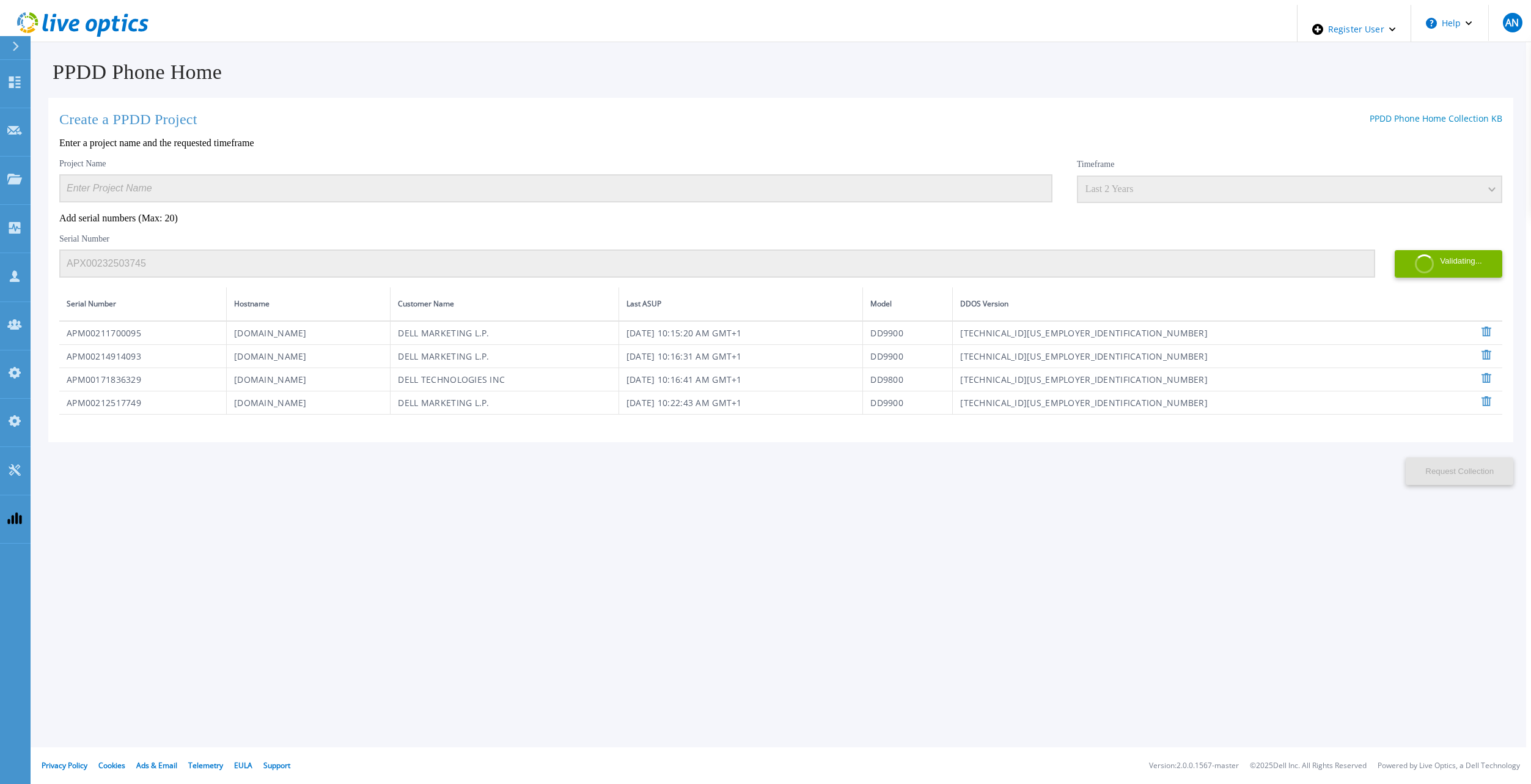
click at [596, 150] on div "Create a PPDD Project PPDD Phone Home Collection KB Enter a project name and th…" at bounding box center [781, 269] width 1465 height 344
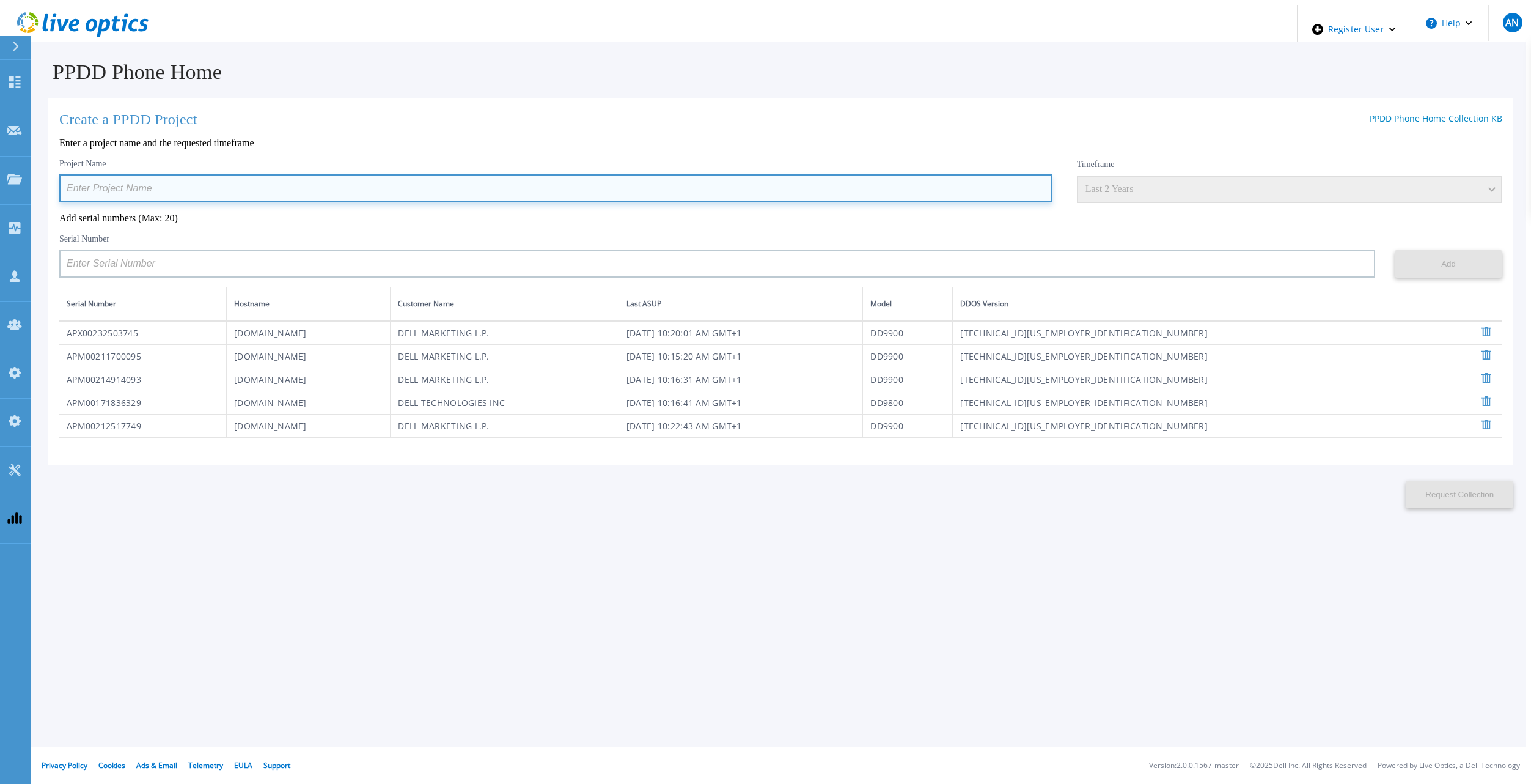
click at [547, 191] on input at bounding box center [556, 188] width 994 height 28
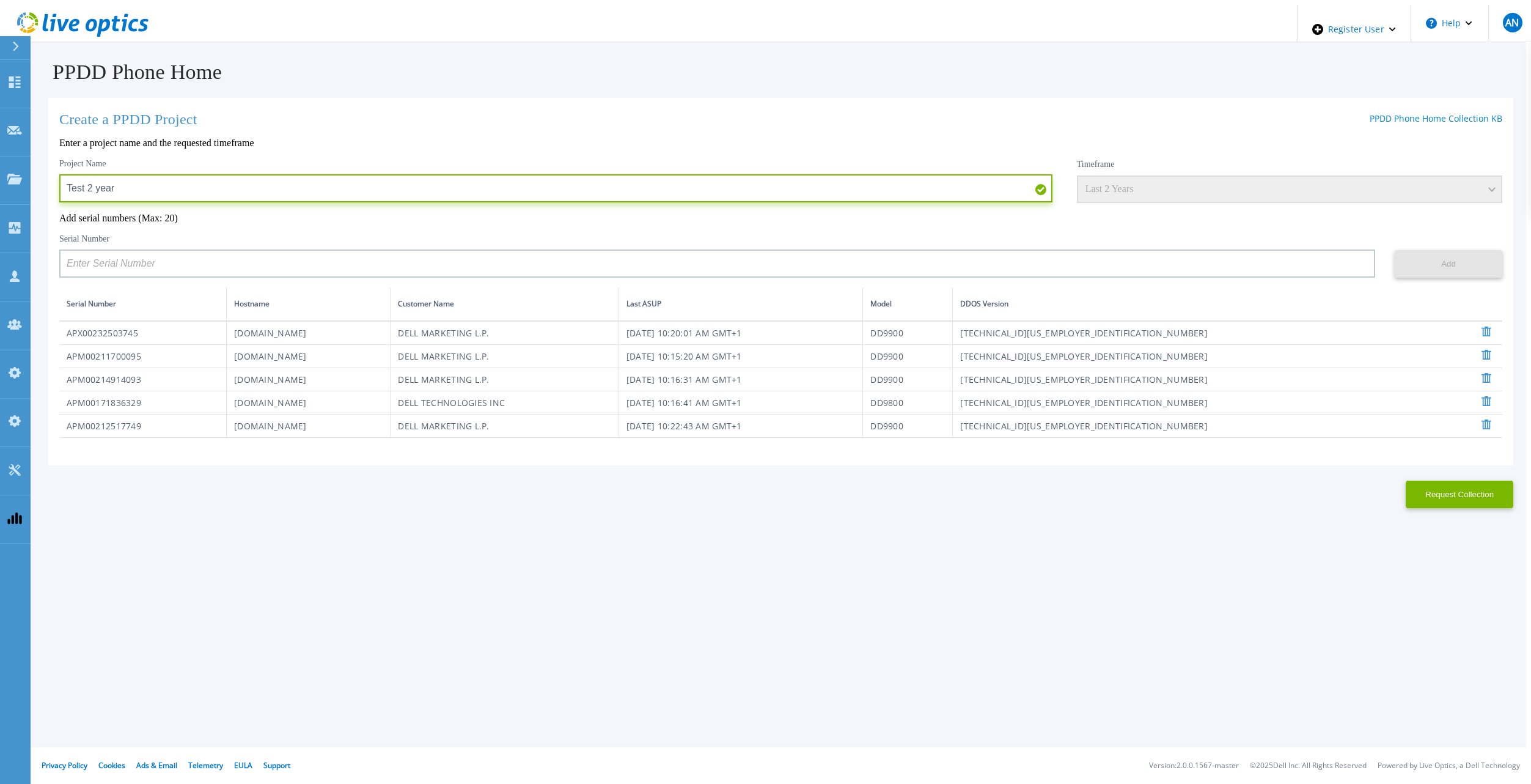
type input "Test 2 year"
click at [1432, 501] on button "Request Collection" at bounding box center [1459, 494] width 108 height 28
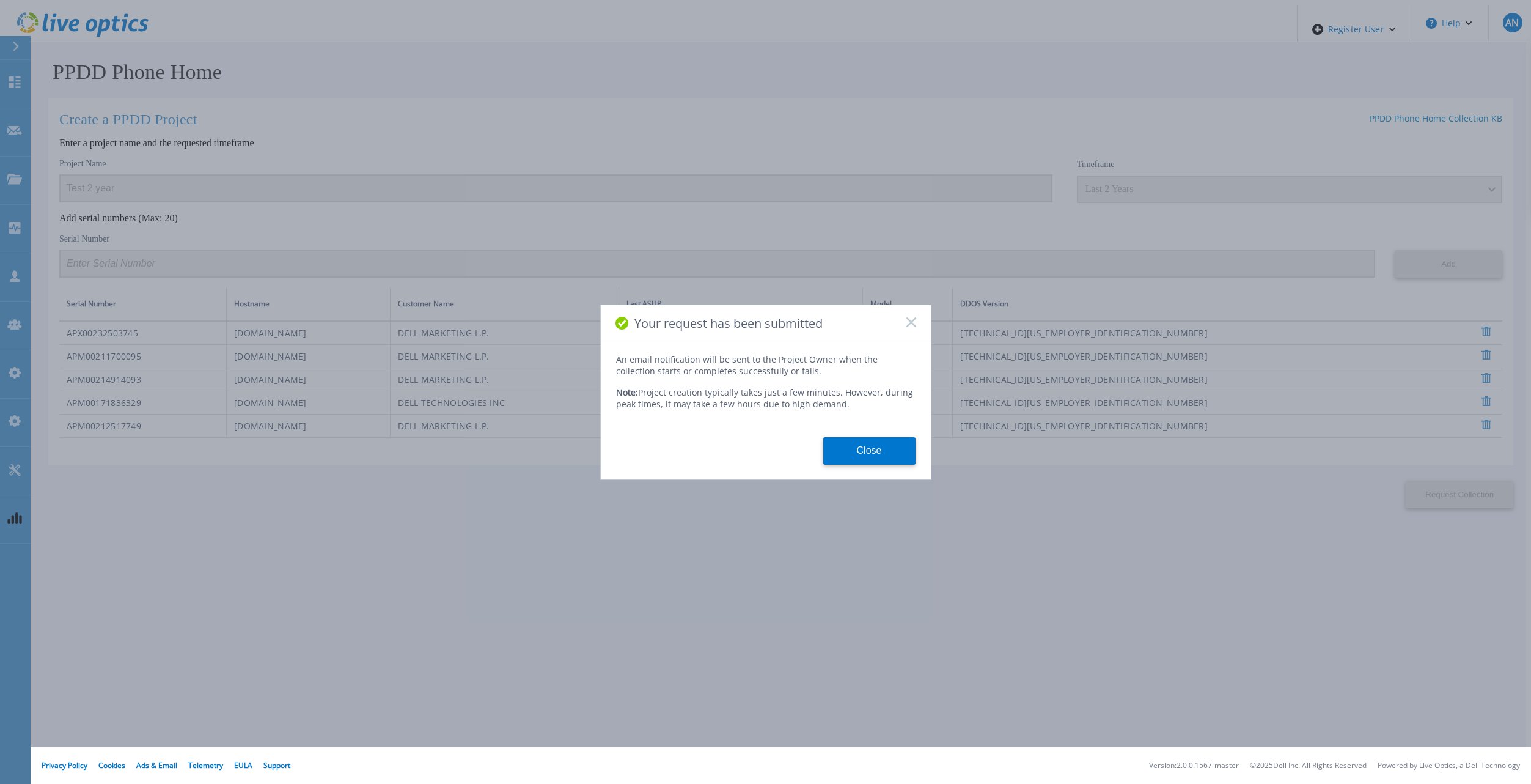
click at [880, 427] on div "An email notification will be sent to the Project Owner when the collection sta…" at bounding box center [766, 409] width 330 height 111
click at [856, 442] on button "Close" at bounding box center [869, 451] width 92 height 28
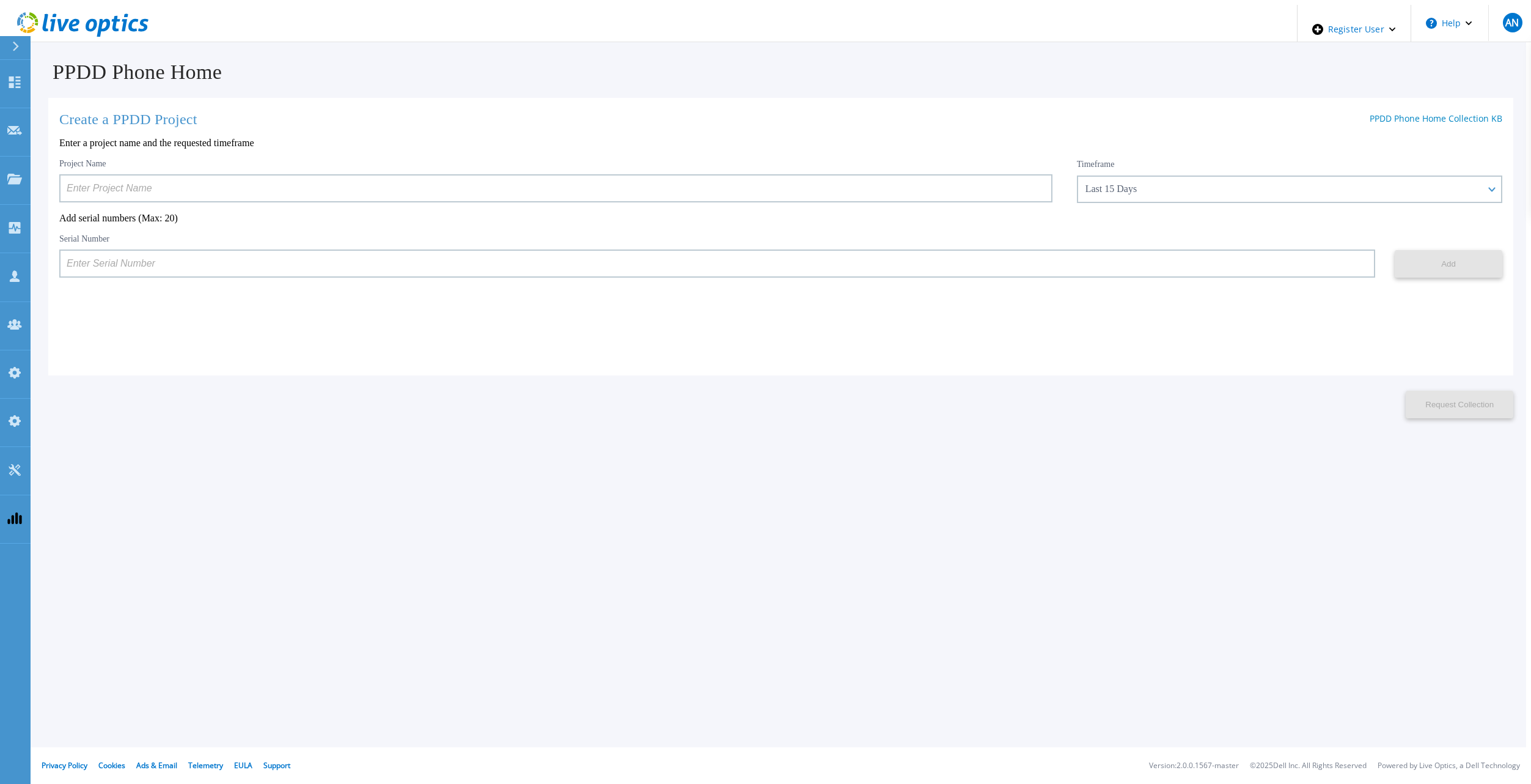
click at [106, 5] on link at bounding box center [77, 29] width 144 height 48
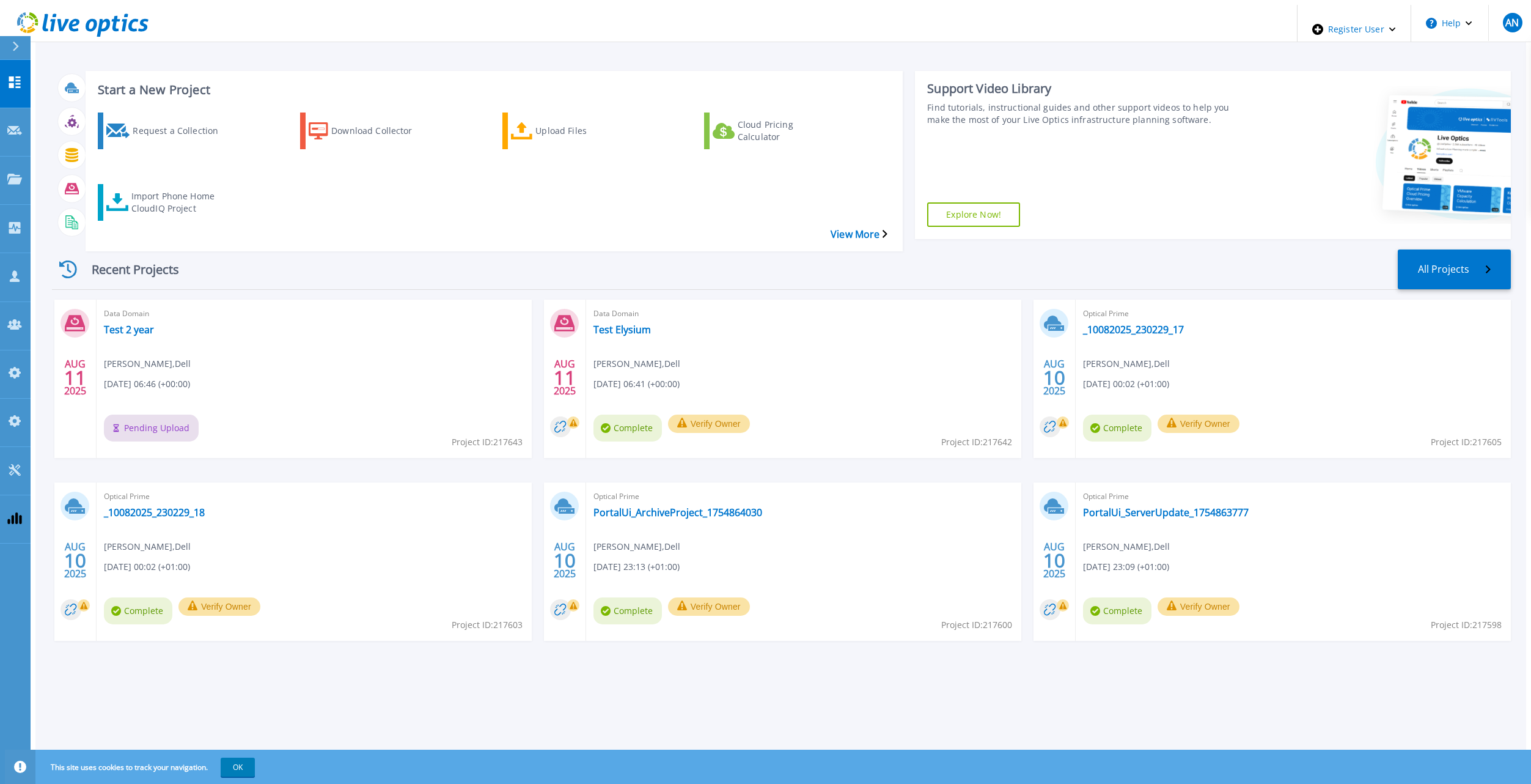
click at [282, 249] on div "Recent Projects All Projects" at bounding box center [781, 269] width 1459 height 41
click at [97, 20] on icon at bounding box center [104, 28] width 14 height 18
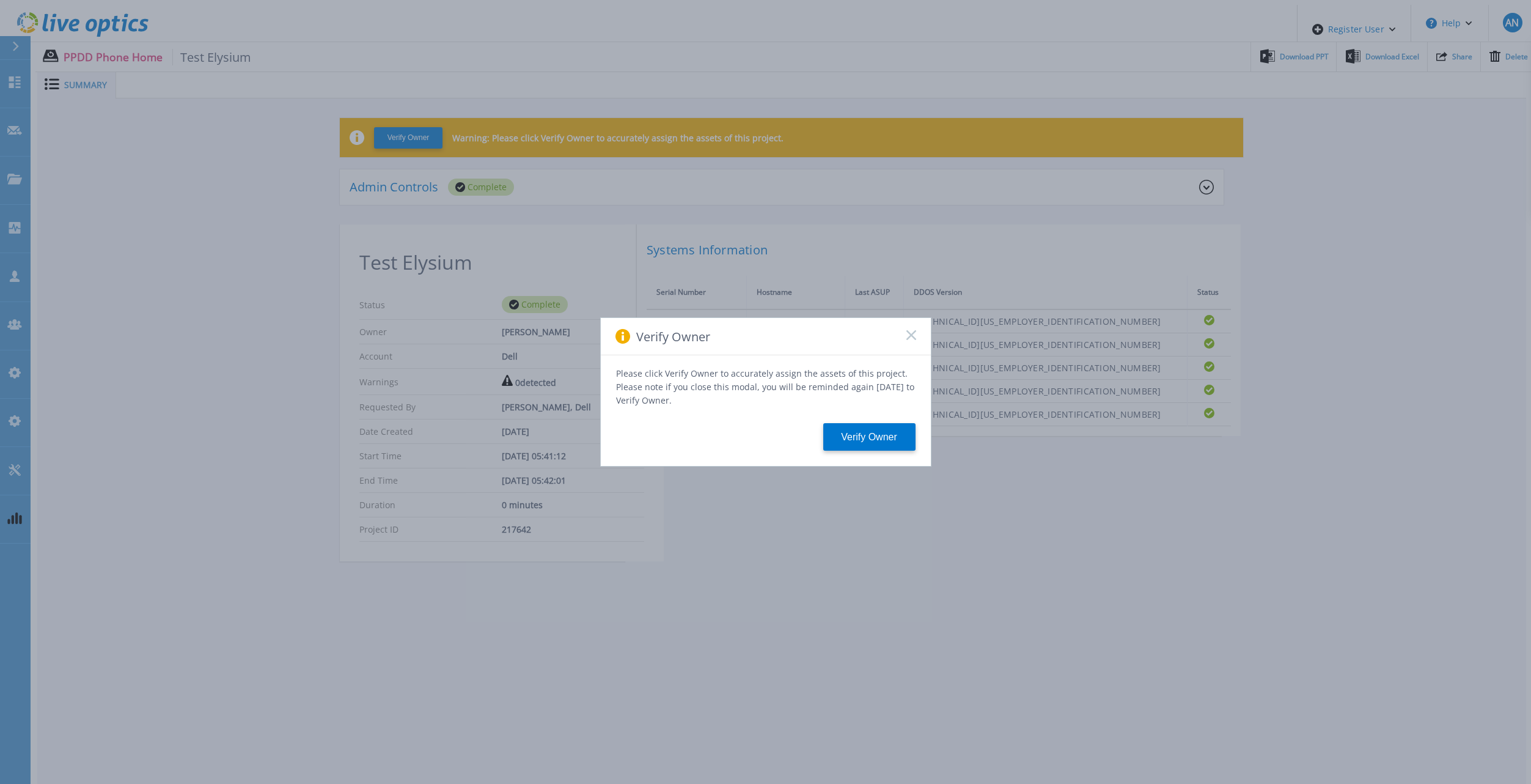
click at [908, 339] on icon at bounding box center [911, 335] width 9 height 9
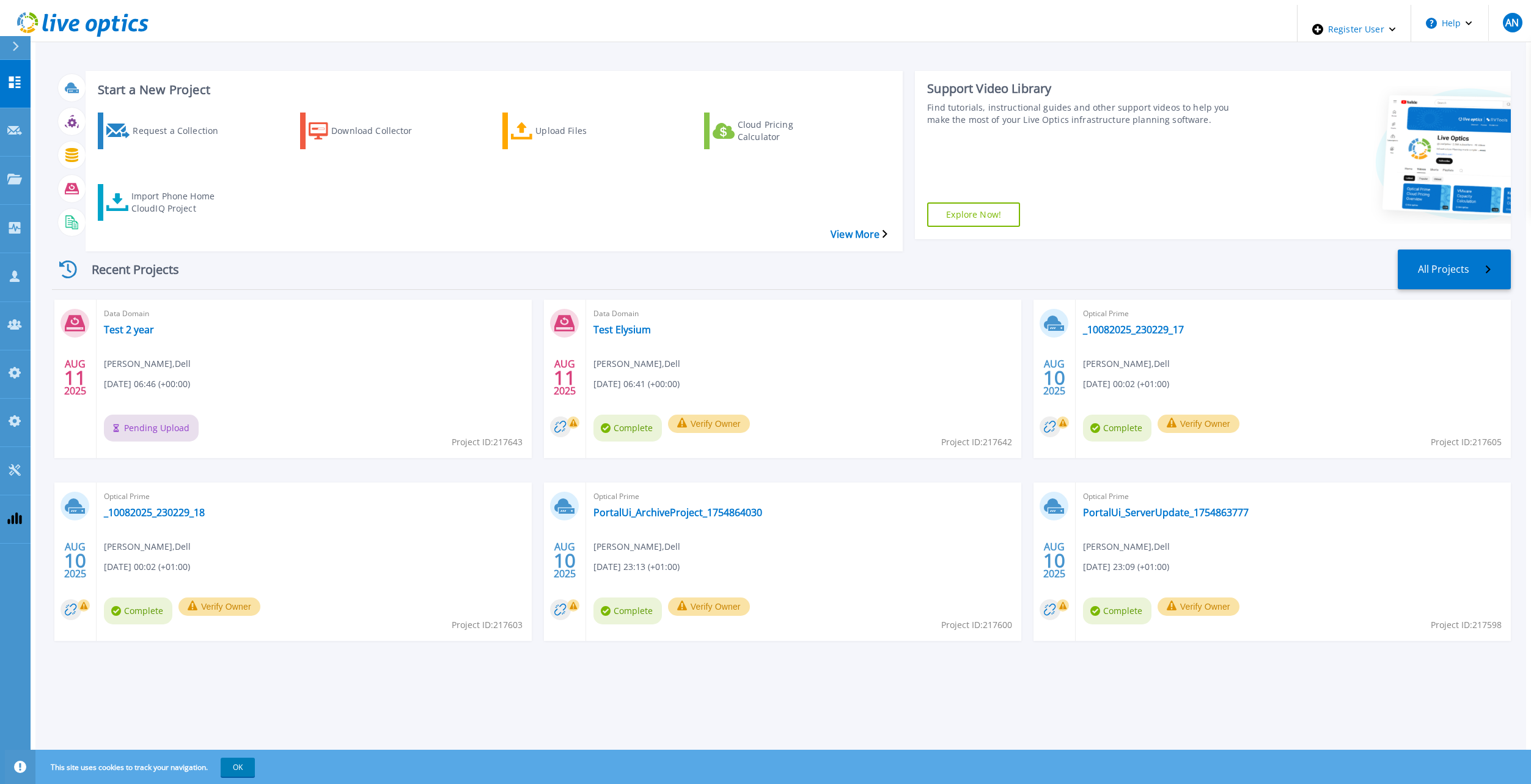
click at [450, 212] on div "Start a New Project Request a Collection Download Collector Upload Files Cloud …" at bounding box center [781, 150] width 1459 height 179
click at [125, 323] on link "Test 2 year" at bounding box center [129, 329] width 50 height 12
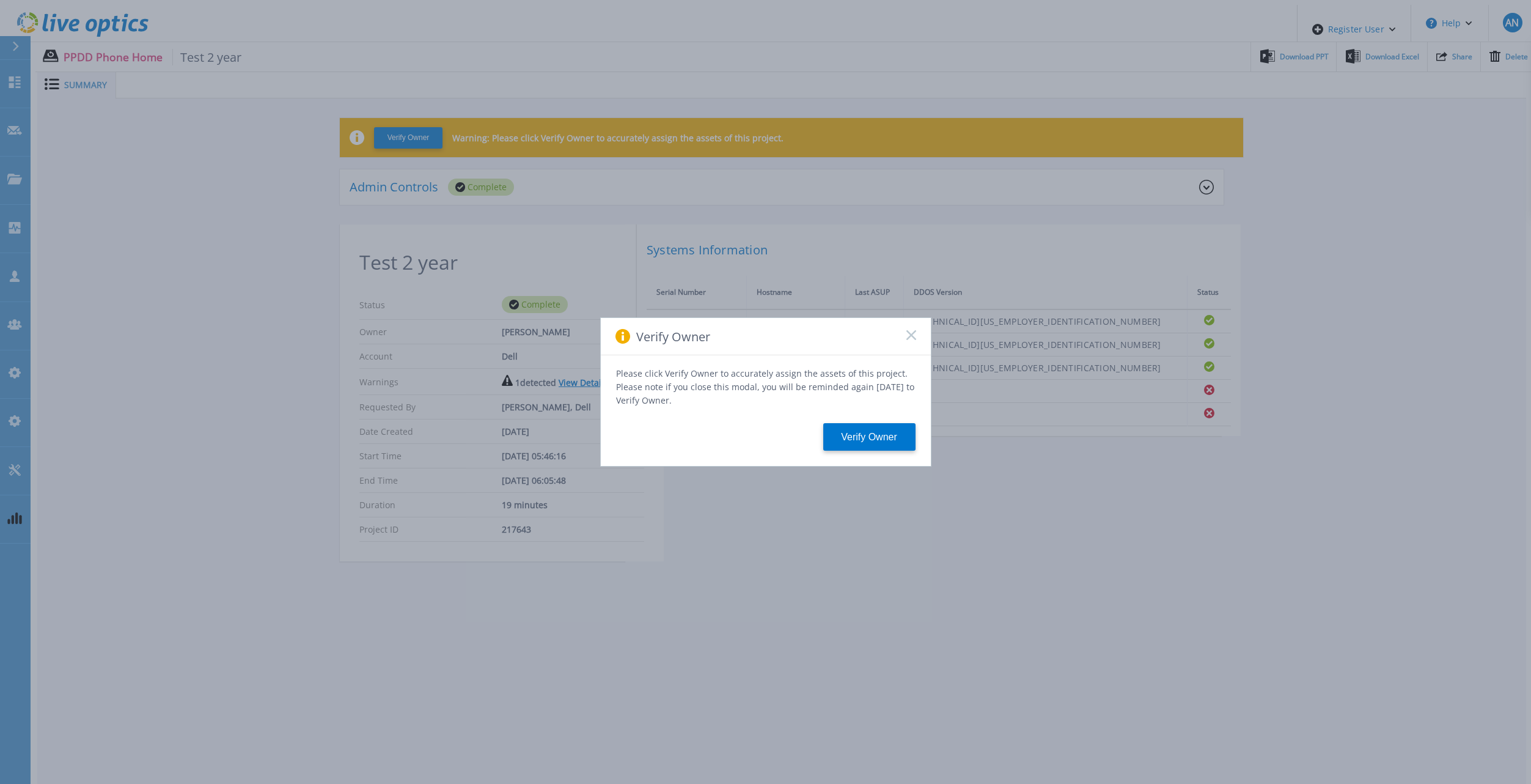
click at [909, 340] on icon at bounding box center [911, 335] width 9 height 9
